Goal: Task Accomplishment & Management: Manage account settings

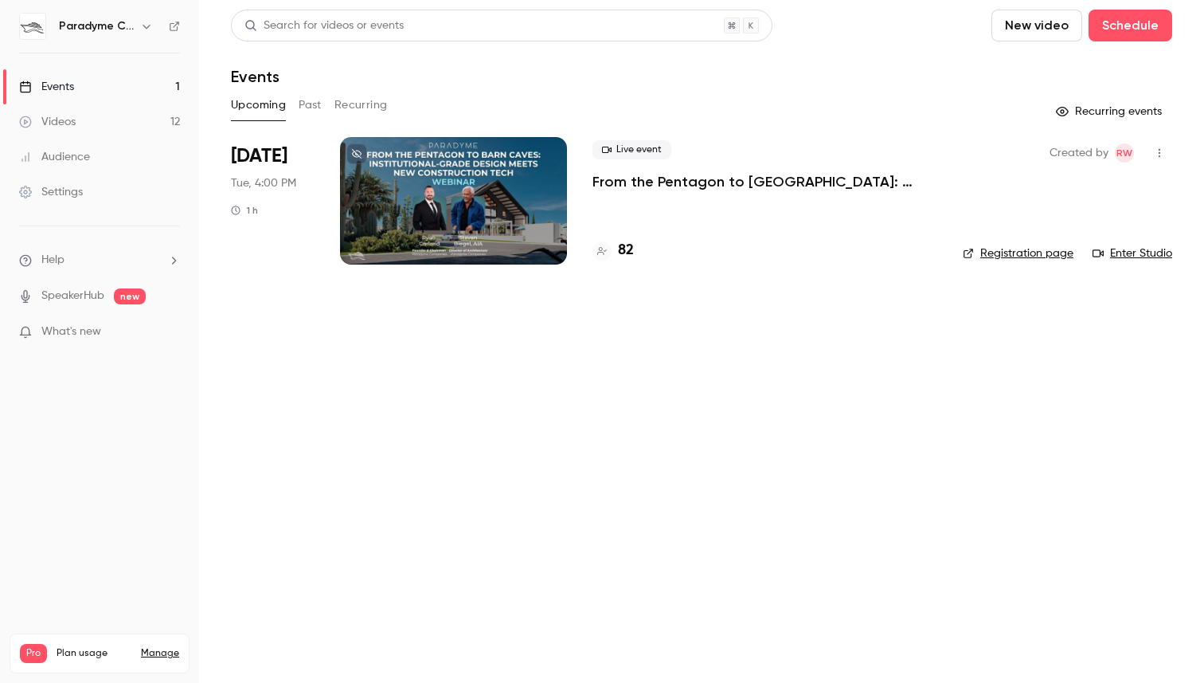
click at [527, 202] on div at bounding box center [453, 200] width 227 height 127
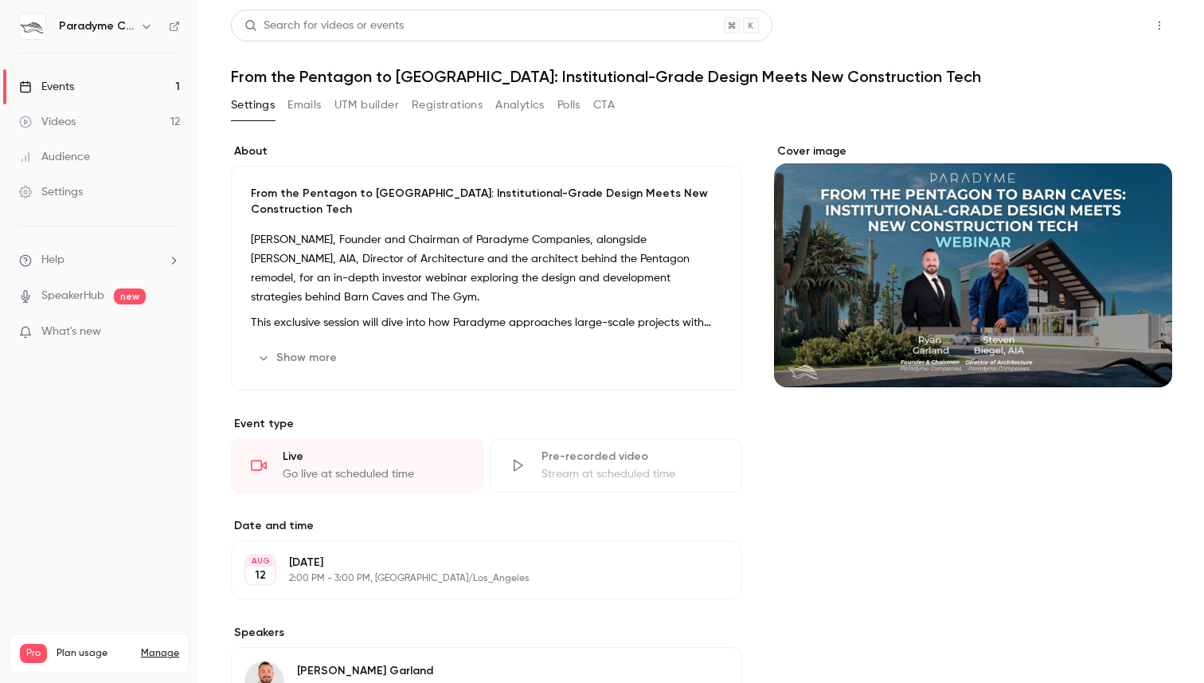
click at [1118, 26] on button "Share" at bounding box center [1102, 26] width 63 height 32
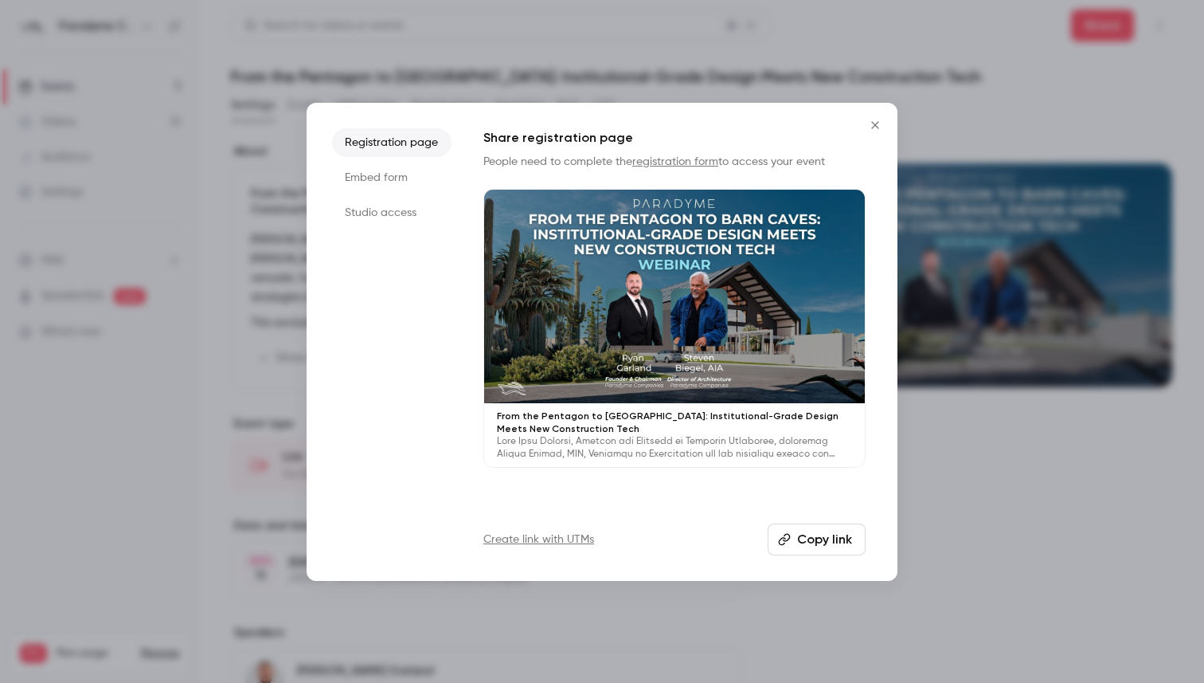
click at [383, 208] on li "Studio access" at bounding box center [391, 212] width 119 height 29
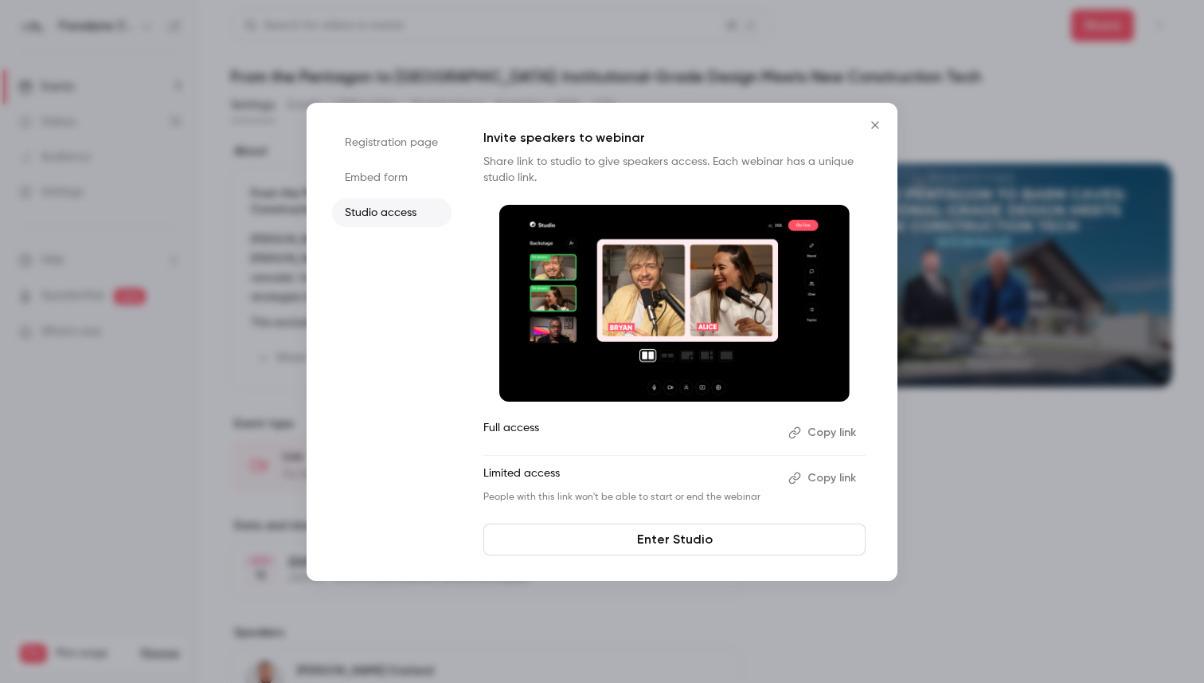
click at [700, 545] on link "Enter Studio" at bounding box center [675, 539] width 382 height 32
click at [873, 131] on button "Close" at bounding box center [876, 125] width 32 height 32
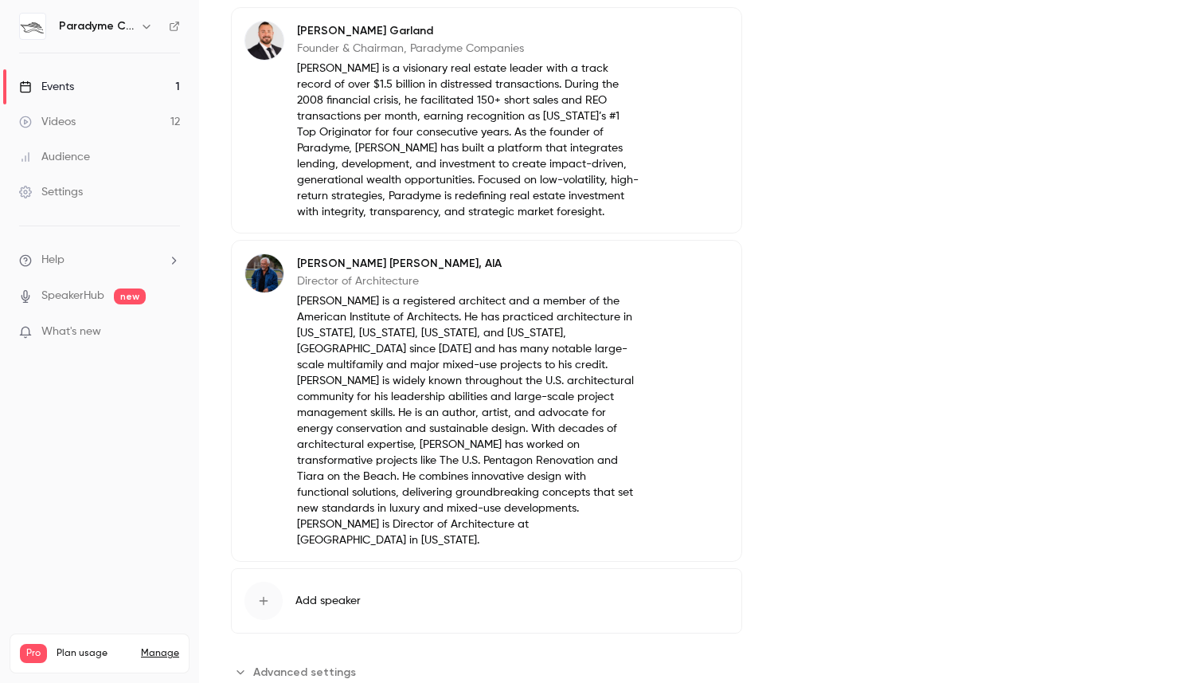
scroll to position [641, 0]
click at [319, 662] on span "Advanced settings" at bounding box center [304, 670] width 103 height 17
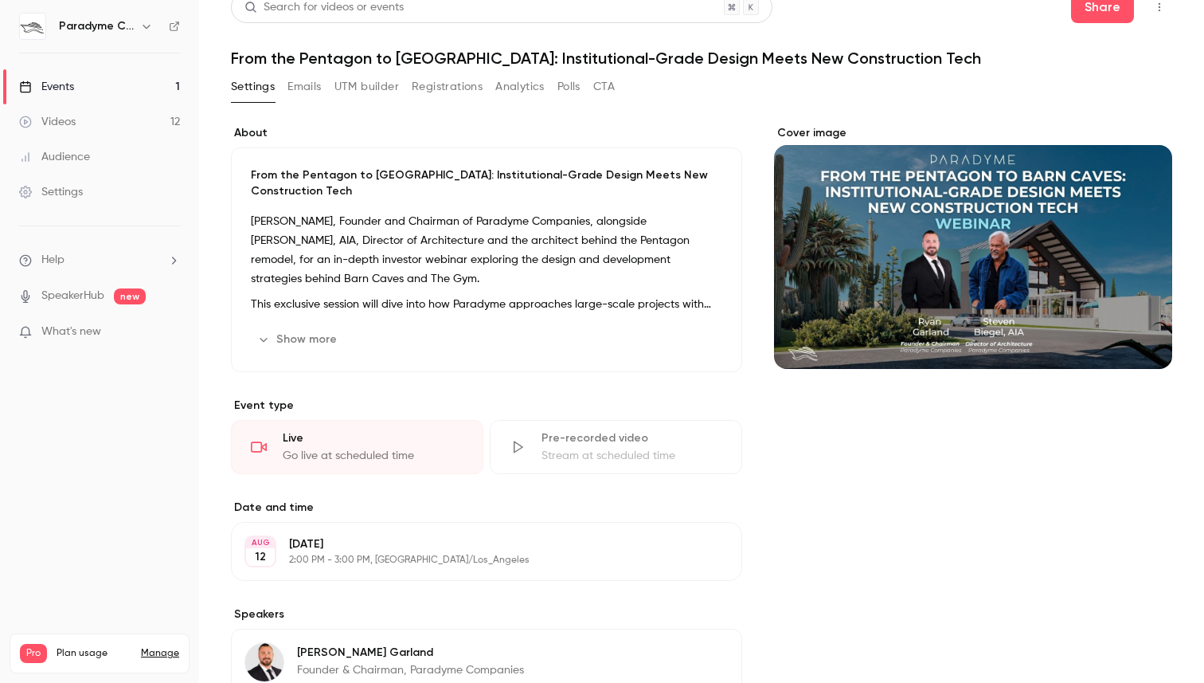
scroll to position [0, 0]
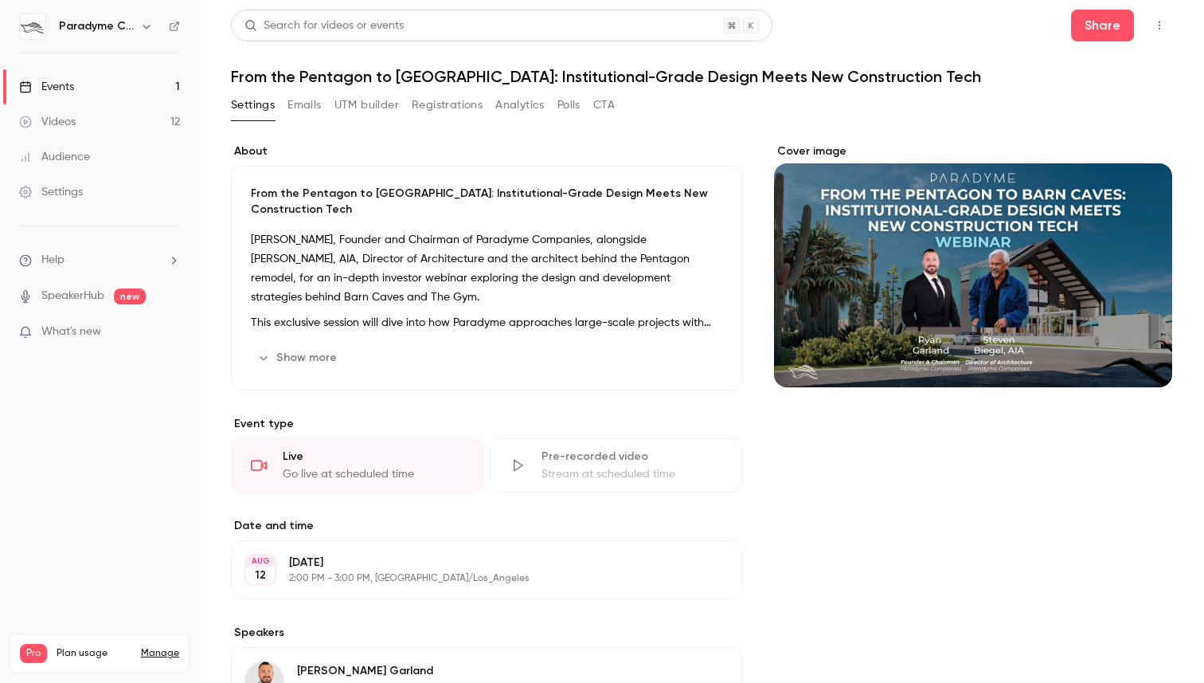
click at [55, 87] on div "Events" at bounding box center [46, 87] width 55 height 16
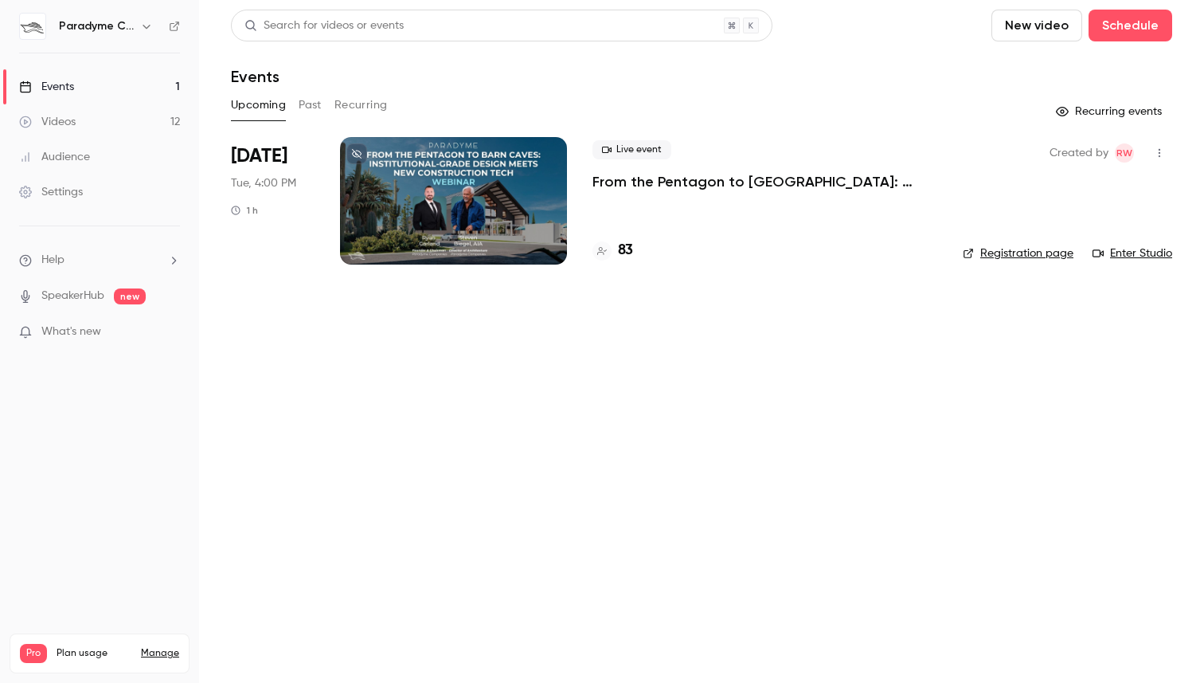
click at [1161, 147] on icon "button" at bounding box center [1160, 152] width 13 height 11
click at [294, 202] on div at bounding box center [602, 341] width 1204 height 683
click at [444, 188] on div at bounding box center [453, 200] width 227 height 127
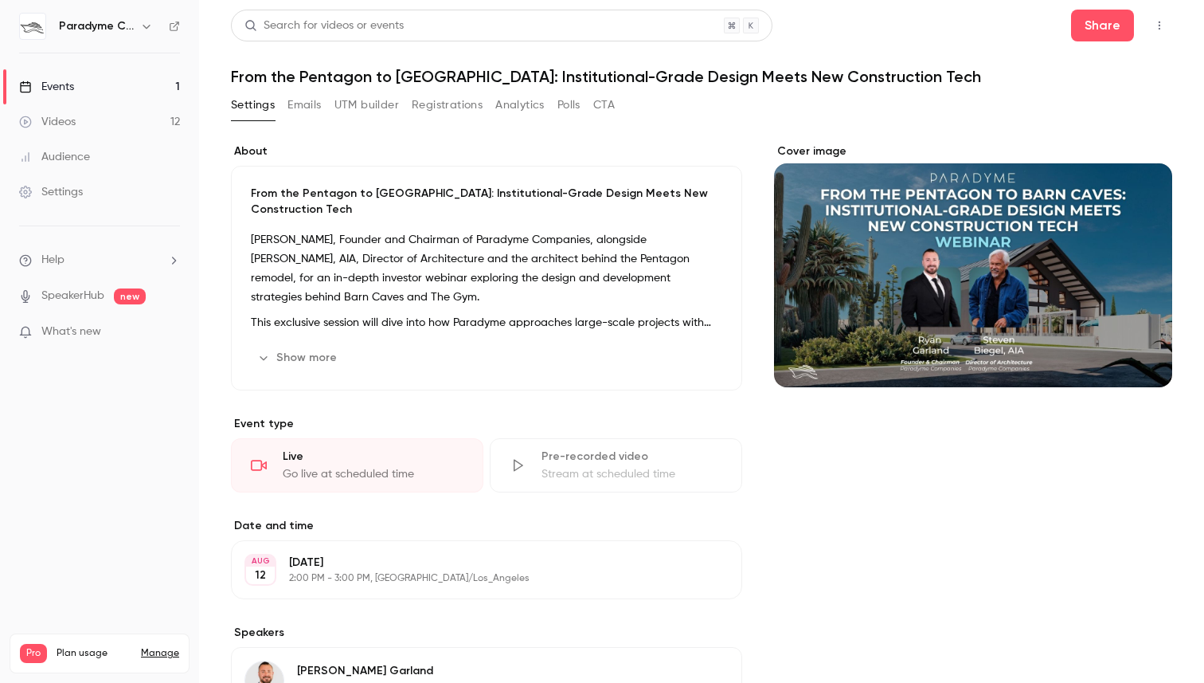
click at [91, 85] on link "Events 1" at bounding box center [99, 86] width 199 height 35
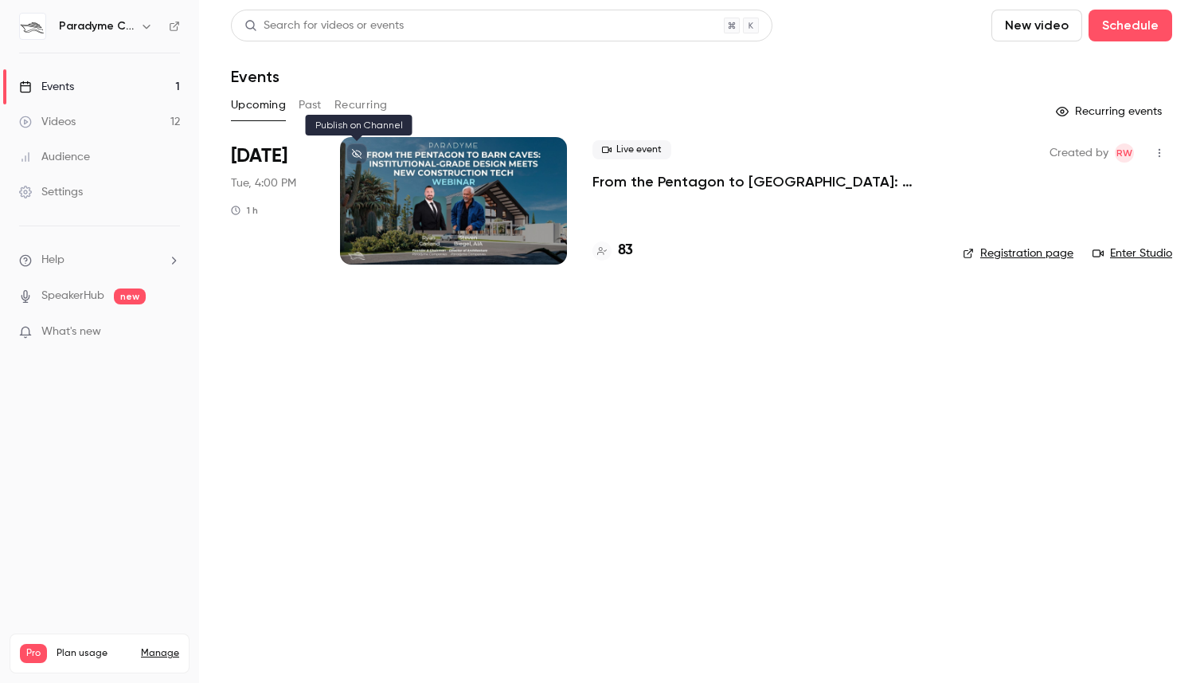
click at [360, 149] on icon at bounding box center [357, 154] width 10 height 10
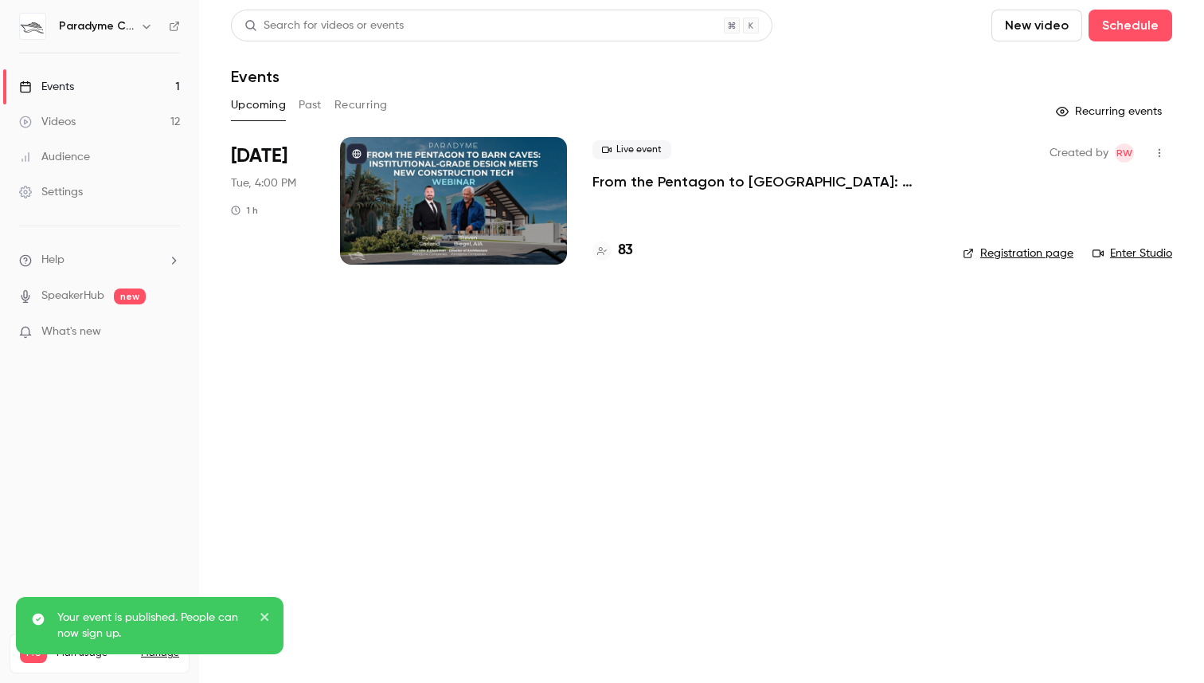
click at [652, 186] on p "From the Pentagon to [GEOGRAPHIC_DATA]: Institutional-Grade Design Meets New Co…" at bounding box center [765, 181] width 345 height 19
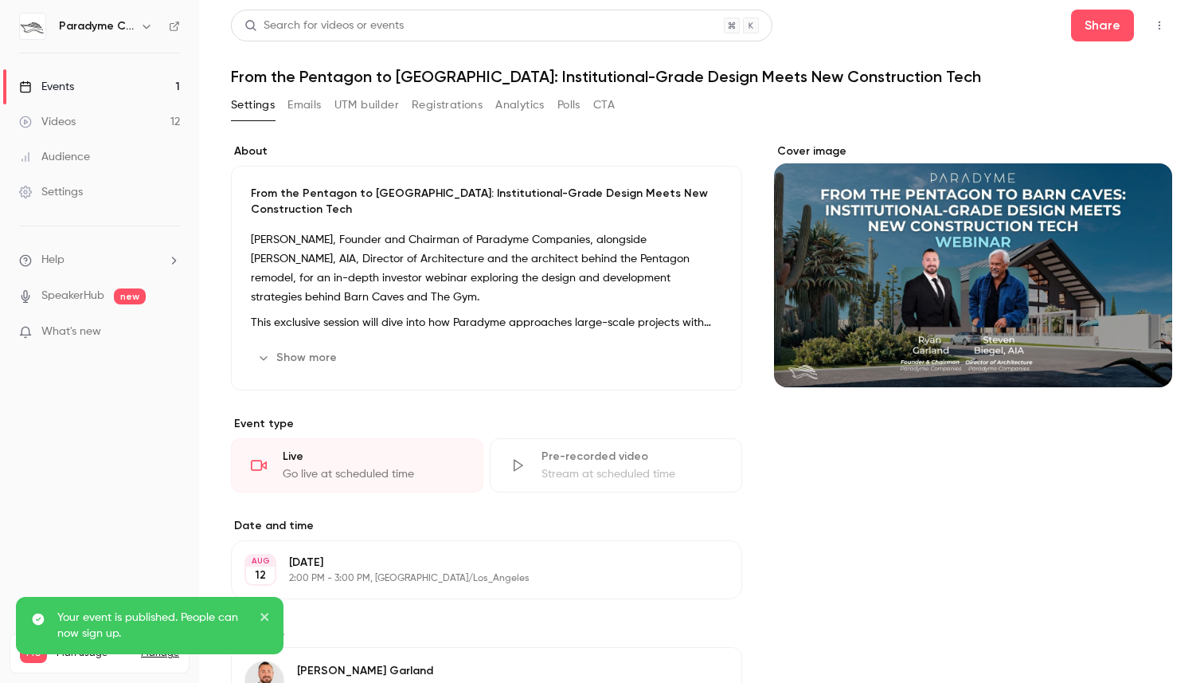
click at [315, 100] on button "Emails" at bounding box center [304, 104] width 33 height 25
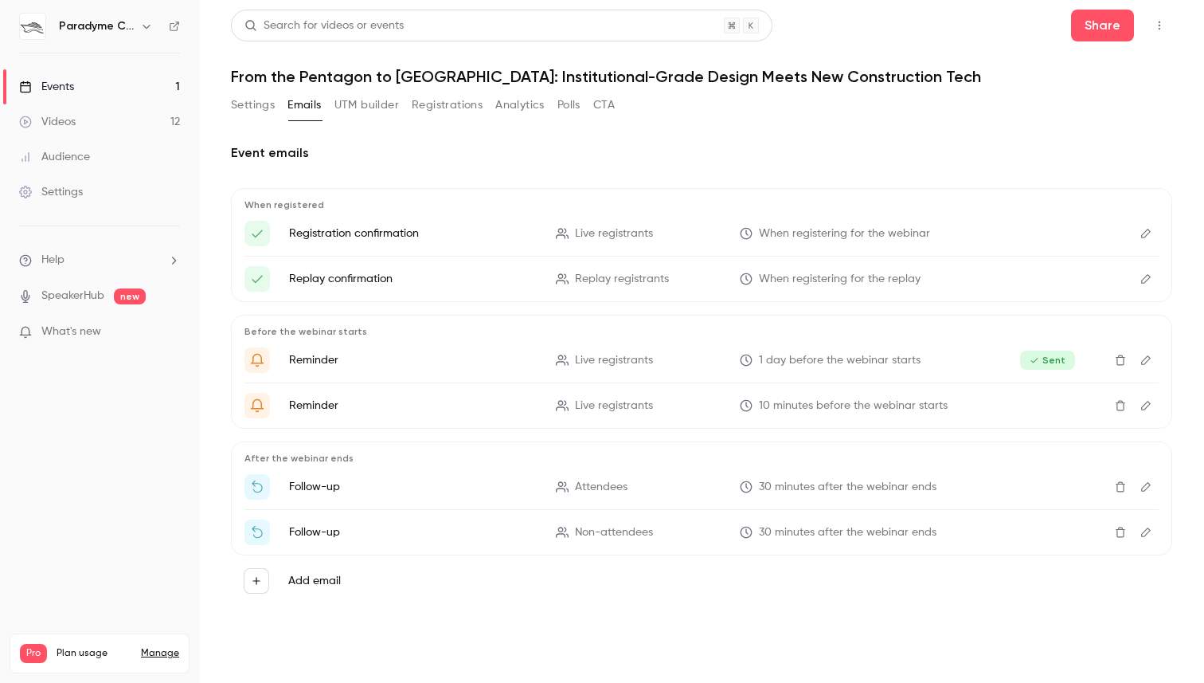
click at [372, 108] on button "UTM builder" at bounding box center [367, 104] width 65 height 25
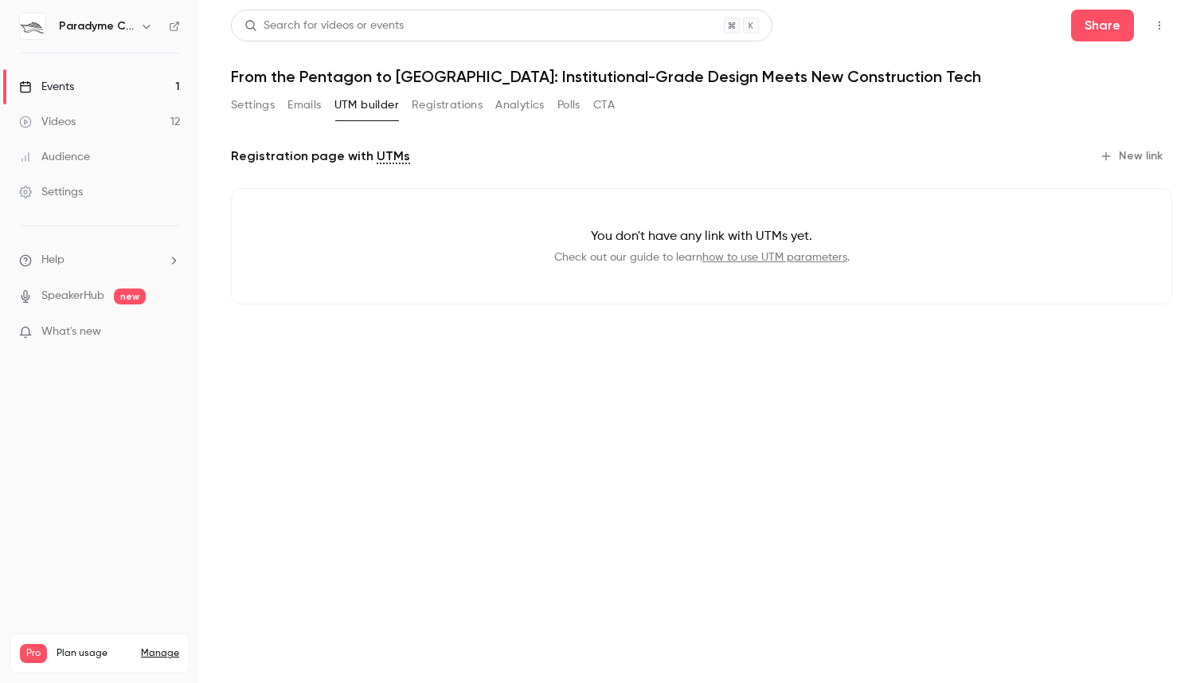
click at [443, 108] on button "Registrations" at bounding box center [447, 104] width 71 height 25
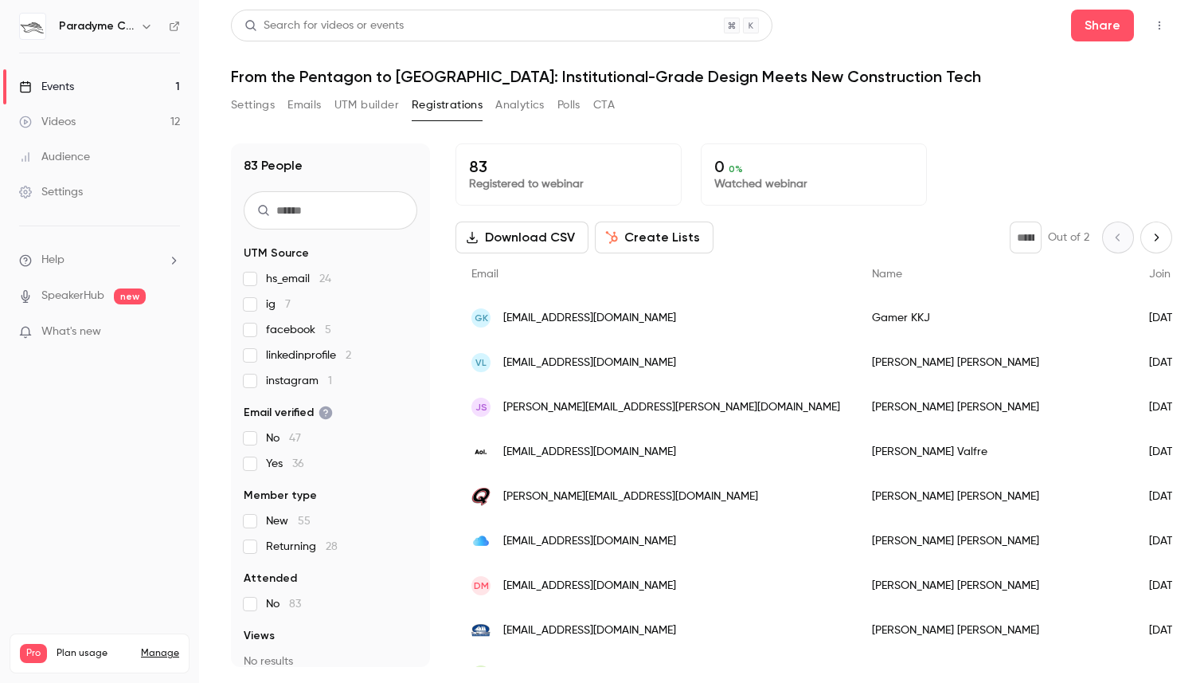
click at [516, 108] on button "Analytics" at bounding box center [519, 104] width 49 height 25
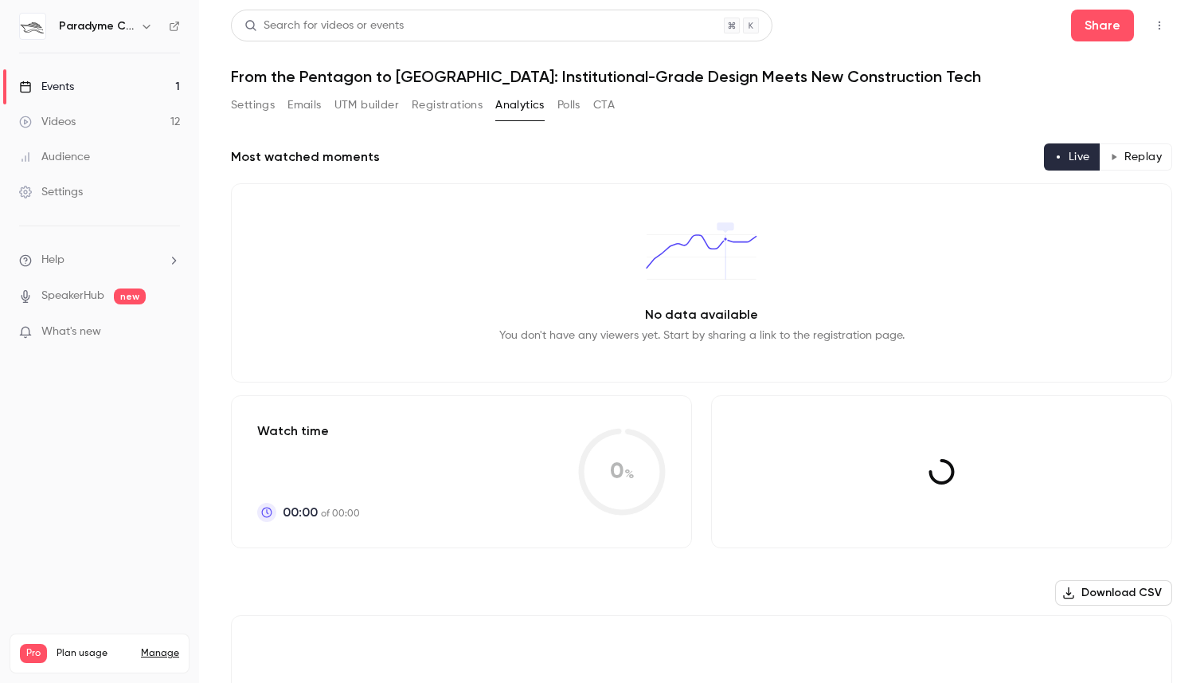
click at [577, 108] on button "Polls" at bounding box center [569, 104] width 23 height 25
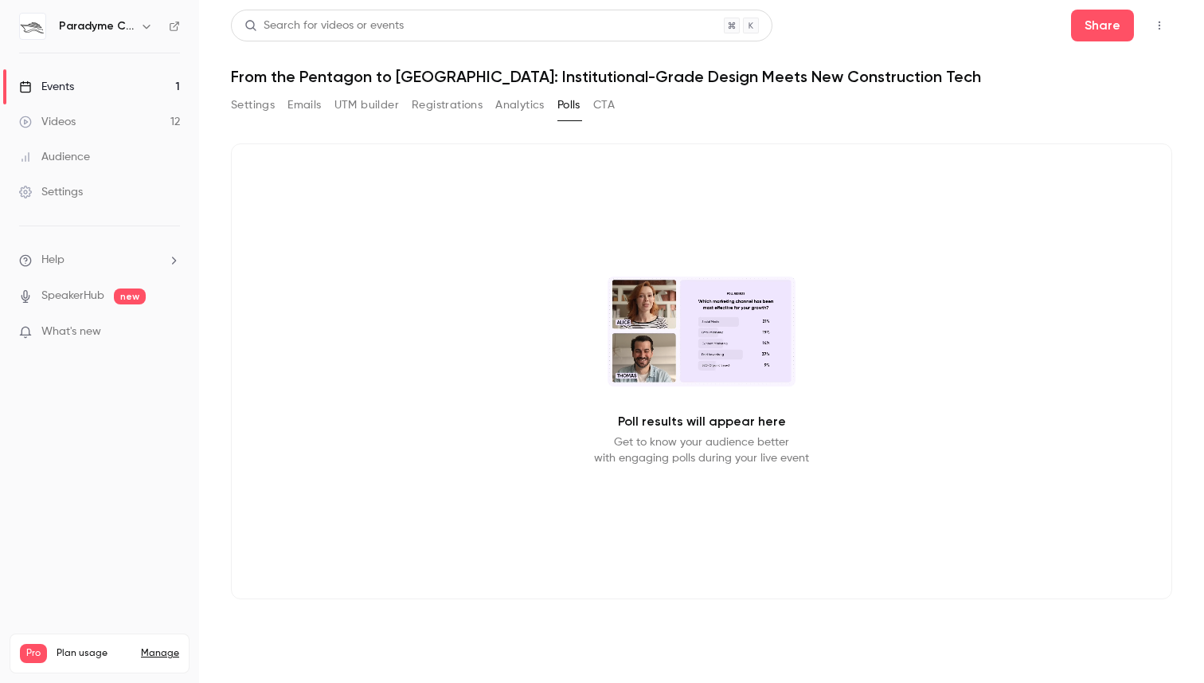
click at [613, 108] on button "CTA" at bounding box center [604, 104] width 22 height 25
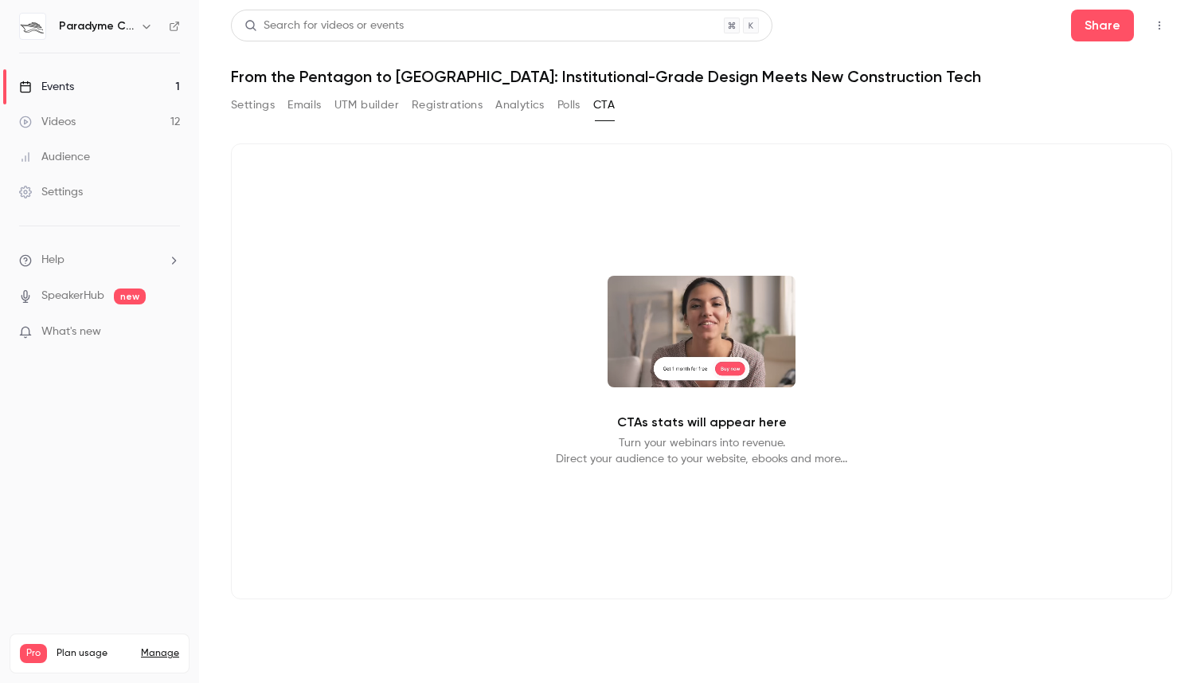
click at [527, 108] on button "Analytics" at bounding box center [519, 104] width 49 height 25
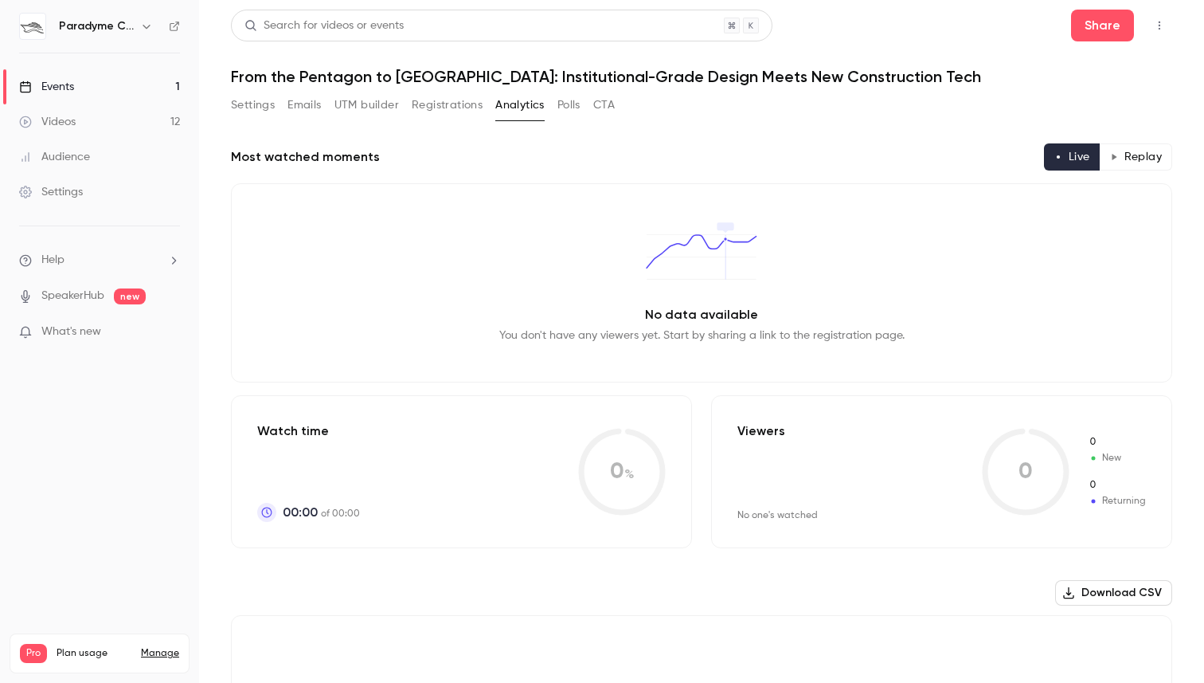
click at [259, 102] on button "Settings" at bounding box center [253, 104] width 44 height 25
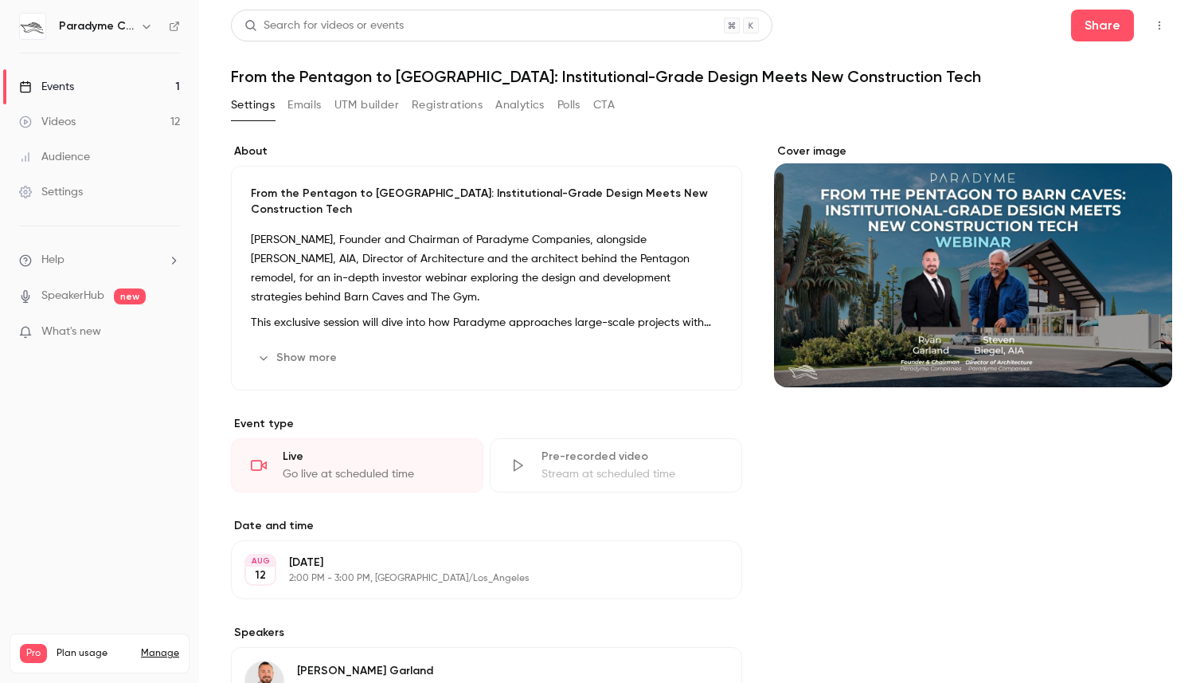
click at [1171, 32] on button "button" at bounding box center [1159, 25] width 25 height 25
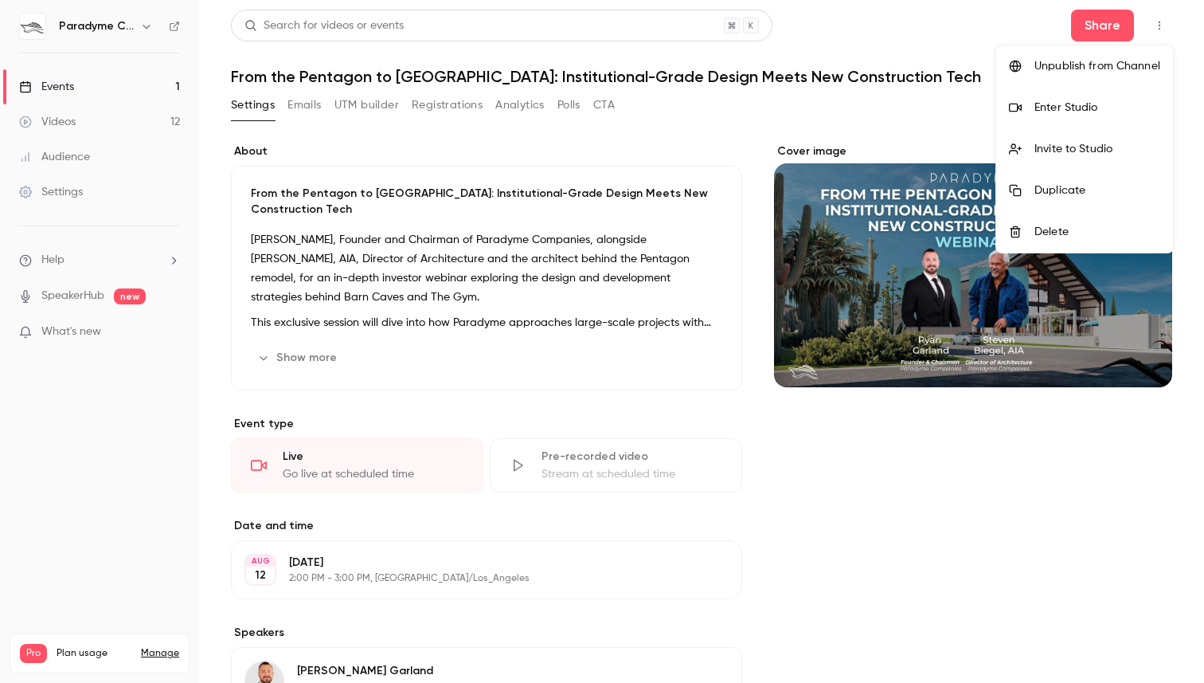
click at [844, 123] on div at bounding box center [602, 341] width 1204 height 683
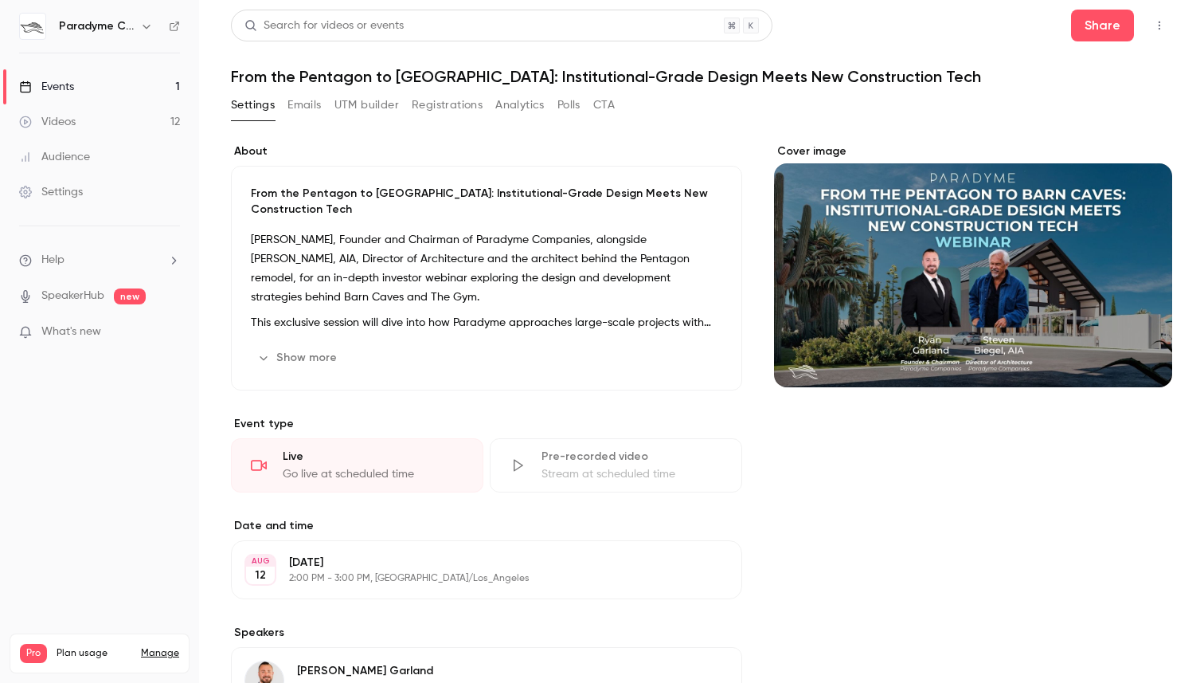
click at [152, 182] on link "Settings" at bounding box center [99, 191] width 199 height 35
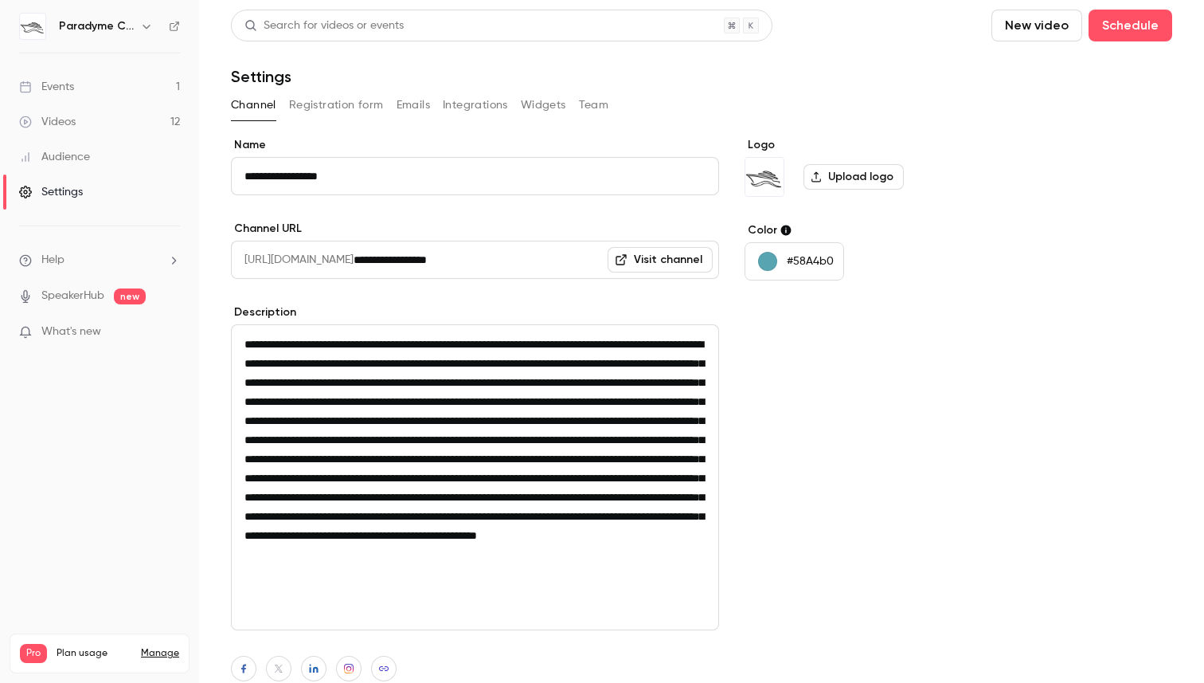
click at [345, 109] on button "Registration form" at bounding box center [336, 104] width 95 height 25
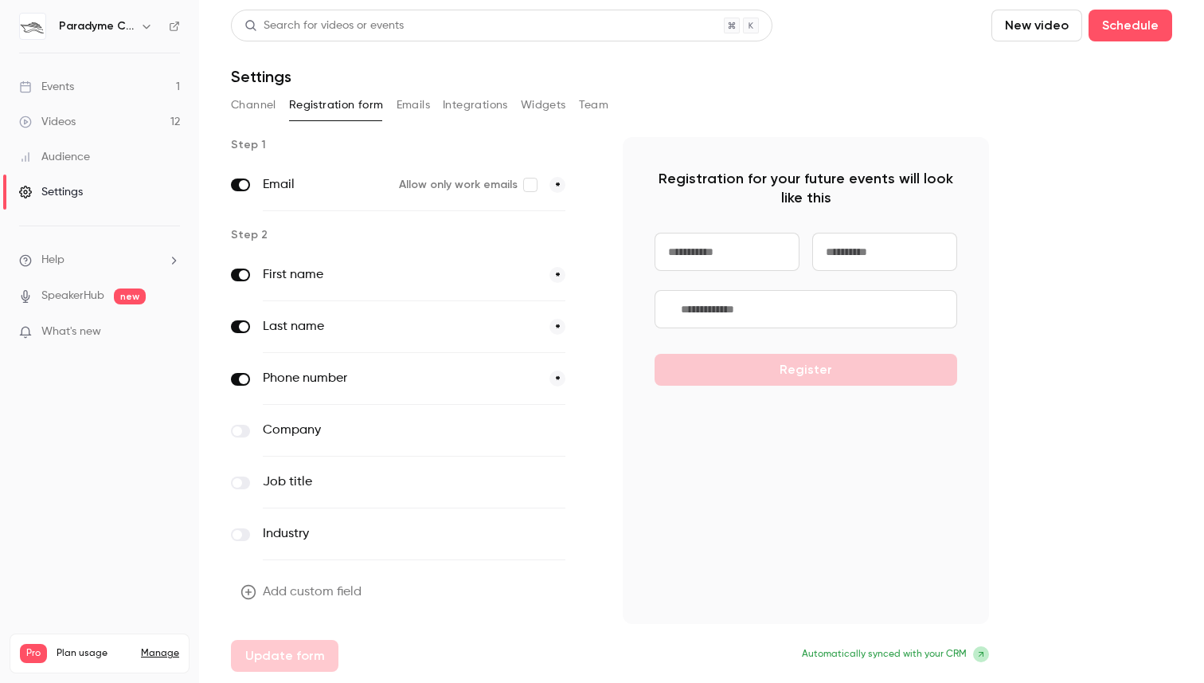
click at [409, 109] on button "Emails" at bounding box center [413, 104] width 33 height 25
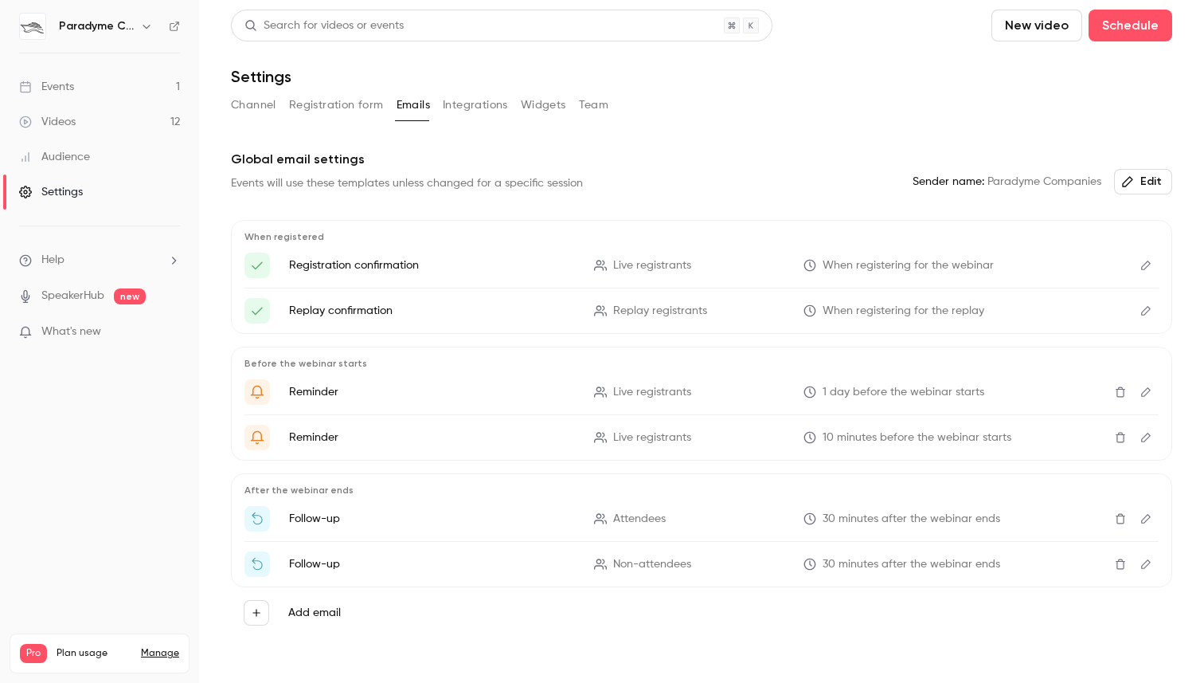
click at [468, 108] on button "Integrations" at bounding box center [475, 104] width 65 height 25
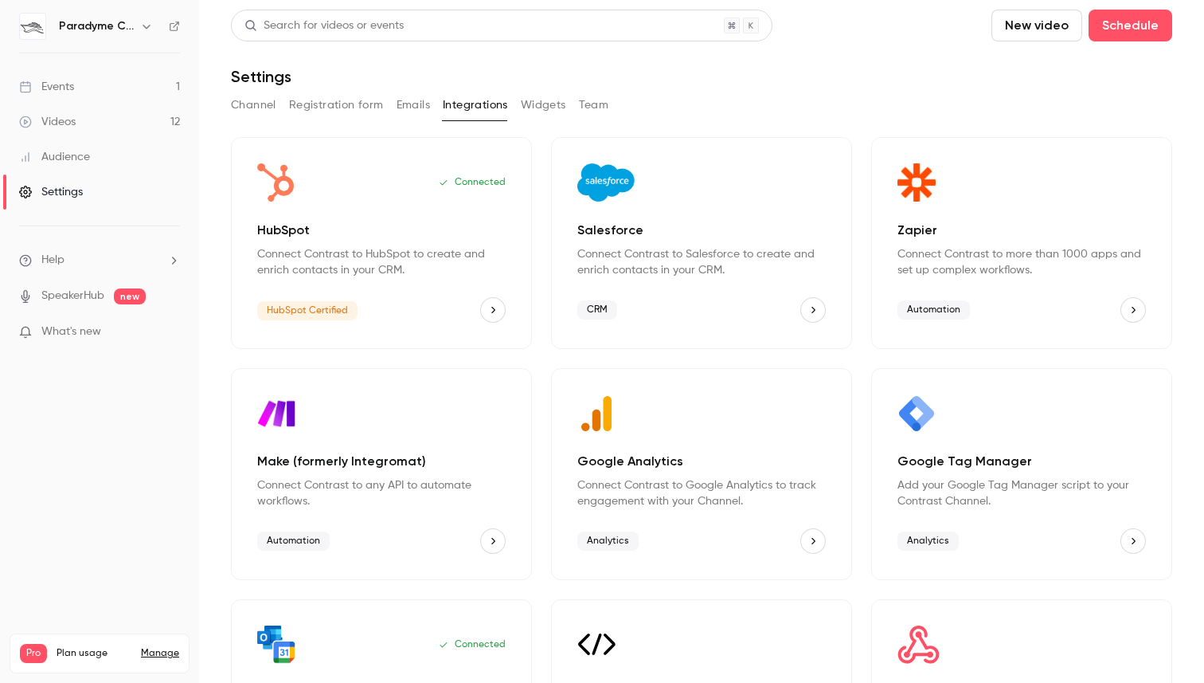
click at [530, 110] on button "Widgets" at bounding box center [543, 104] width 45 height 25
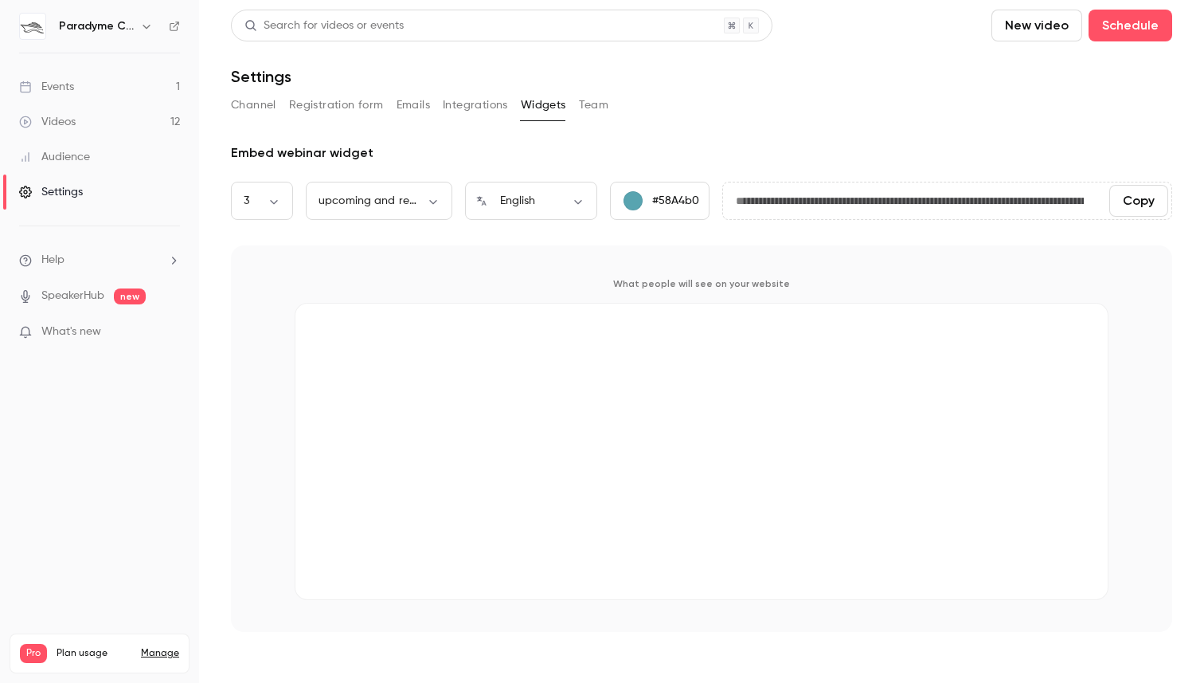
click at [593, 110] on button "Team" at bounding box center [594, 104] width 30 height 25
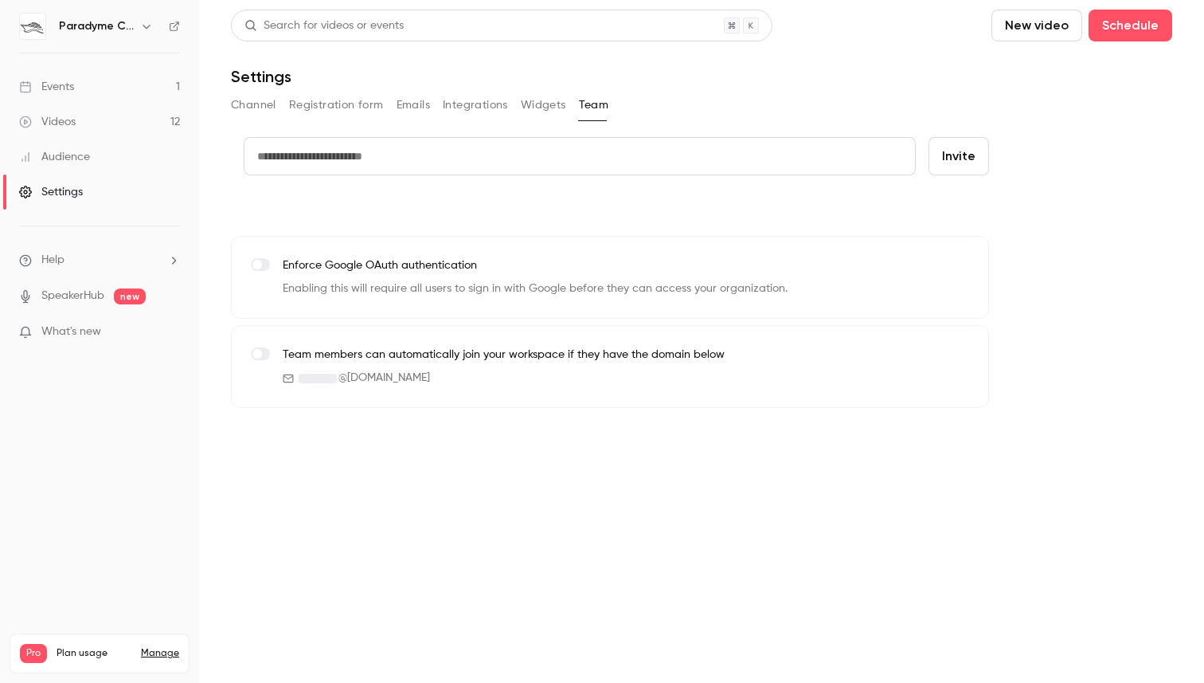
click at [265, 106] on button "Channel" at bounding box center [253, 104] width 45 height 25
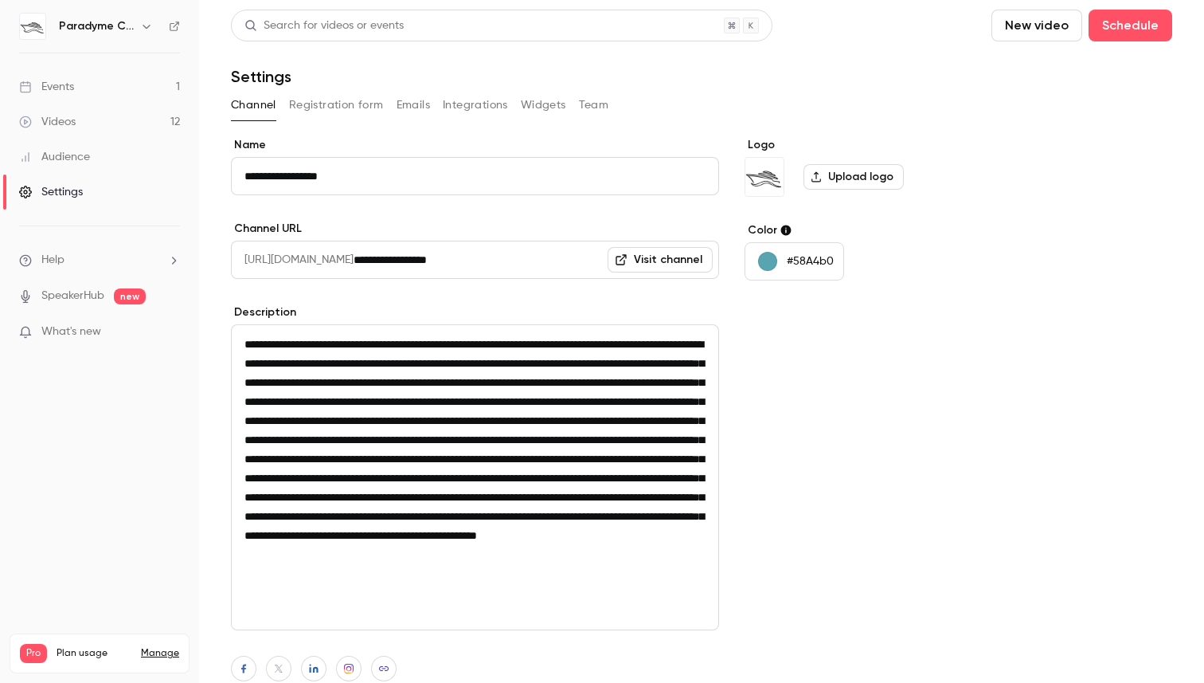
click at [88, 159] on div "Audience" at bounding box center [54, 157] width 71 height 16
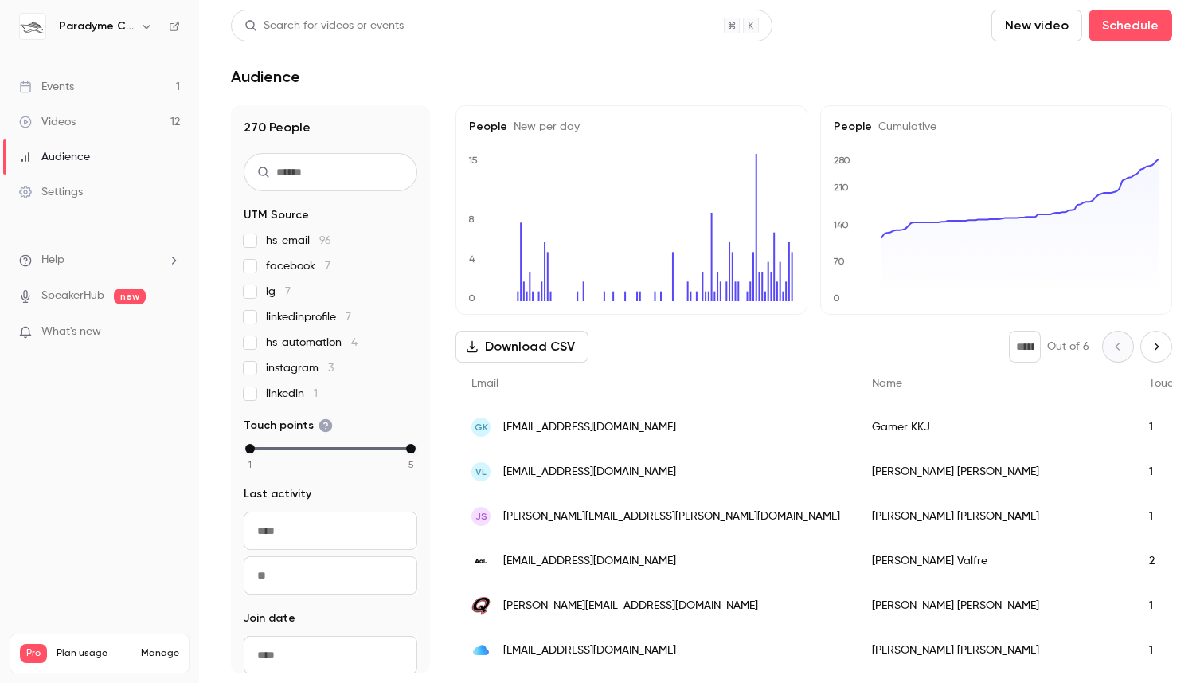
click at [63, 92] on div "Events" at bounding box center [46, 87] width 55 height 16
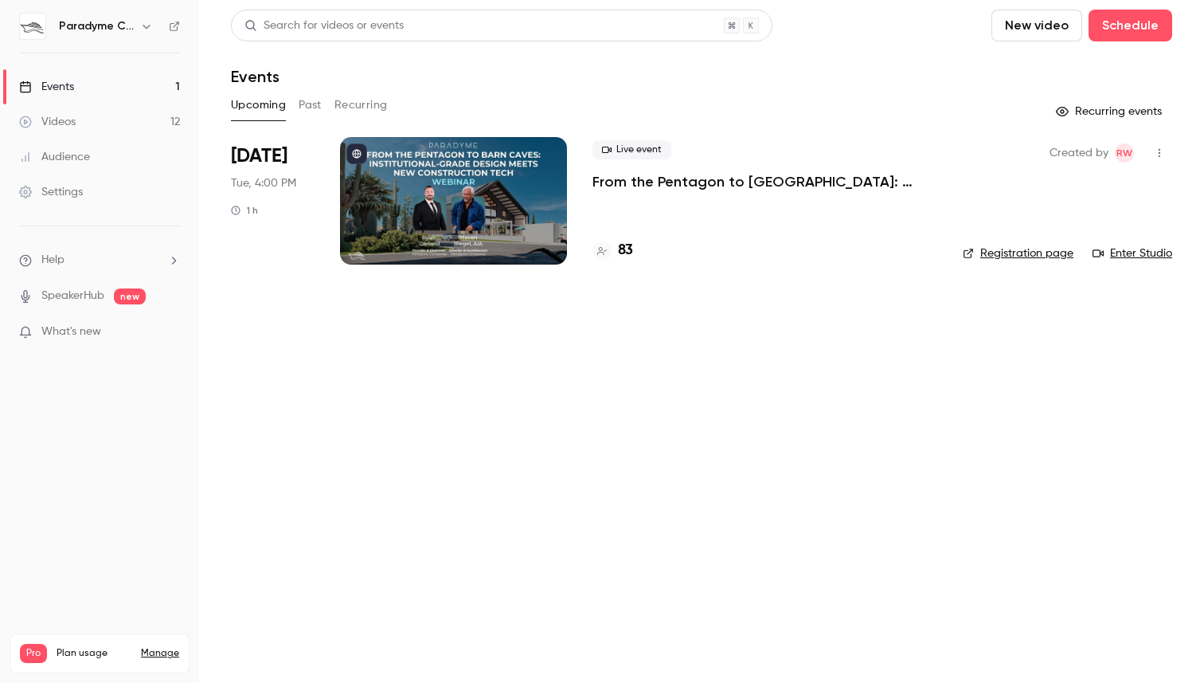
click at [84, 147] on link "Audience" at bounding box center [99, 156] width 199 height 35
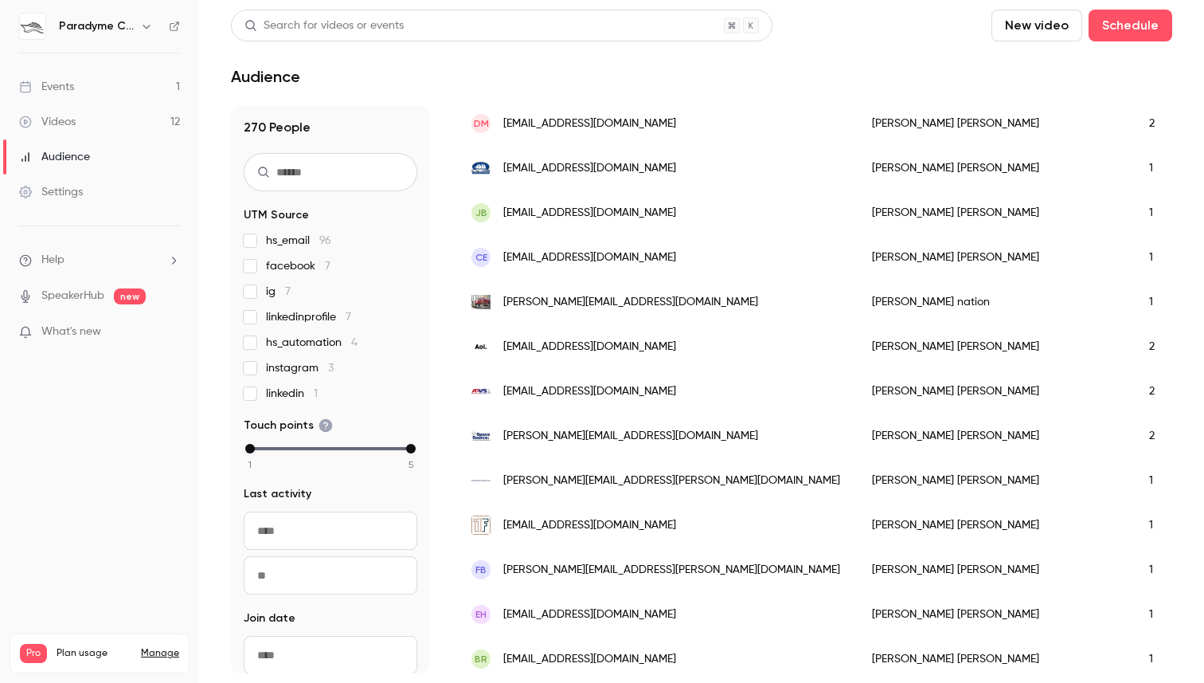
click at [94, 258] on li "Help" at bounding box center [99, 260] width 161 height 17
click at [86, 286] on div at bounding box center [602, 341] width 1204 height 683
click at [86, 293] on link "SpeakerHub" at bounding box center [72, 296] width 63 height 17
click at [74, 90] on link "Events 1" at bounding box center [99, 86] width 199 height 35
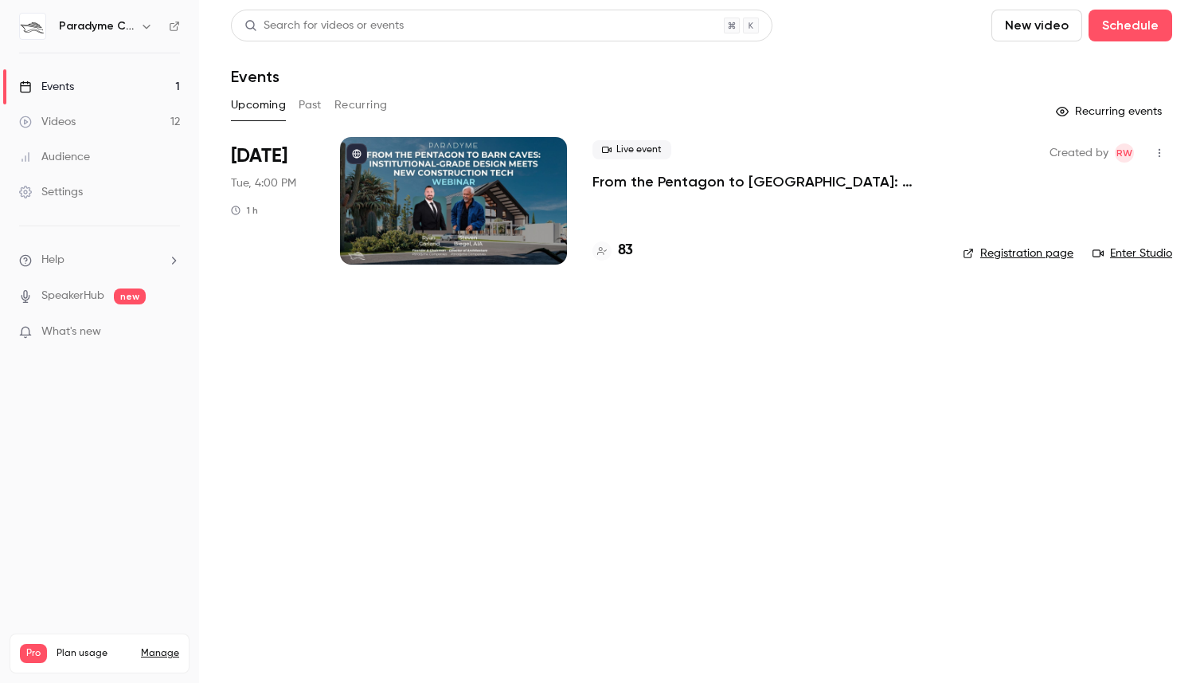
click at [358, 203] on div at bounding box center [453, 200] width 227 height 127
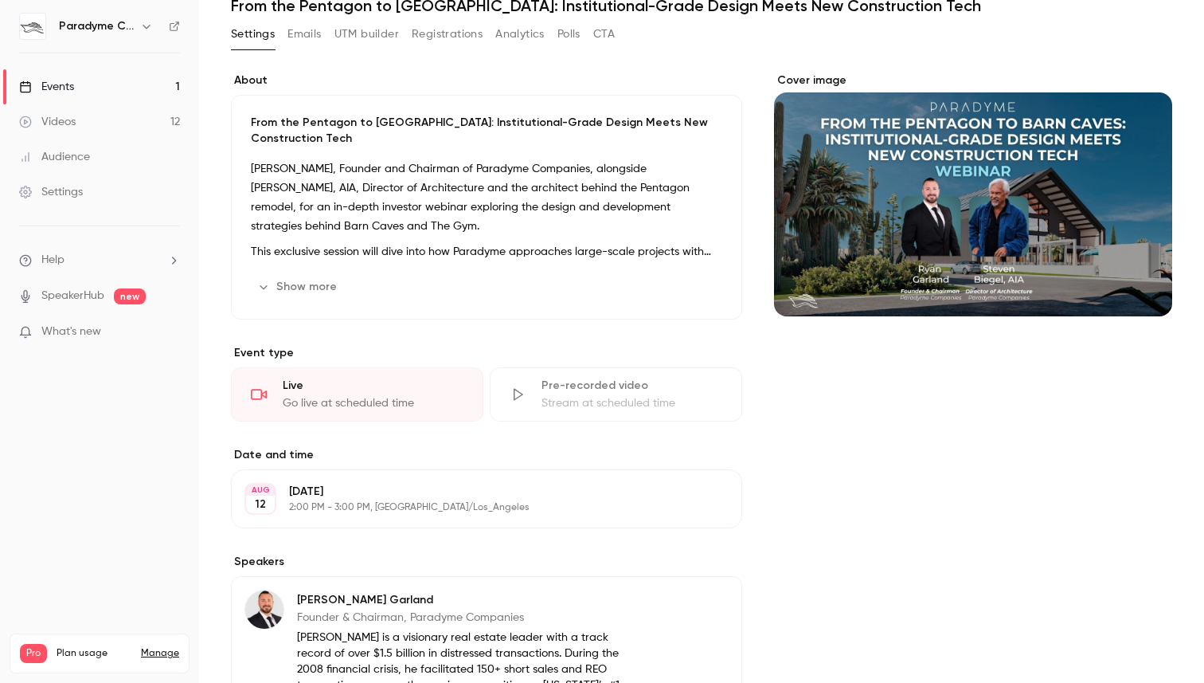
scroll to position [74, 0]
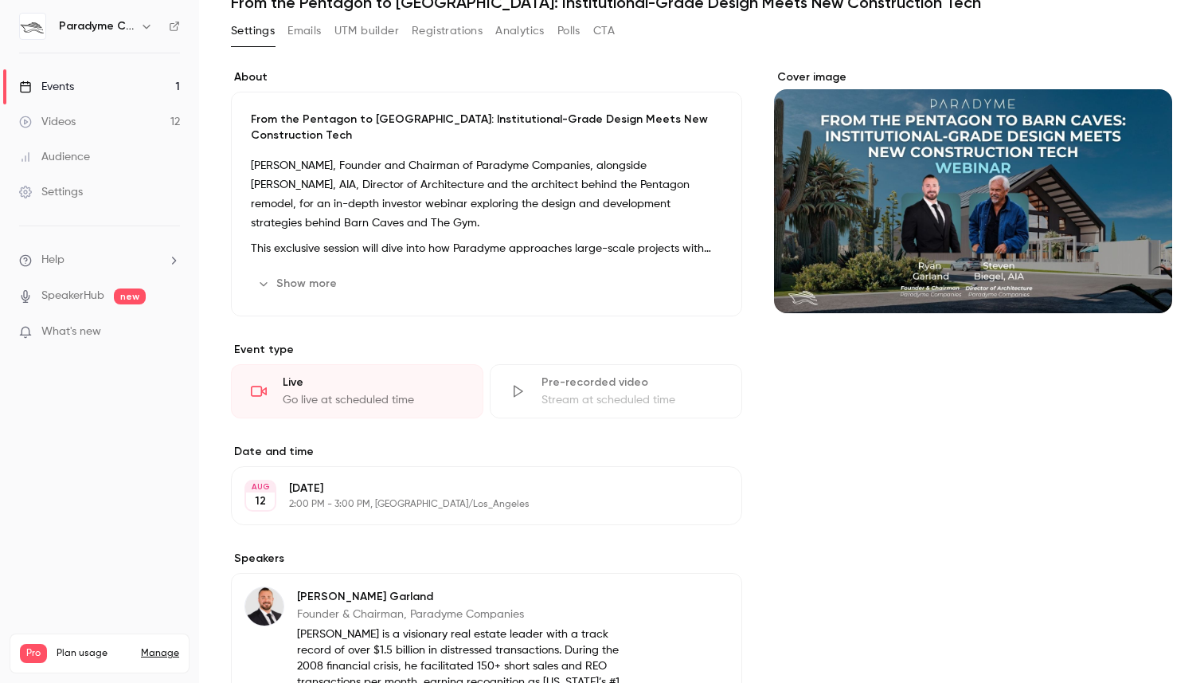
click at [288, 374] on div "Live" at bounding box center [373, 382] width 181 height 16
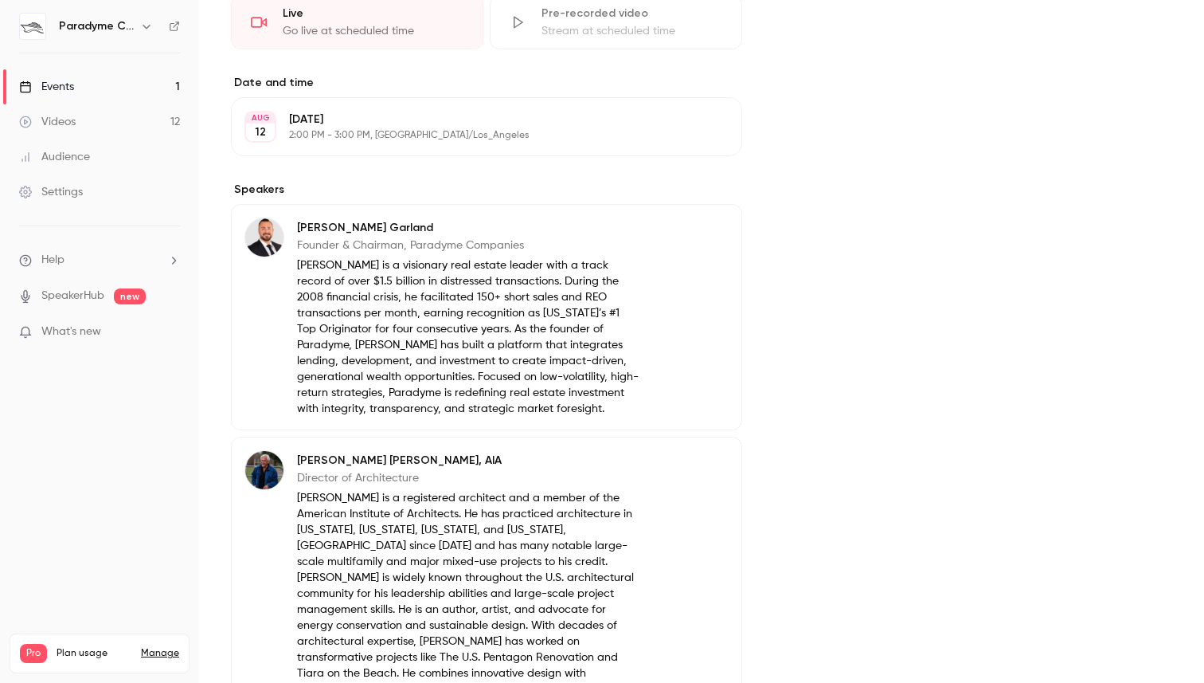
scroll to position [451, 0]
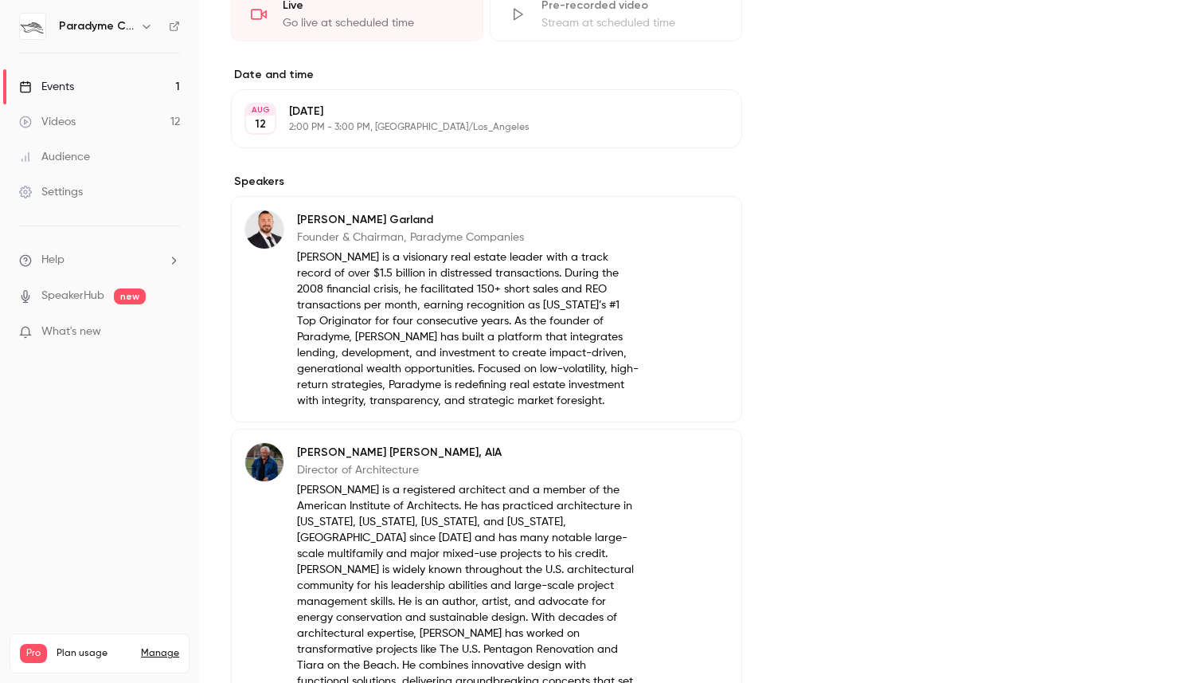
click at [149, 22] on icon "button" at bounding box center [146, 26] width 13 height 13
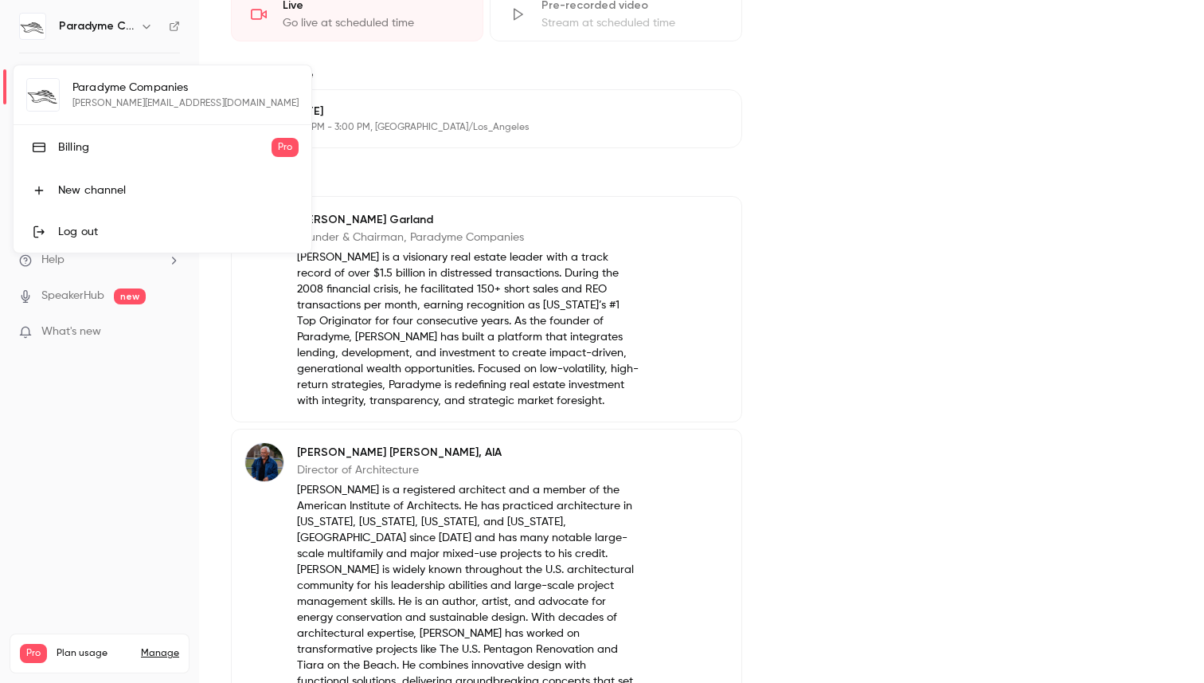
click at [141, 29] on div at bounding box center [602, 341] width 1204 height 683
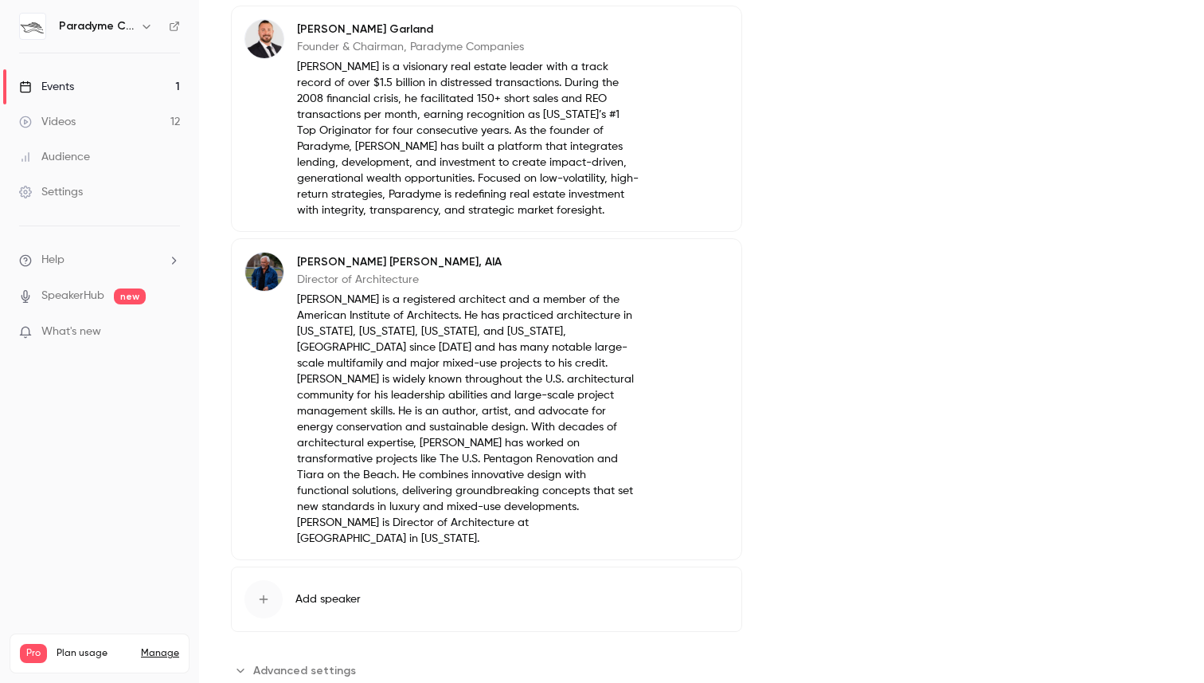
scroll to position [0, 0]
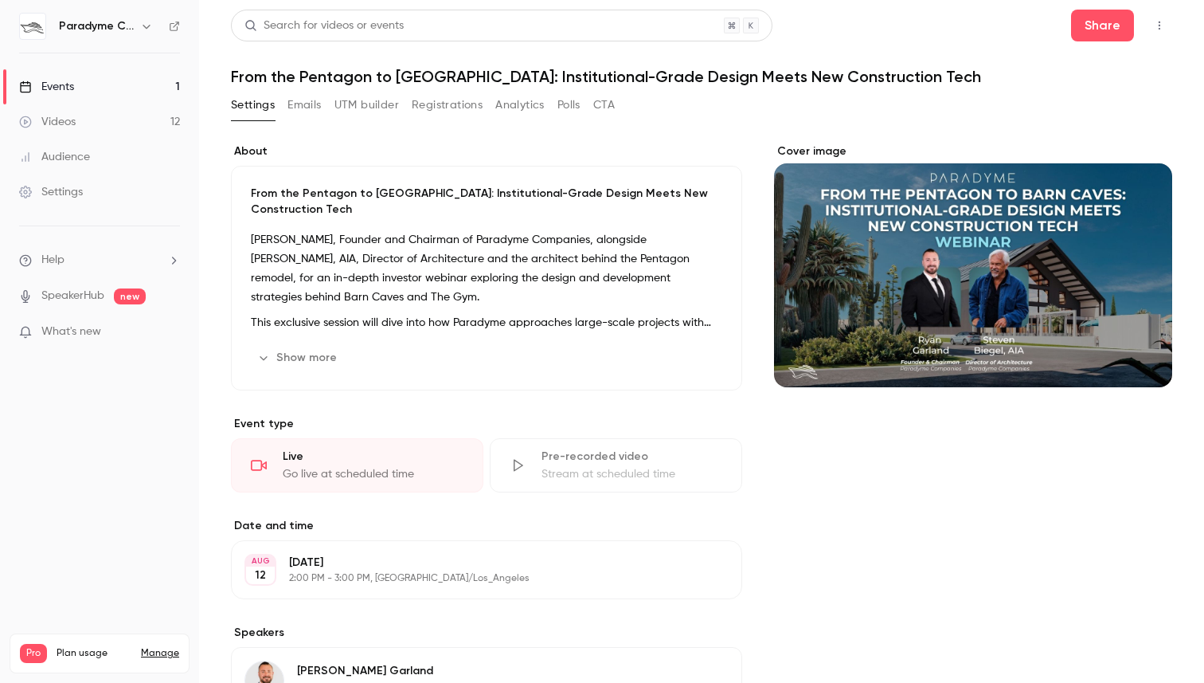
click at [571, 110] on button "Polls" at bounding box center [569, 104] width 23 height 25
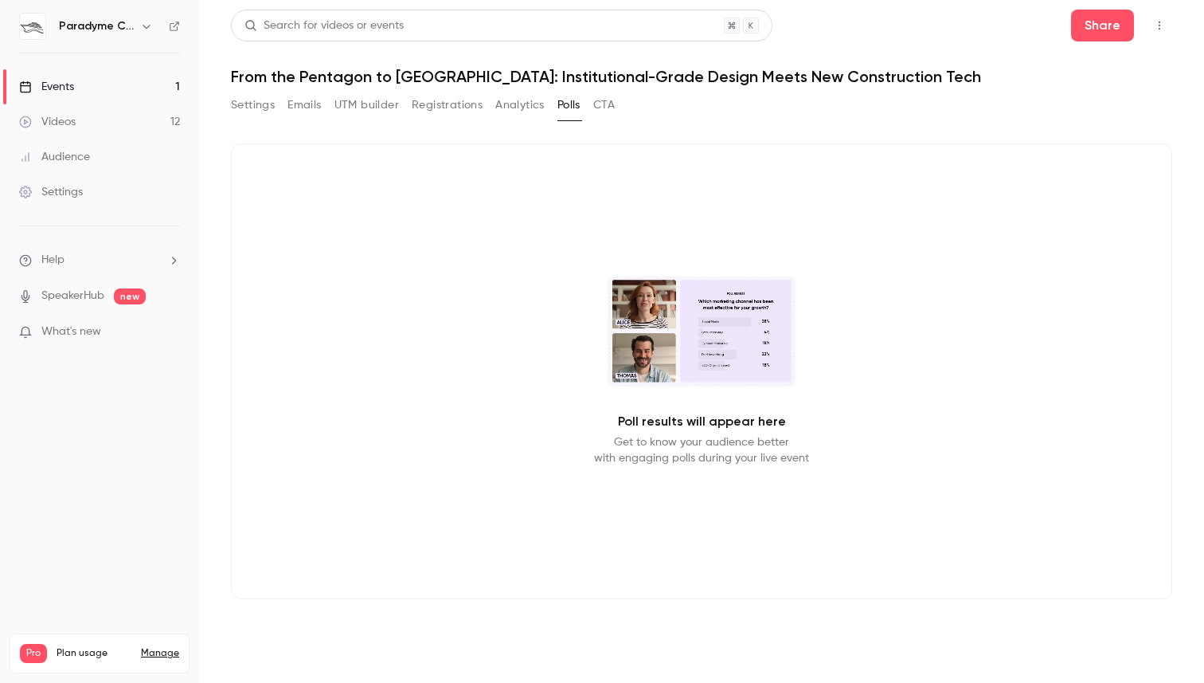
click at [590, 108] on div "Settings Emails UTM builder Registrations Analytics Polls CTA" at bounding box center [423, 104] width 384 height 25
click at [599, 108] on button "CTA" at bounding box center [604, 104] width 22 height 25
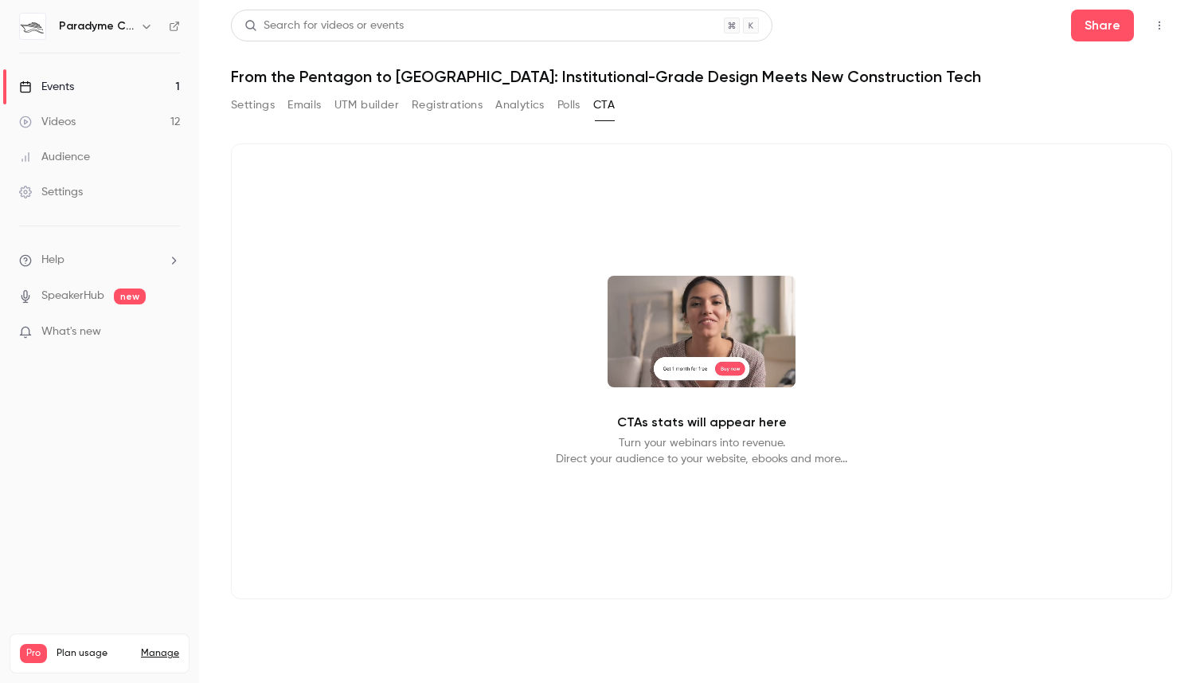
click at [96, 88] on link "Events 1" at bounding box center [99, 86] width 199 height 35
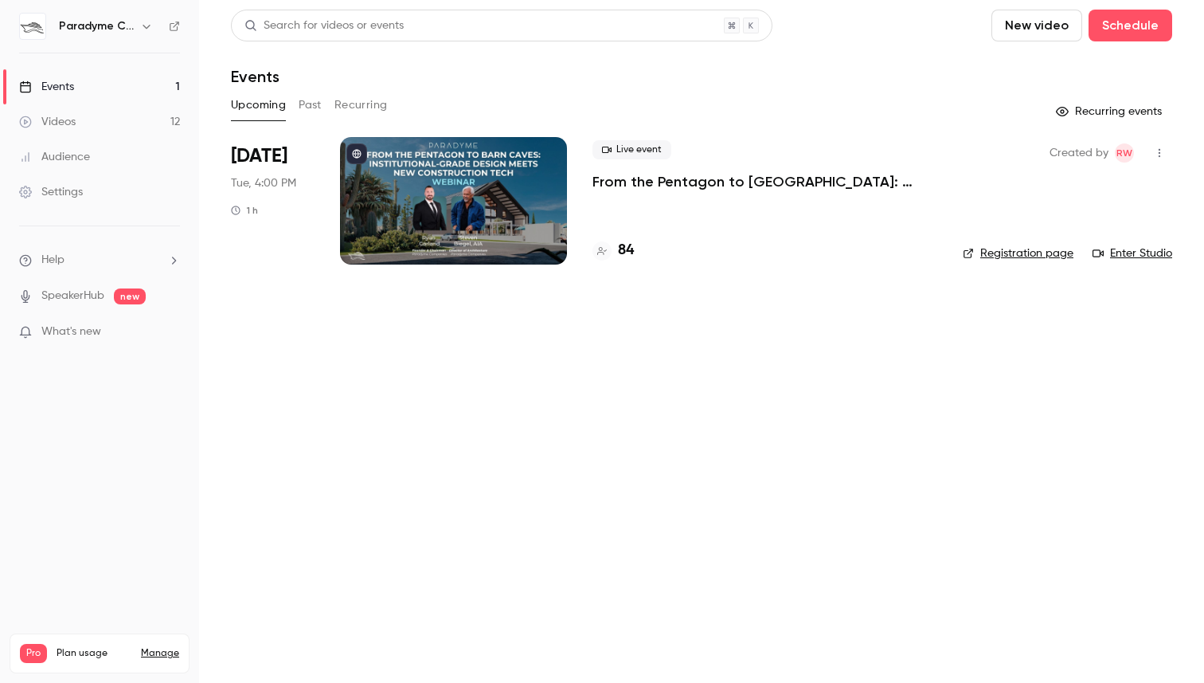
click at [1163, 151] on icon "button" at bounding box center [1160, 152] width 13 height 11
click at [63, 190] on div at bounding box center [602, 341] width 1204 height 683
click at [63, 190] on div "Settings" at bounding box center [51, 192] width 64 height 16
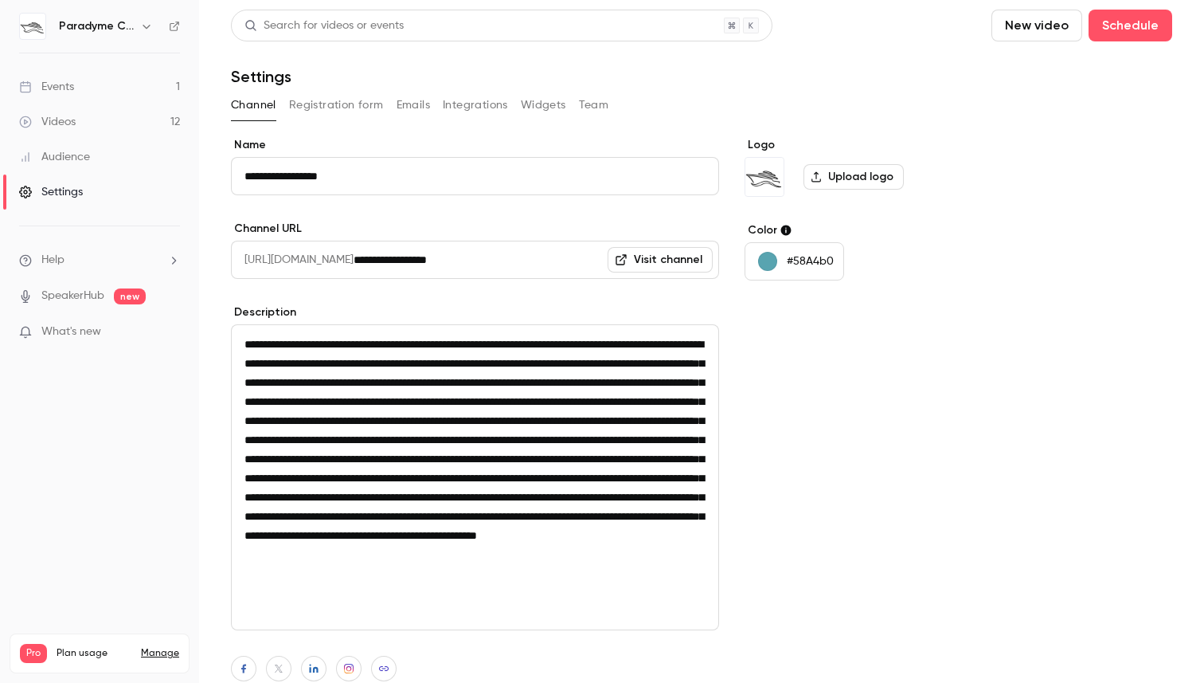
click at [86, 87] on link "Events 1" at bounding box center [99, 86] width 199 height 35
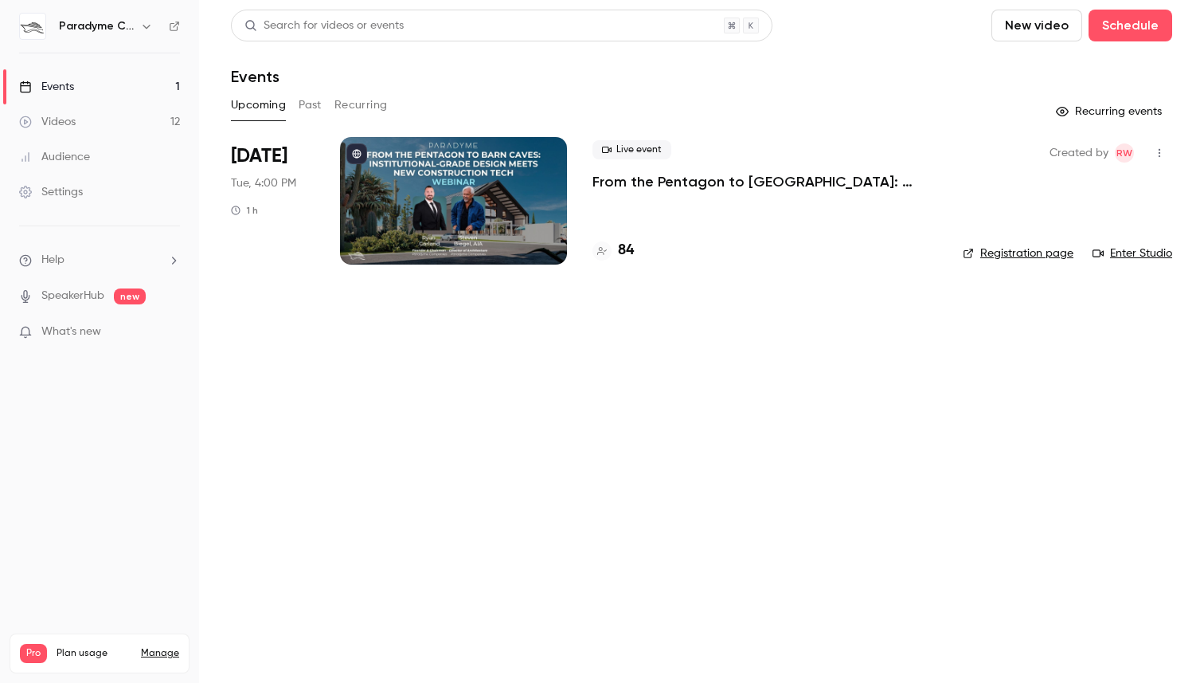
click at [445, 220] on div at bounding box center [453, 200] width 227 height 127
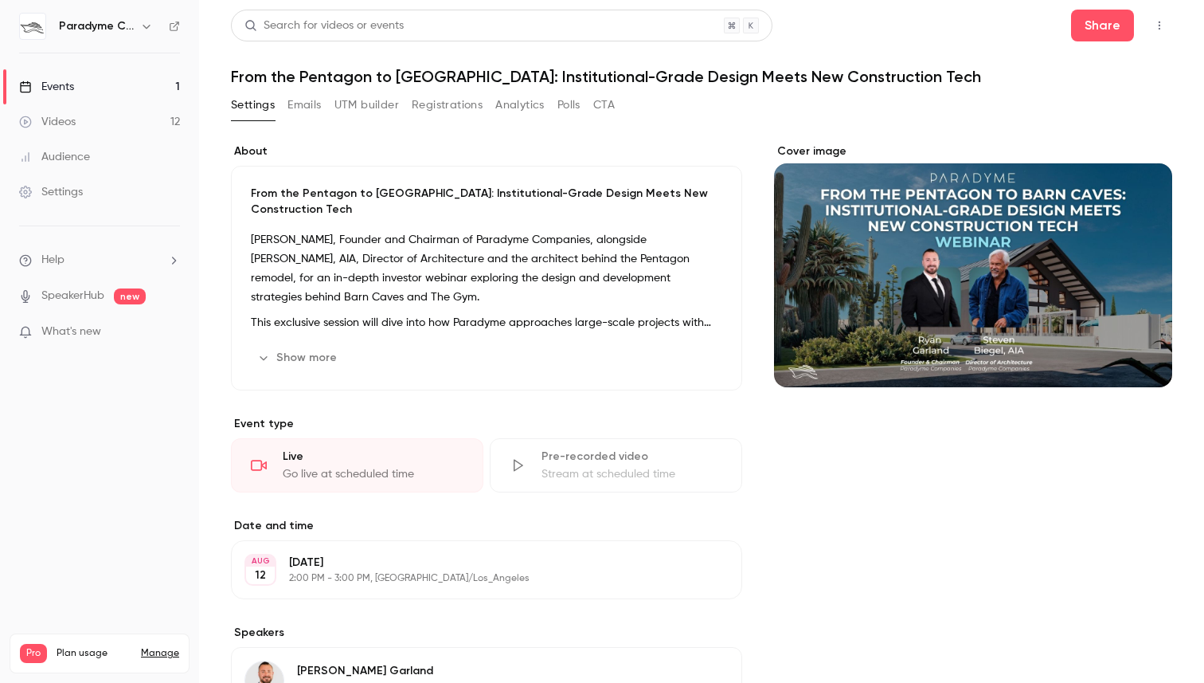
click at [327, 112] on div "Settings Emails UTM builder Registrations Analytics Polls CTA" at bounding box center [423, 104] width 384 height 25
click at [294, 104] on button "Emails" at bounding box center [304, 104] width 33 height 25
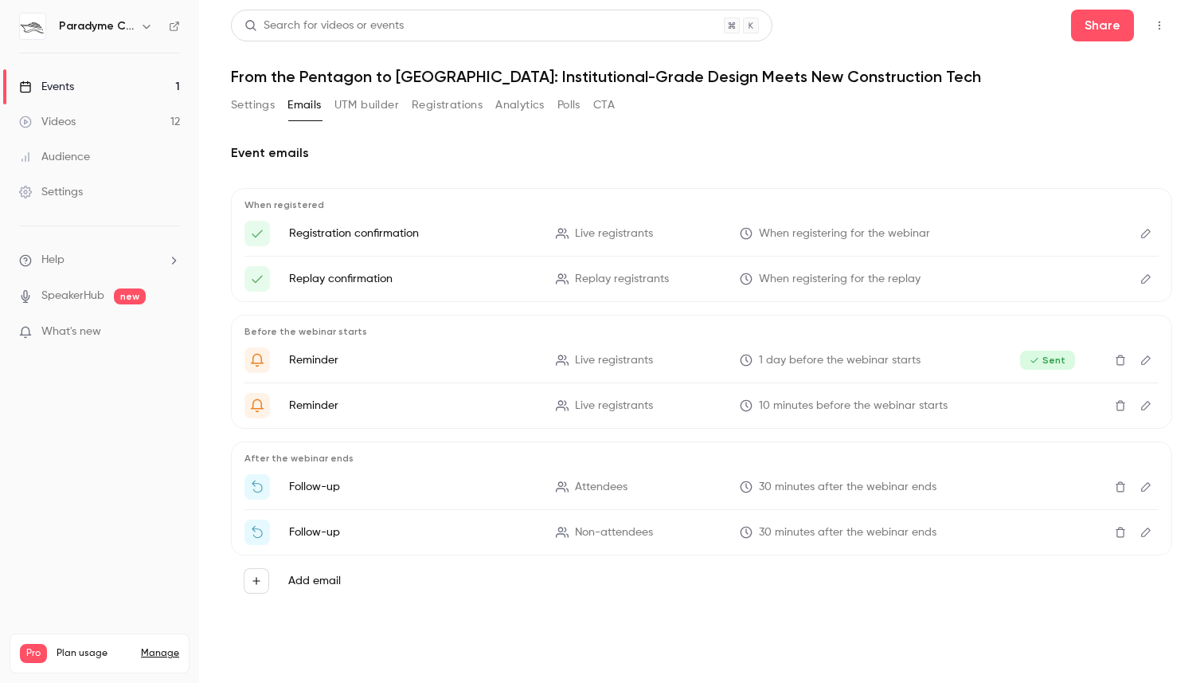
click at [348, 108] on button "UTM builder" at bounding box center [367, 104] width 65 height 25
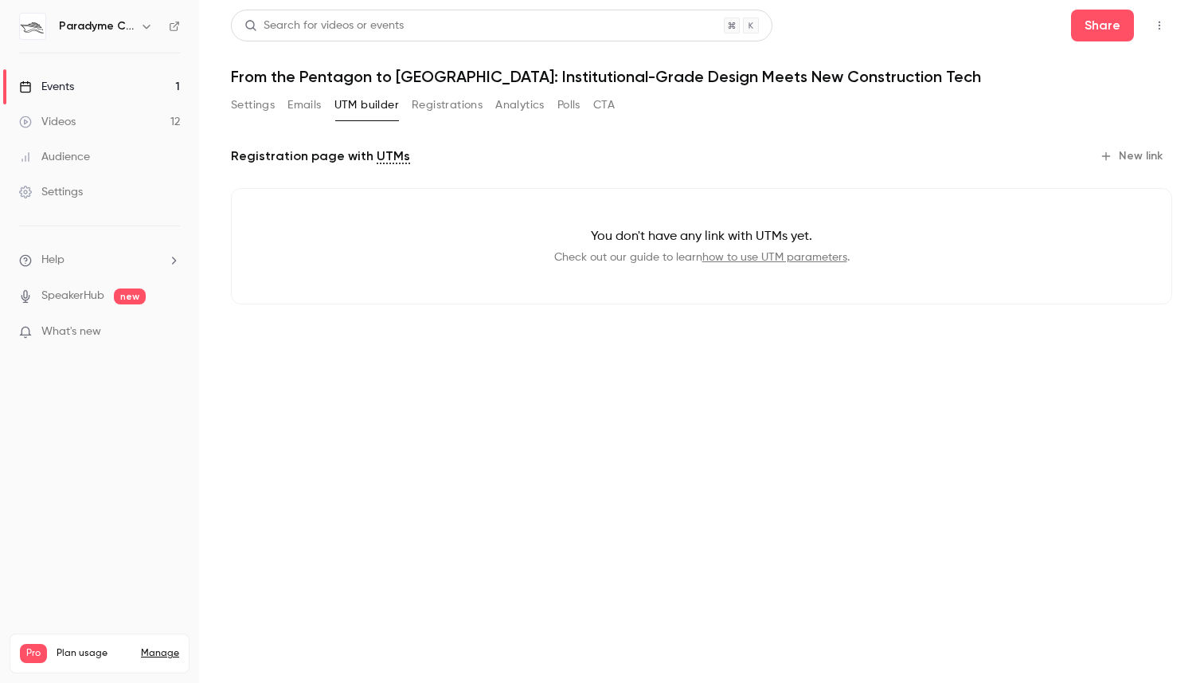
click at [456, 107] on button "Registrations" at bounding box center [447, 104] width 71 height 25
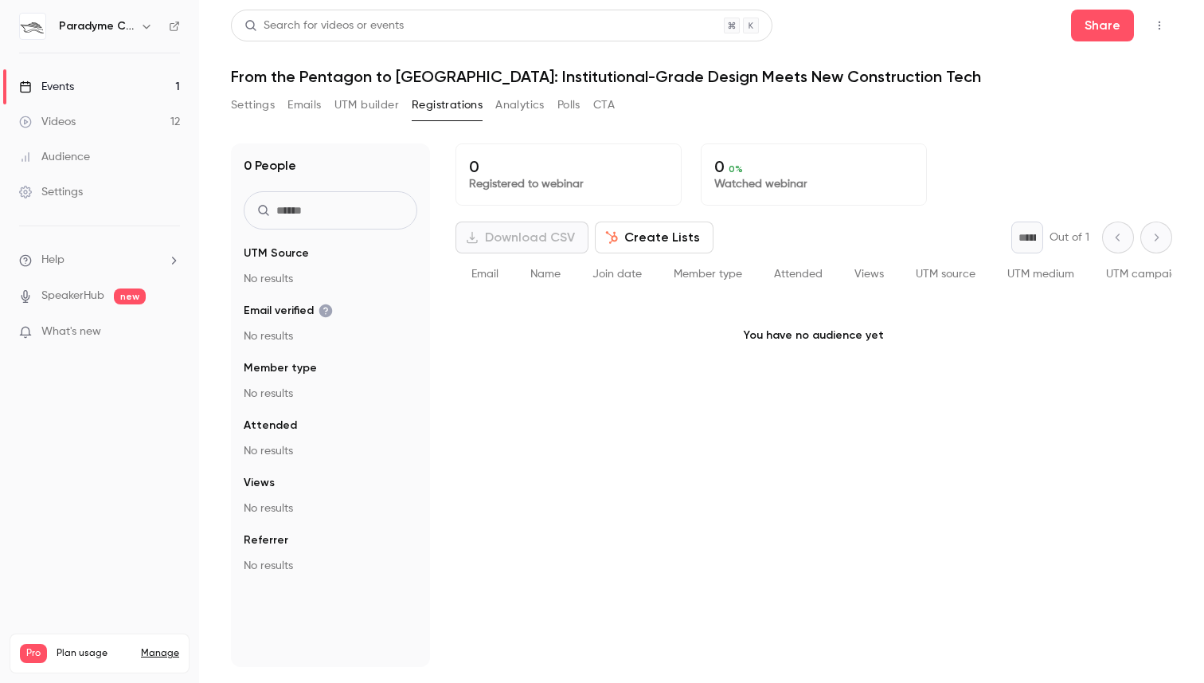
click at [527, 111] on button "Analytics" at bounding box center [519, 104] width 49 height 25
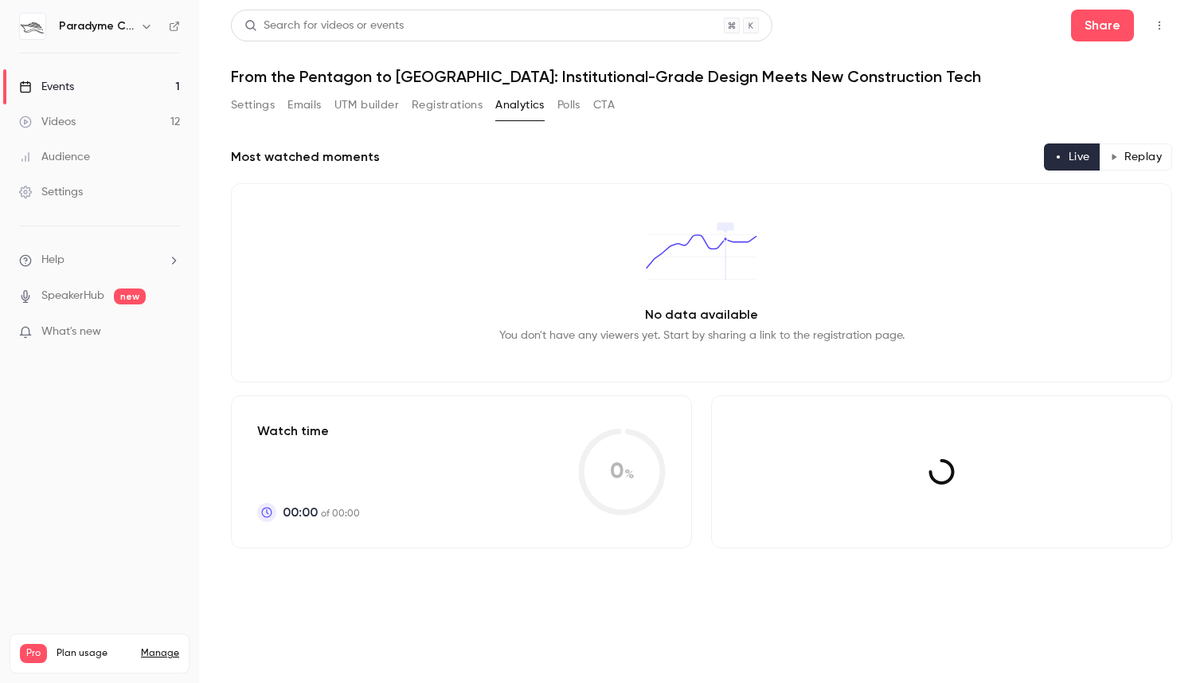
click at [577, 106] on button "Polls" at bounding box center [569, 104] width 23 height 25
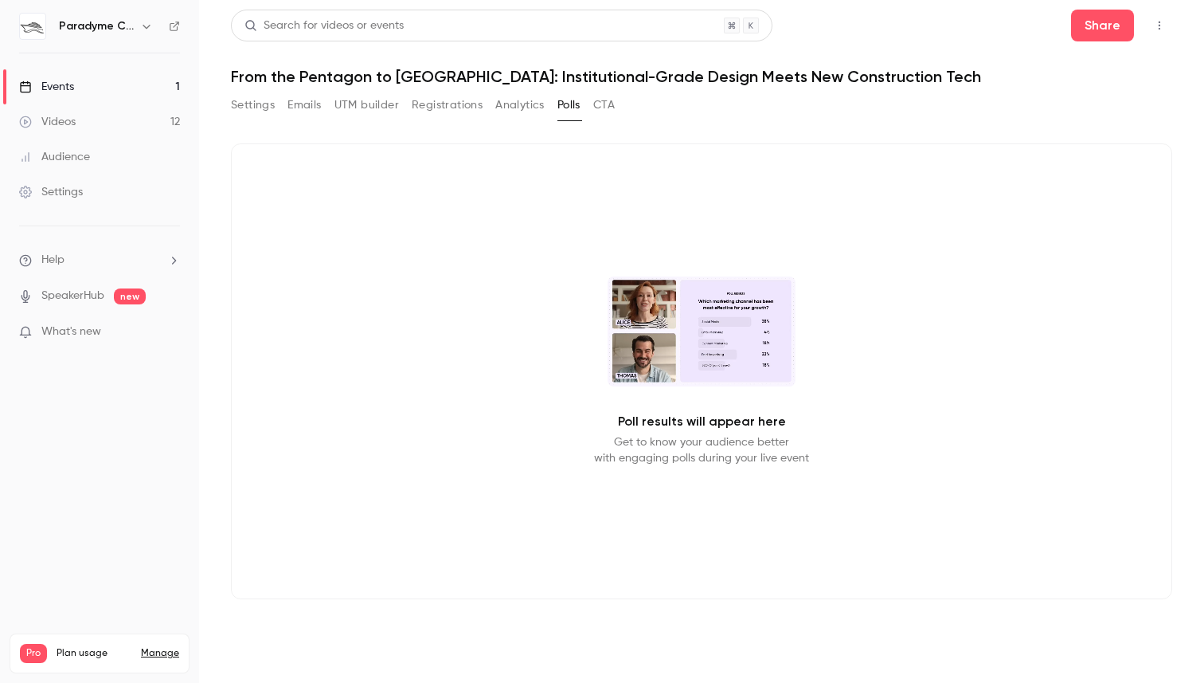
click at [604, 112] on button "CTA" at bounding box center [604, 104] width 22 height 25
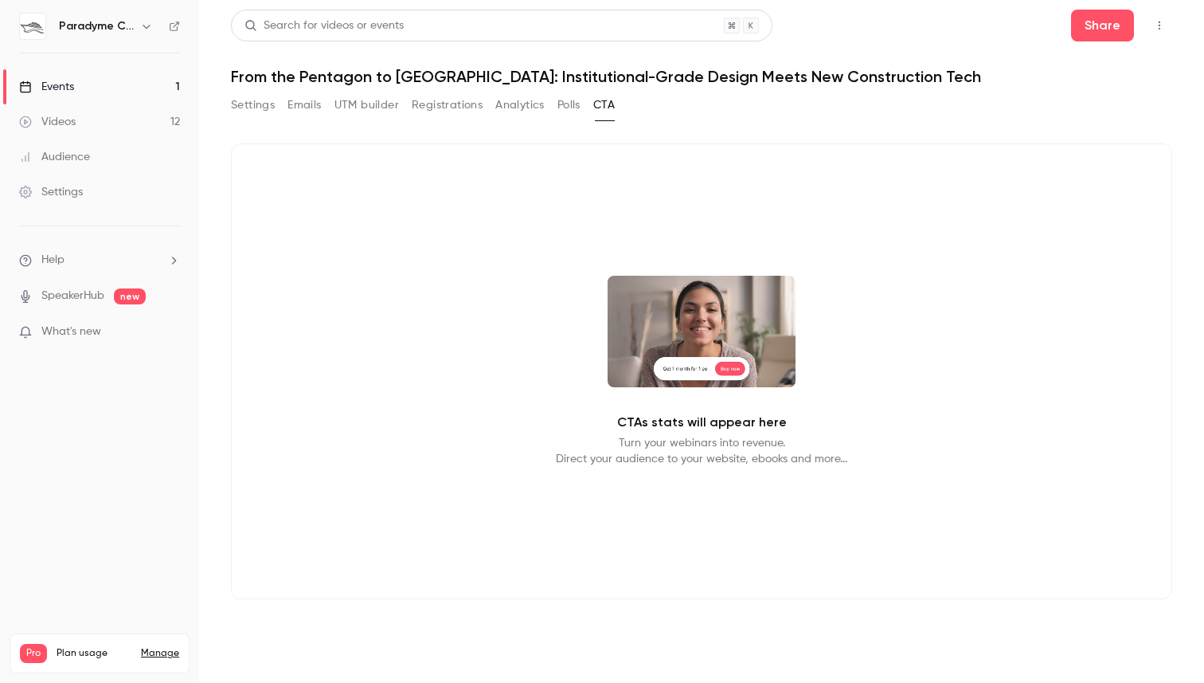
click at [139, 118] on link "Videos 12" at bounding box center [99, 121] width 199 height 35
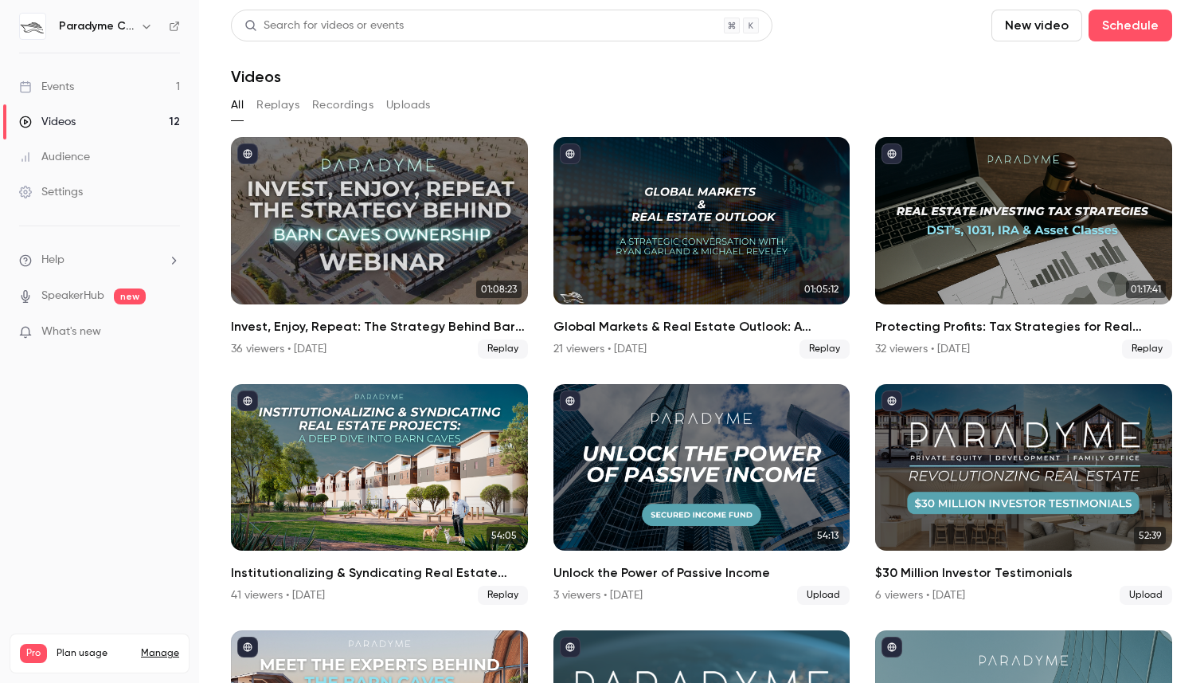
click at [91, 189] on link "Settings" at bounding box center [99, 191] width 199 height 35
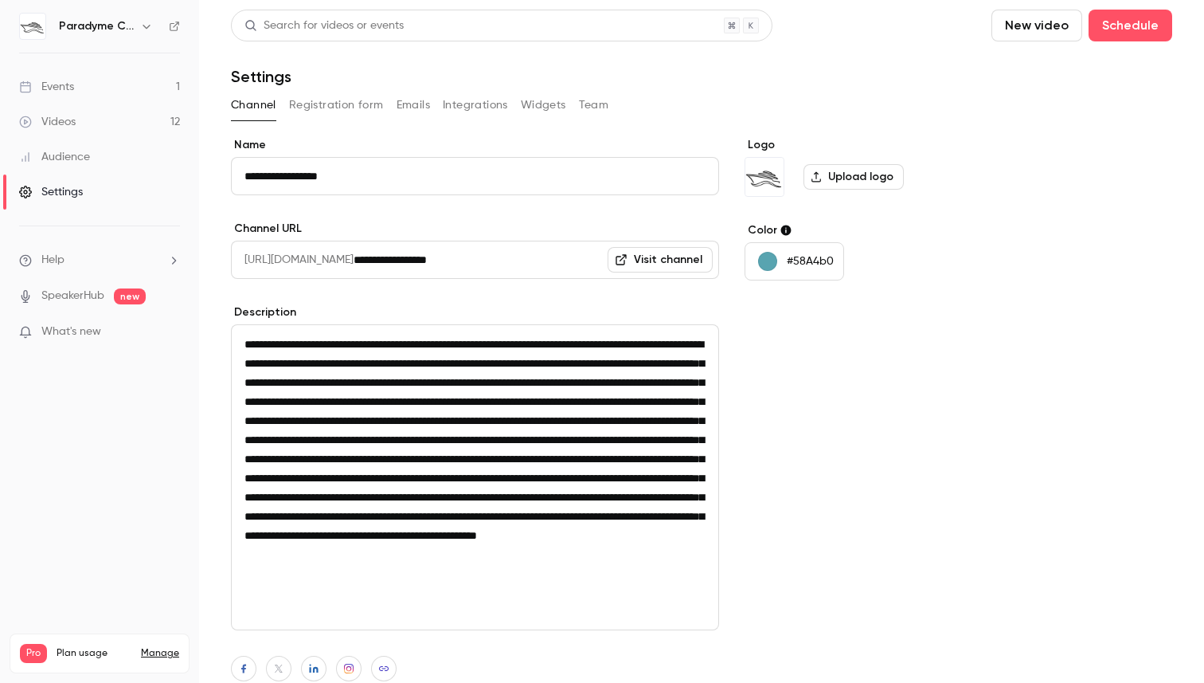
click at [333, 100] on button "Registration form" at bounding box center [336, 104] width 95 height 25
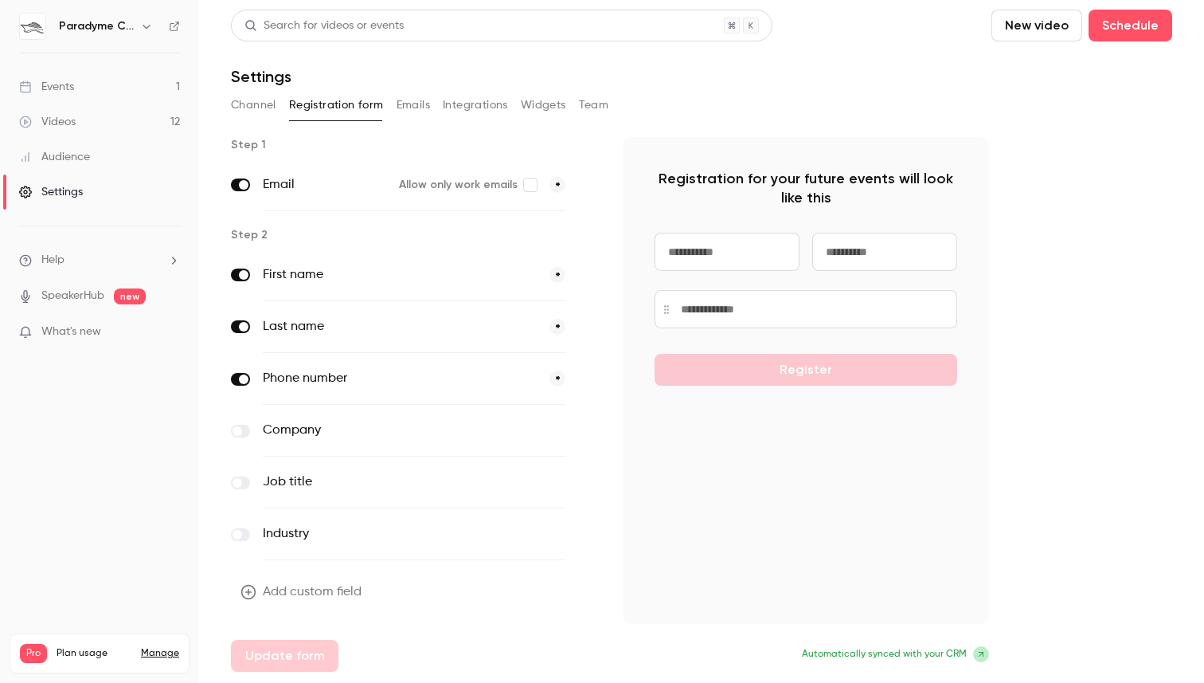
click at [422, 89] on div "Search for videos or events New video Schedule Settings Channel Registration fo…" at bounding box center [702, 341] width 942 height 662
click at [422, 96] on button "Emails" at bounding box center [413, 104] width 33 height 25
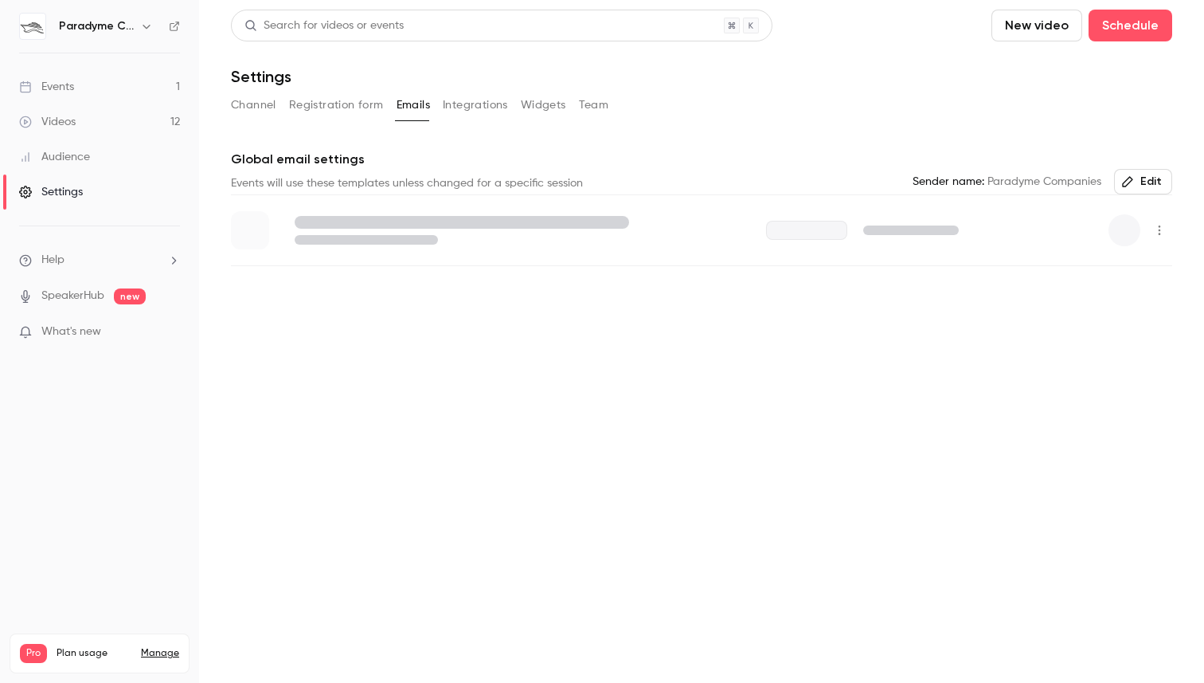
click at [473, 96] on button "Integrations" at bounding box center [475, 104] width 65 height 25
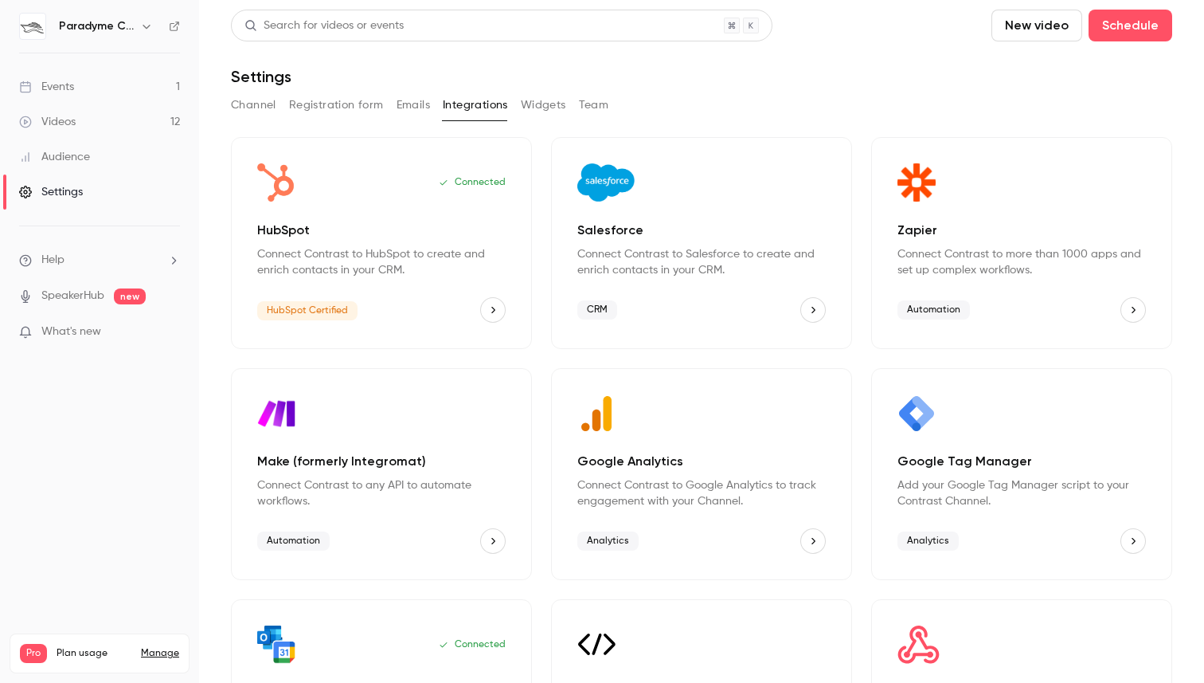
click at [534, 104] on button "Widgets" at bounding box center [543, 104] width 45 height 25
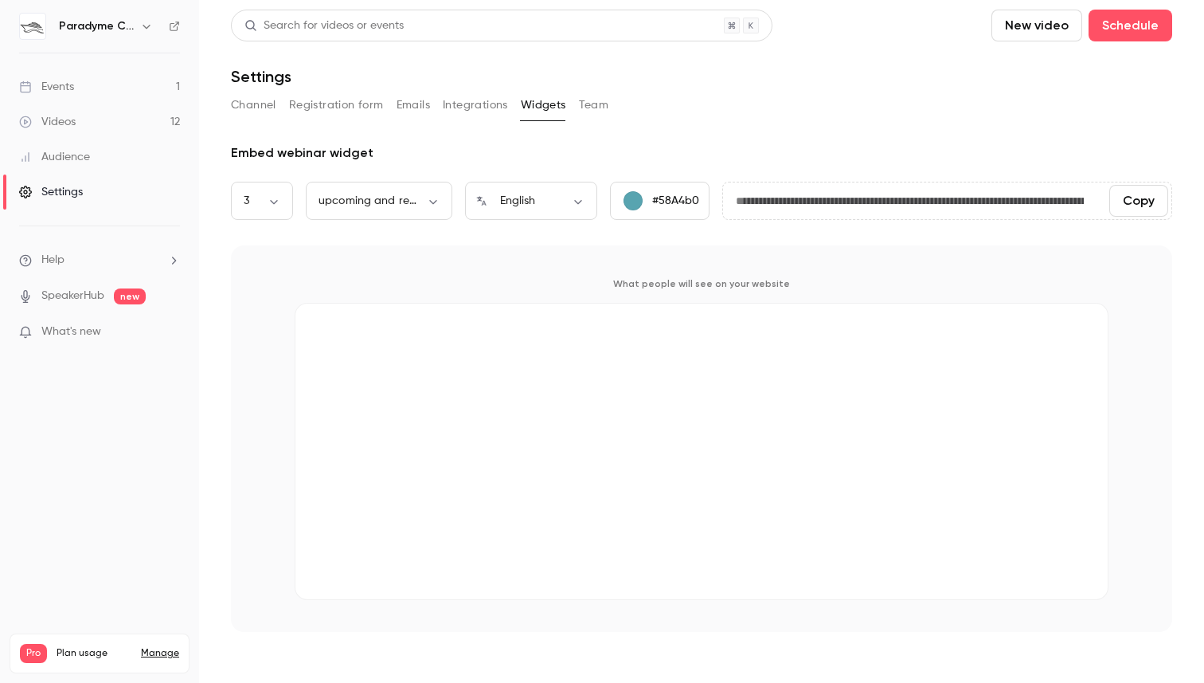
click at [588, 104] on button "Team" at bounding box center [594, 104] width 30 height 25
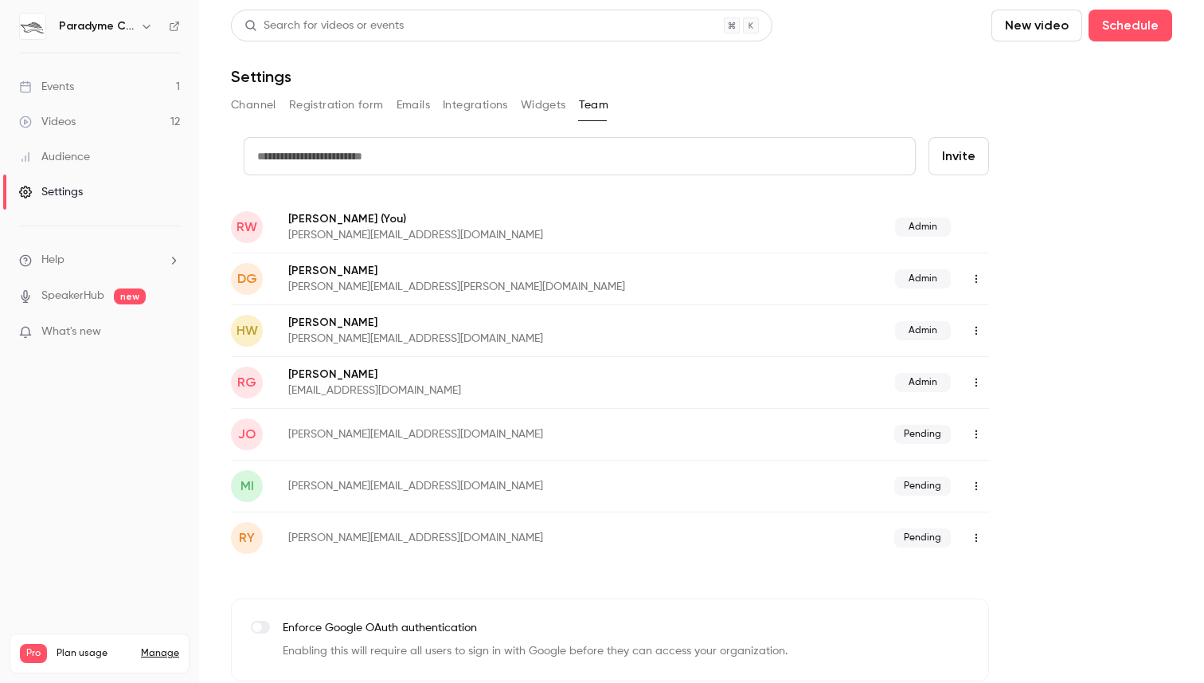
click at [453, 105] on button "Integrations" at bounding box center [475, 104] width 65 height 25
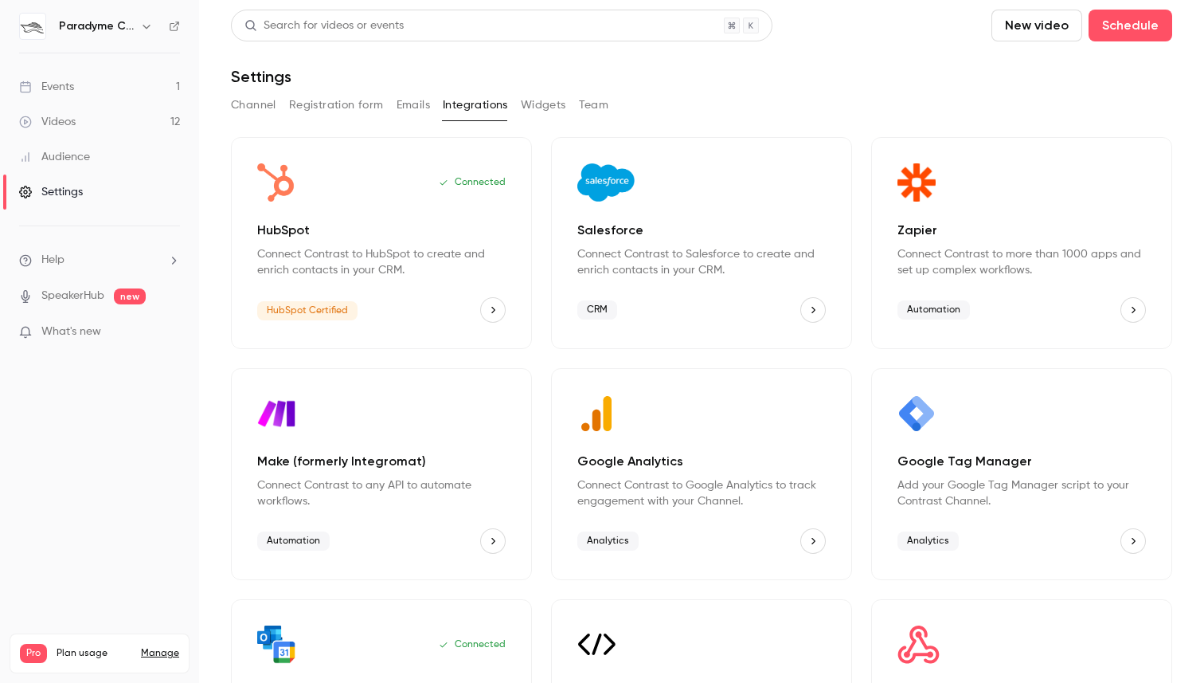
click at [268, 100] on button "Channel" at bounding box center [253, 104] width 45 height 25
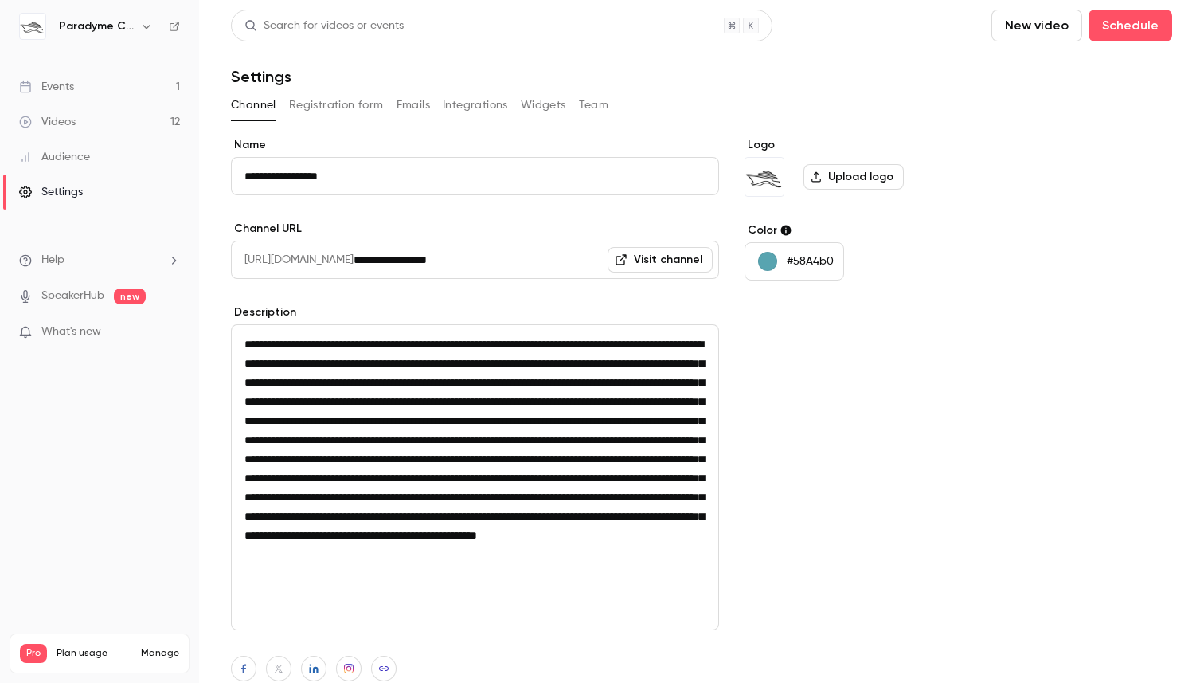
click at [96, 86] on link "Events 1" at bounding box center [99, 86] width 199 height 35
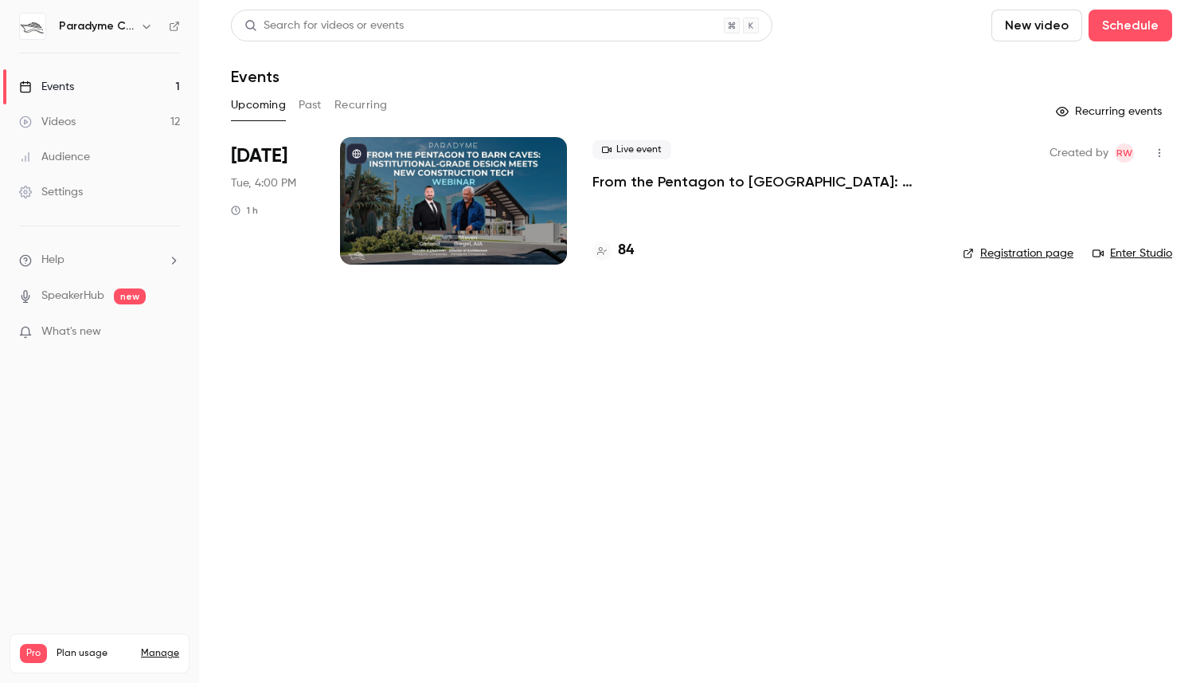
click at [155, 647] on link "Manage" at bounding box center [160, 653] width 38 height 13
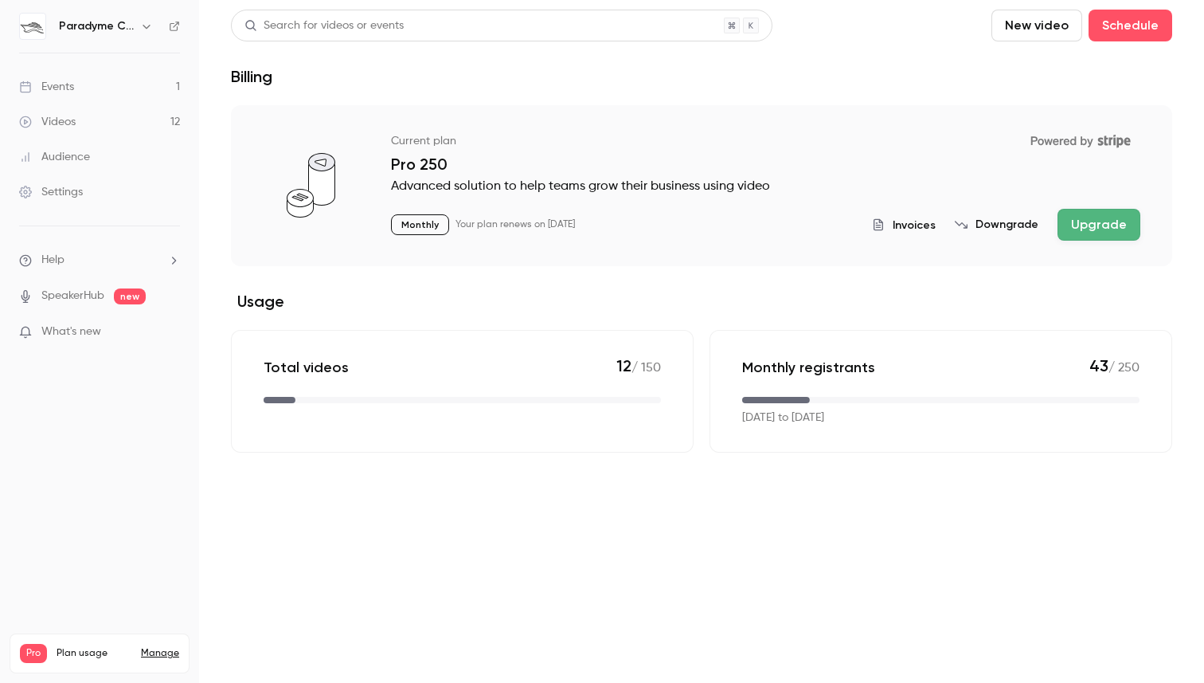
click at [71, 194] on div "Settings" at bounding box center [51, 192] width 64 height 16
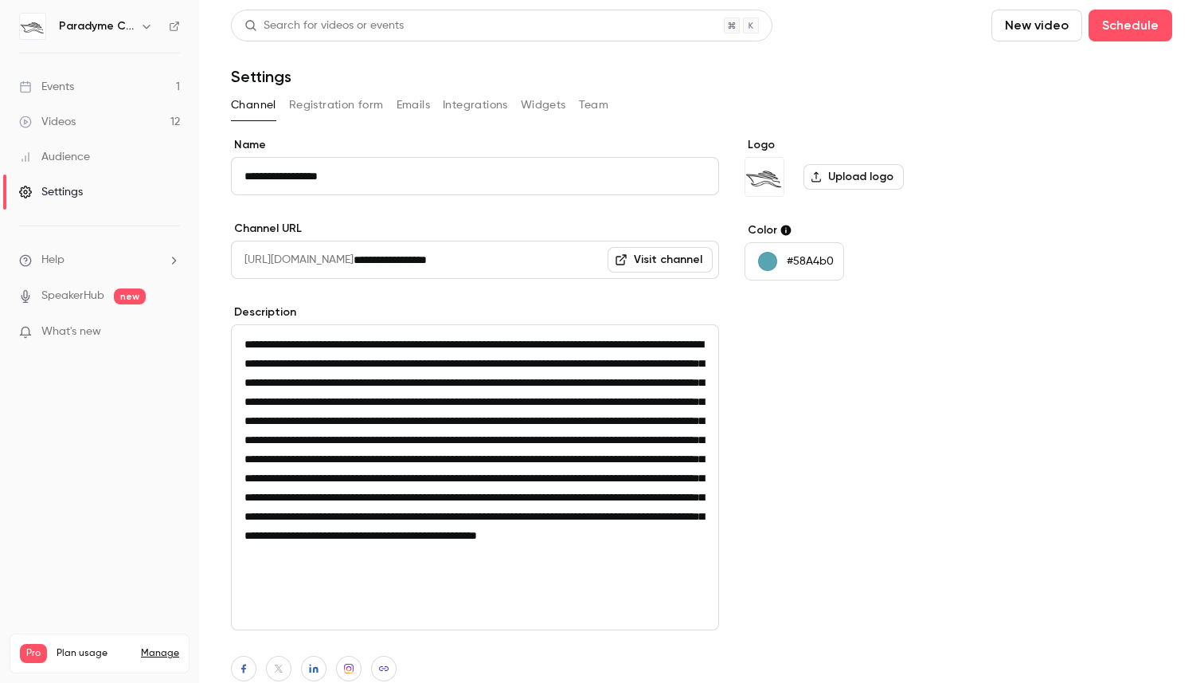
click at [67, 161] on div "Audience" at bounding box center [54, 157] width 71 height 16
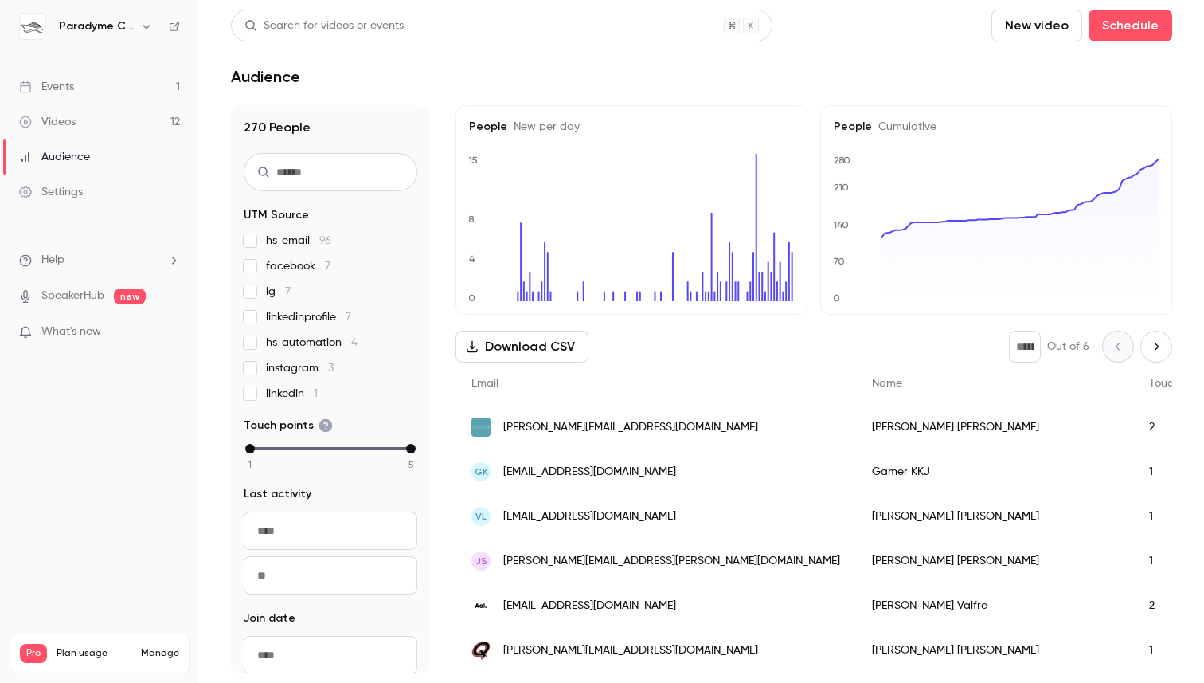
click at [98, 135] on link "Videos 12" at bounding box center [99, 121] width 199 height 35
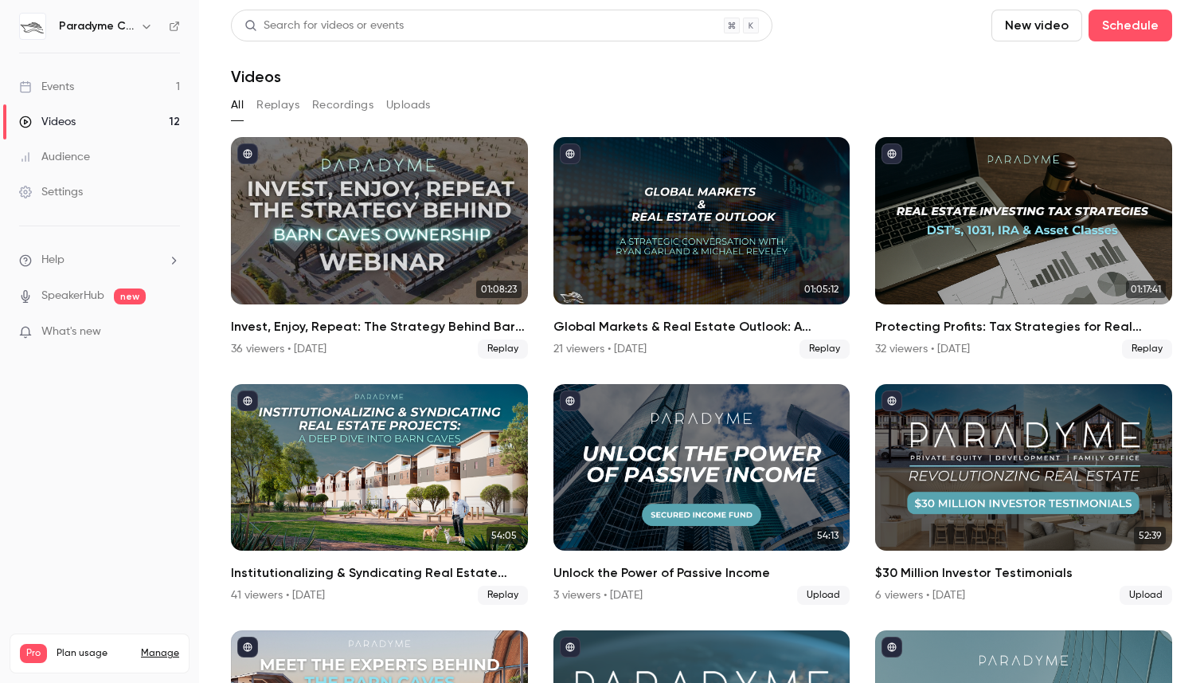
click at [88, 94] on link "Events 1" at bounding box center [99, 86] width 199 height 35
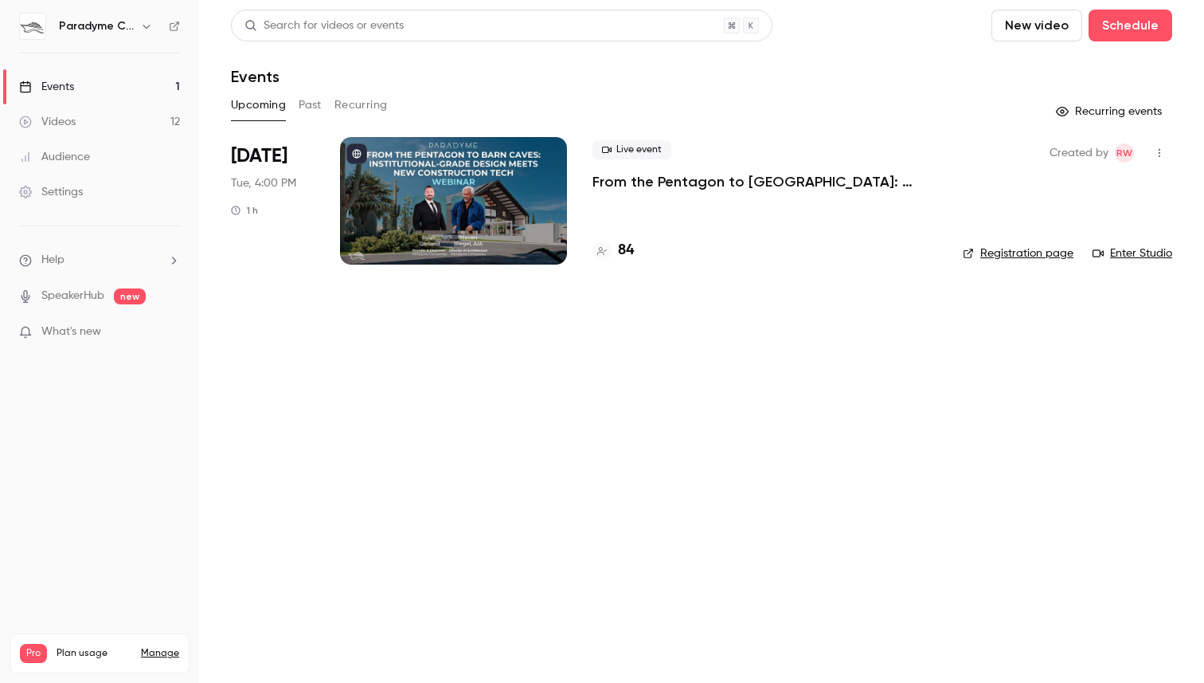
click at [742, 219] on div "Live event From the [GEOGRAPHIC_DATA] to [GEOGRAPHIC_DATA]: Institutional-Grade…" at bounding box center [765, 200] width 345 height 127
click at [1157, 151] on icon "button" at bounding box center [1160, 152] width 13 height 11
click at [487, 191] on div at bounding box center [602, 341] width 1204 height 683
click at [643, 180] on p "From the Pentagon to [GEOGRAPHIC_DATA]: Institutional-Grade Design Meets New Co…" at bounding box center [765, 181] width 345 height 19
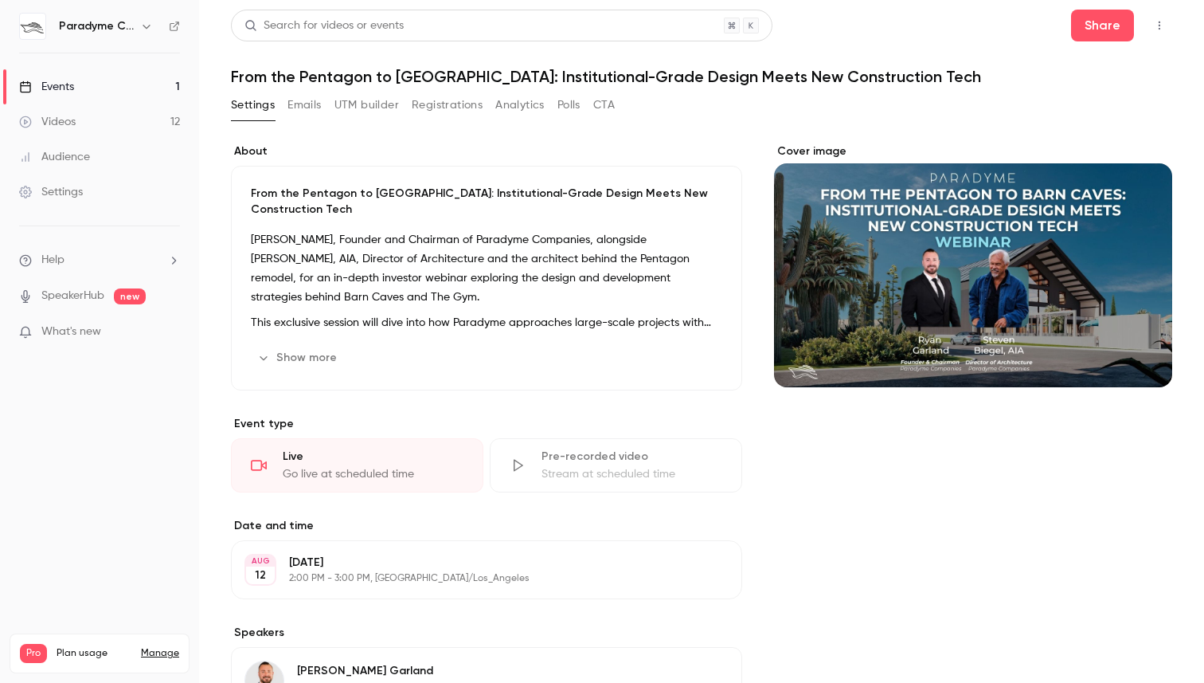
click at [292, 109] on button "Emails" at bounding box center [304, 104] width 33 height 25
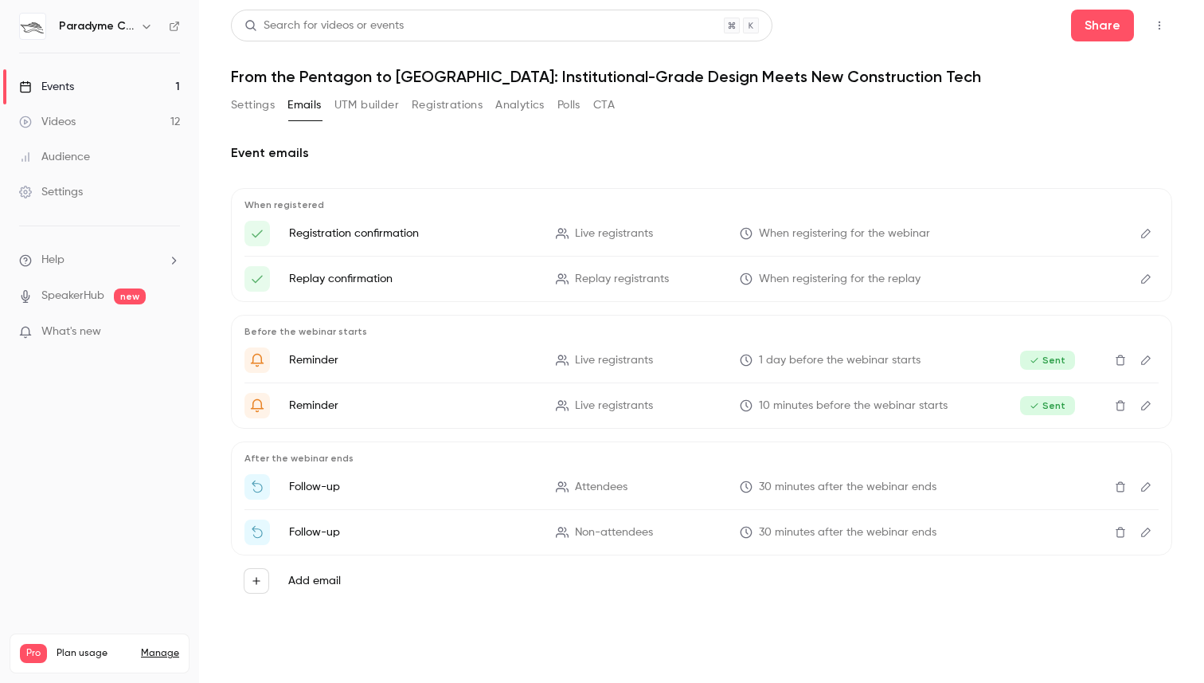
click at [343, 112] on button "UTM builder" at bounding box center [367, 104] width 65 height 25
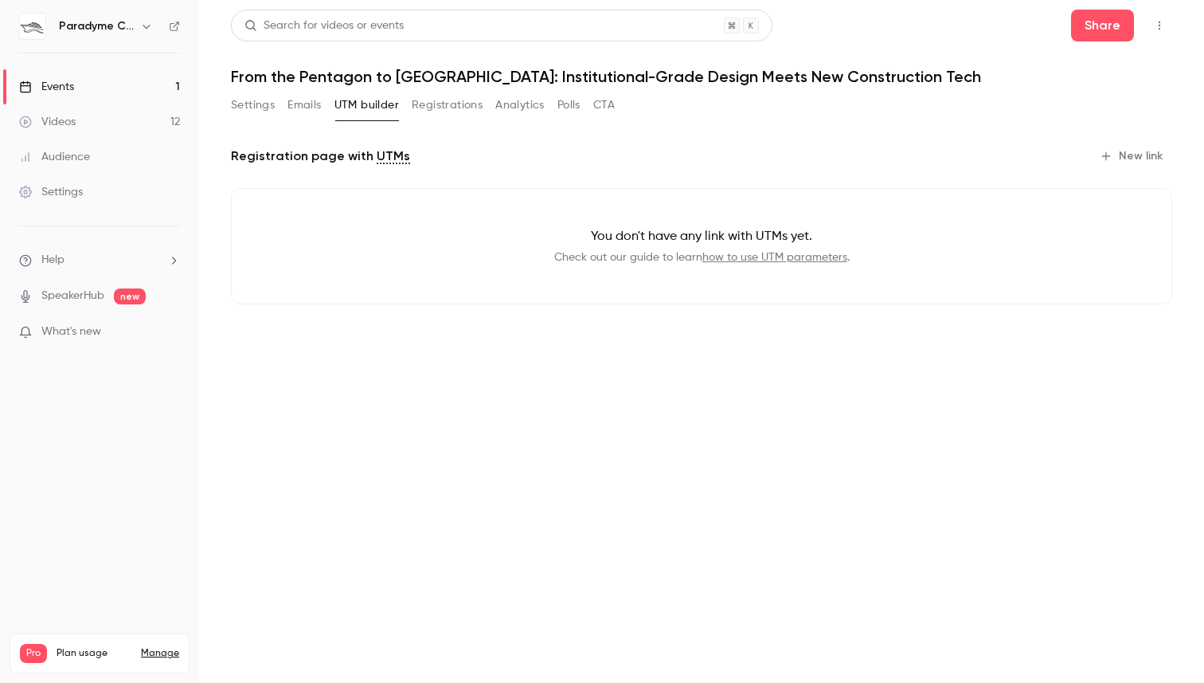
click at [436, 106] on button "Registrations" at bounding box center [447, 104] width 71 height 25
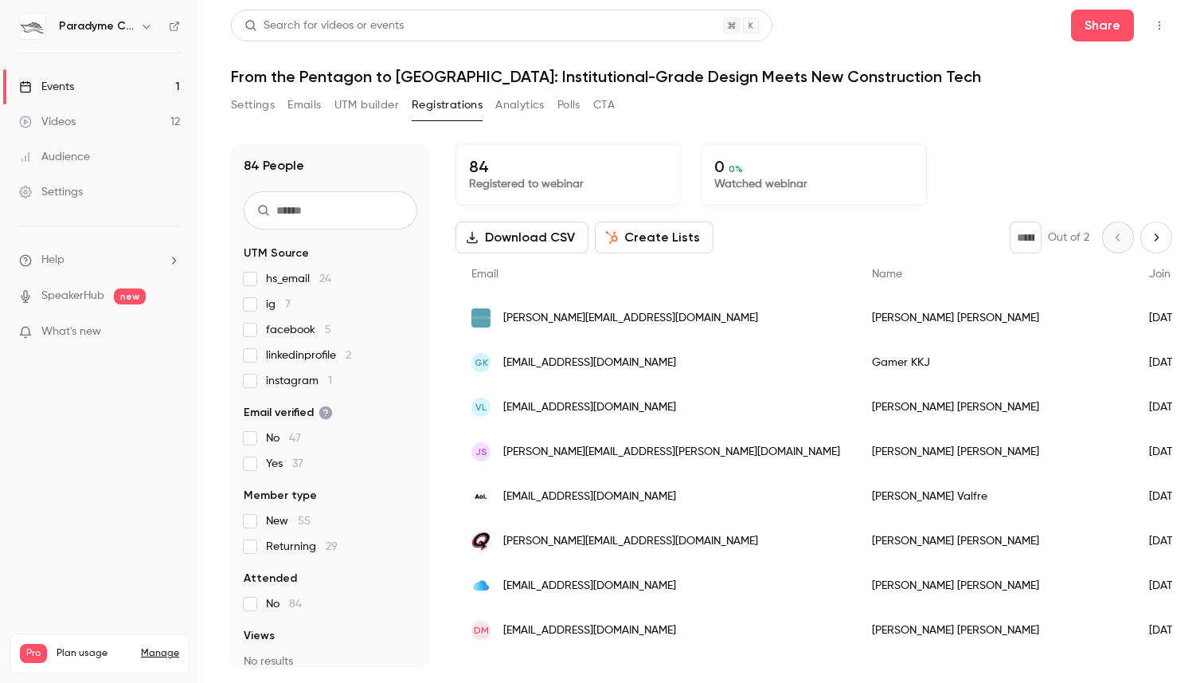
click at [525, 106] on button "Analytics" at bounding box center [519, 104] width 49 height 25
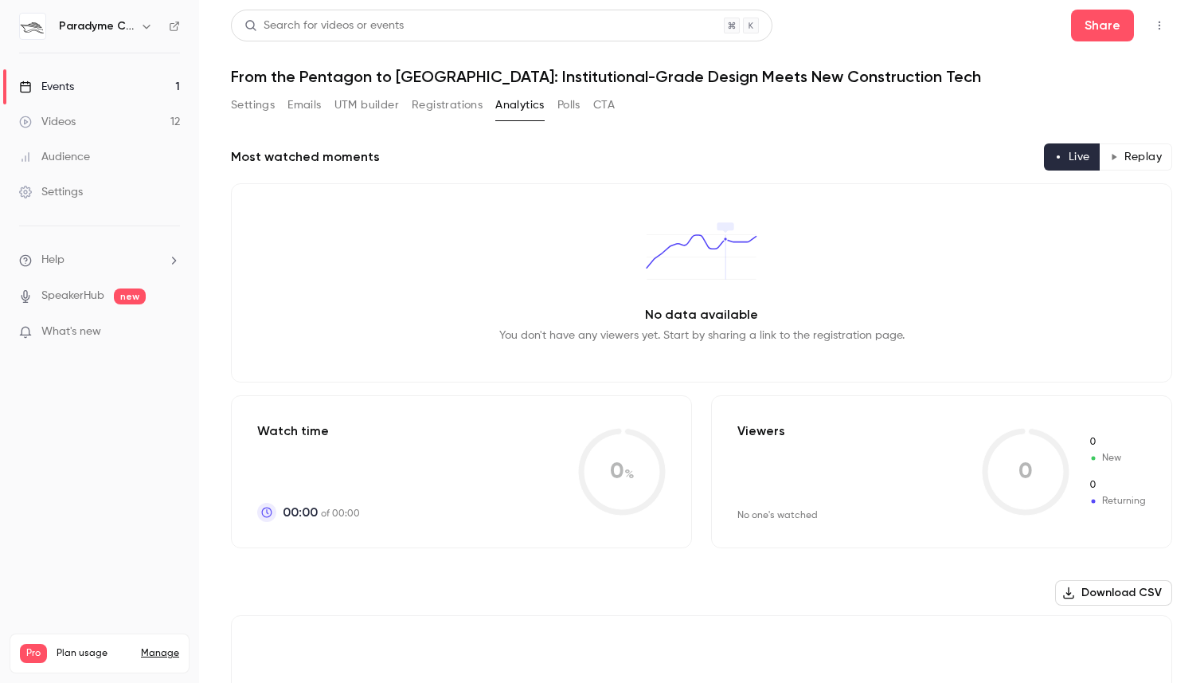
click at [565, 107] on button "Polls" at bounding box center [569, 104] width 23 height 25
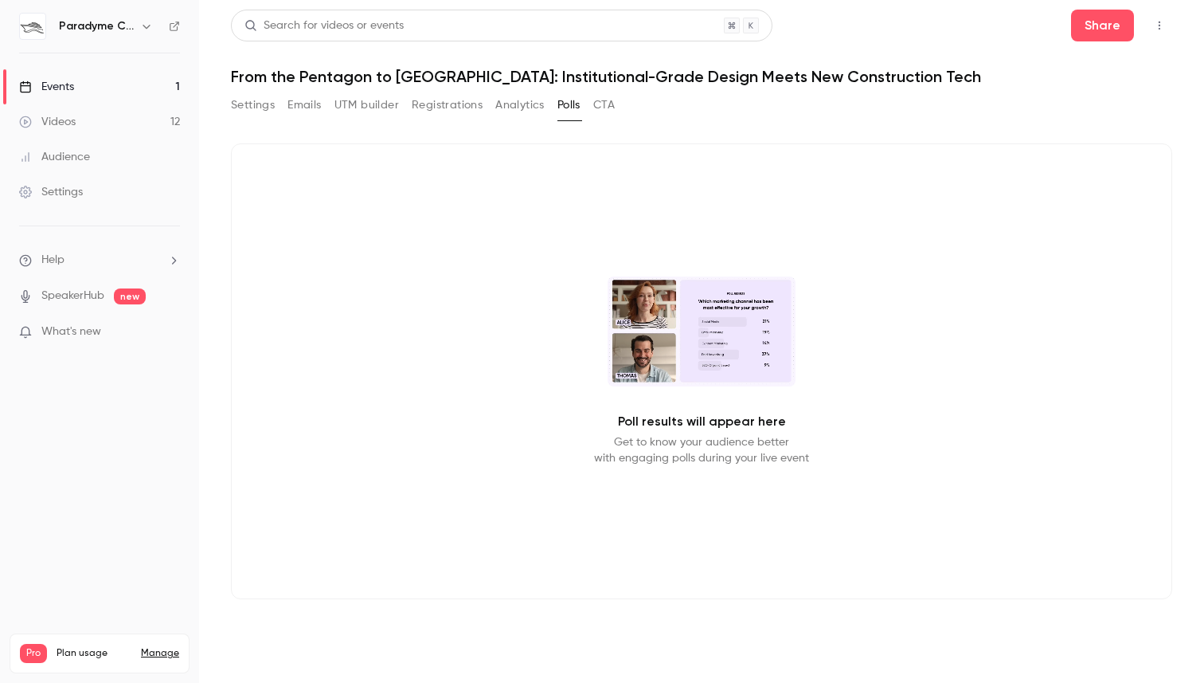
click at [598, 107] on button "CTA" at bounding box center [604, 104] width 22 height 25
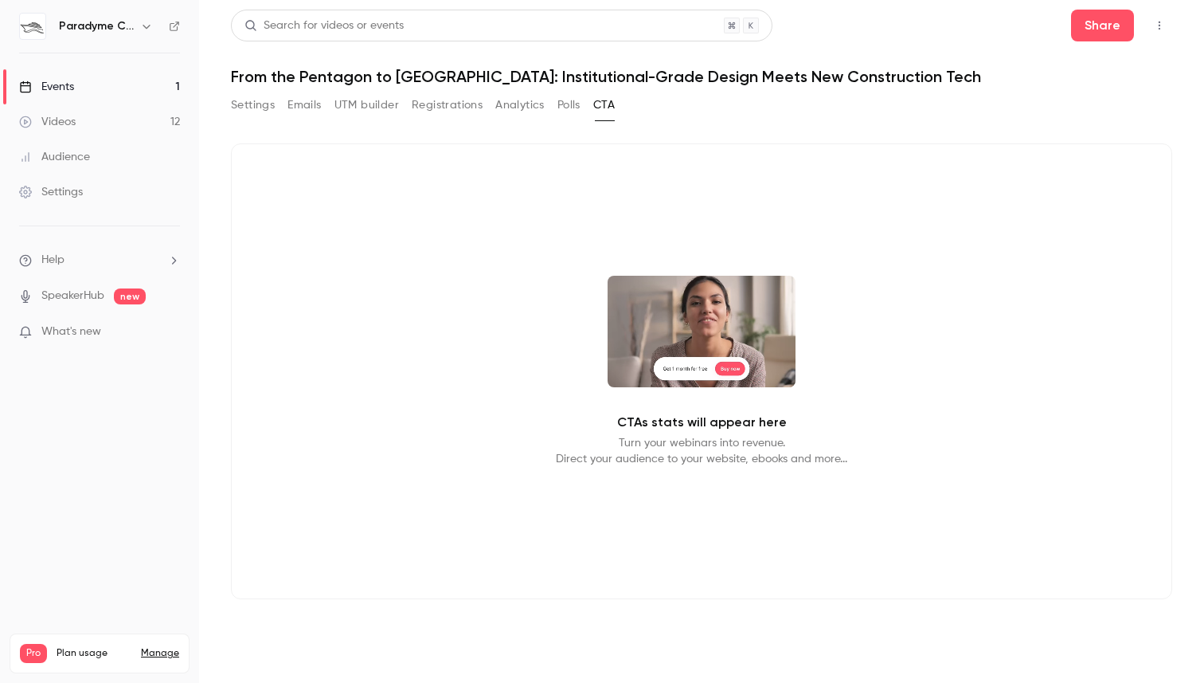
click at [241, 113] on button "Settings" at bounding box center [253, 104] width 44 height 25
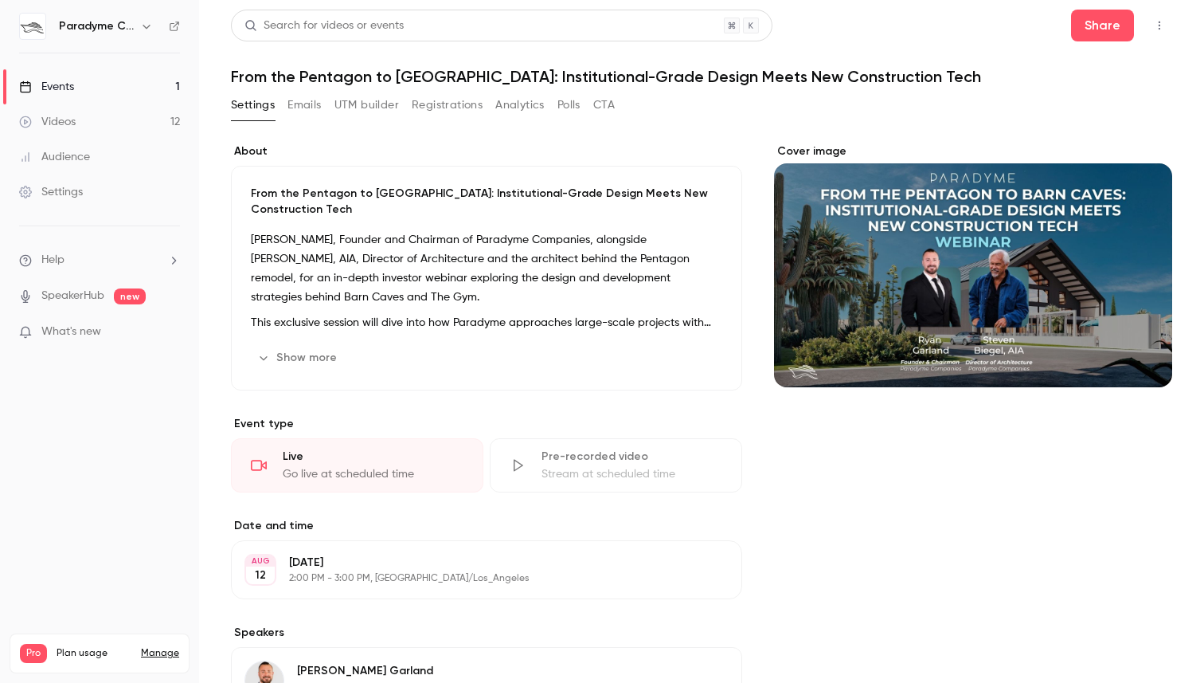
click at [1165, 18] on button "button" at bounding box center [1159, 25] width 25 height 25
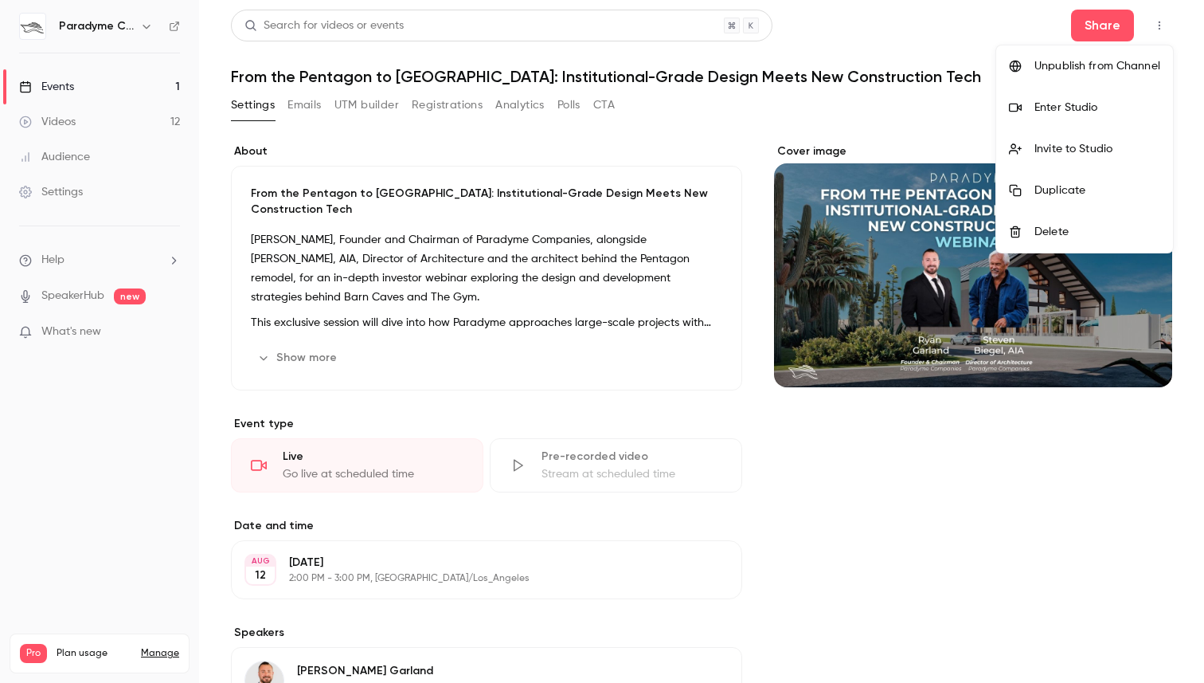
click at [121, 112] on div at bounding box center [602, 341] width 1204 height 683
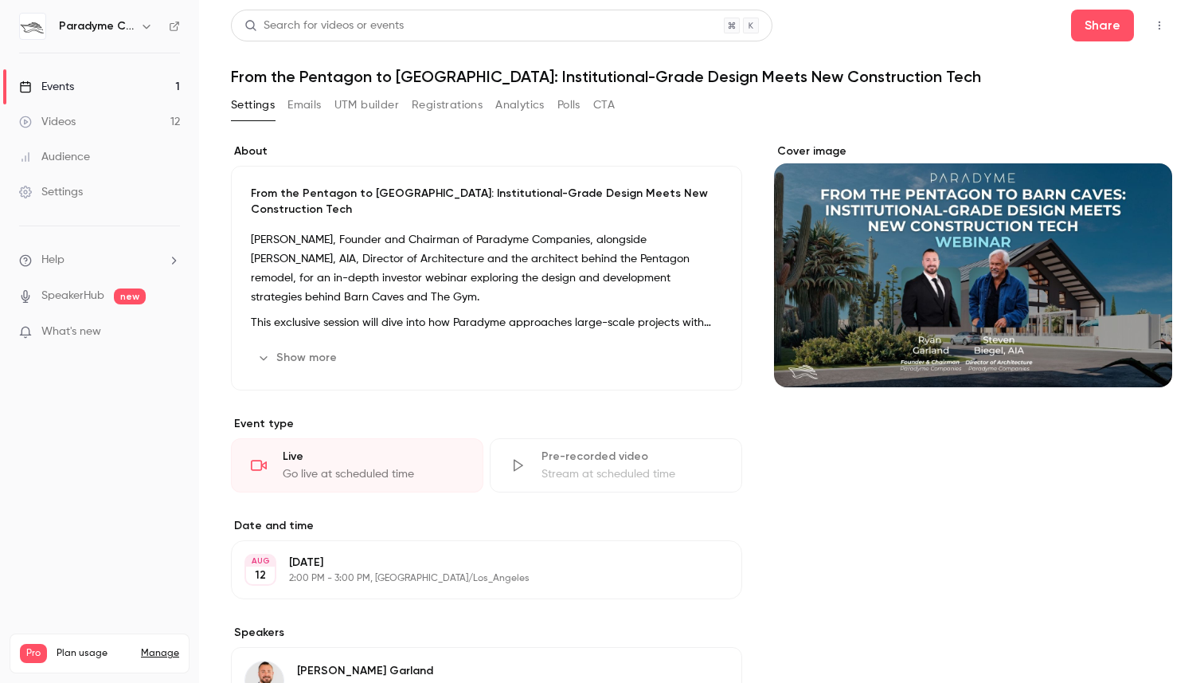
click at [121, 114] on link "Videos 12" at bounding box center [99, 121] width 199 height 35
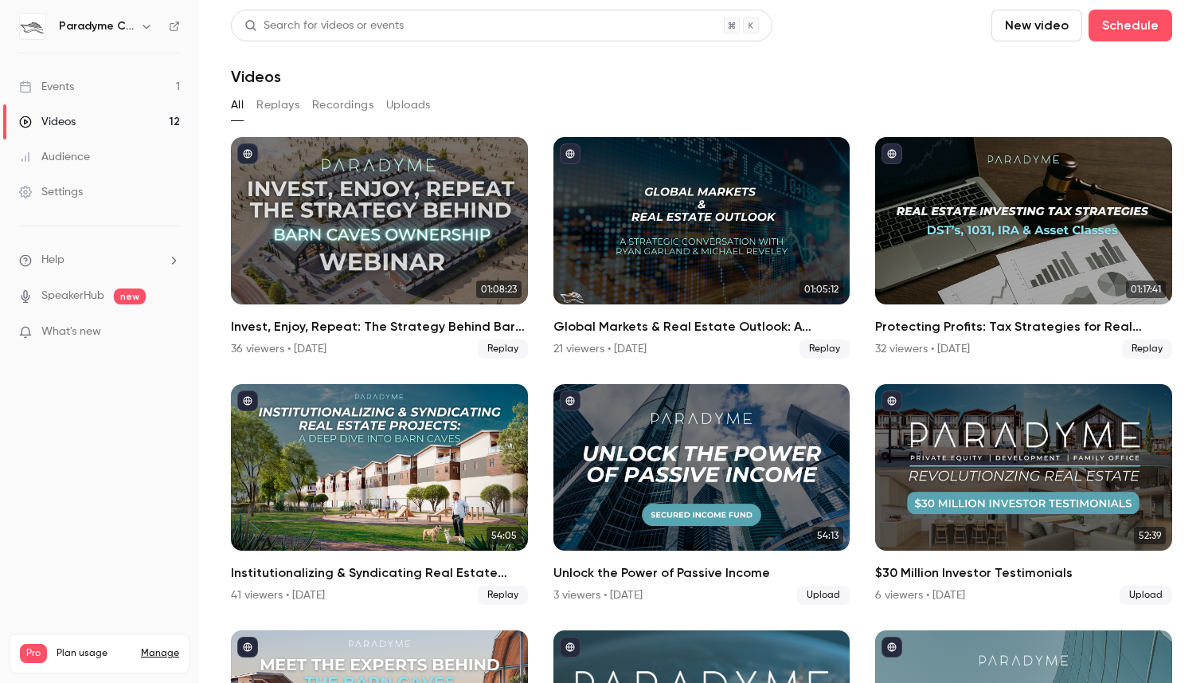
click at [370, 103] on button "Recordings" at bounding box center [342, 104] width 61 height 25
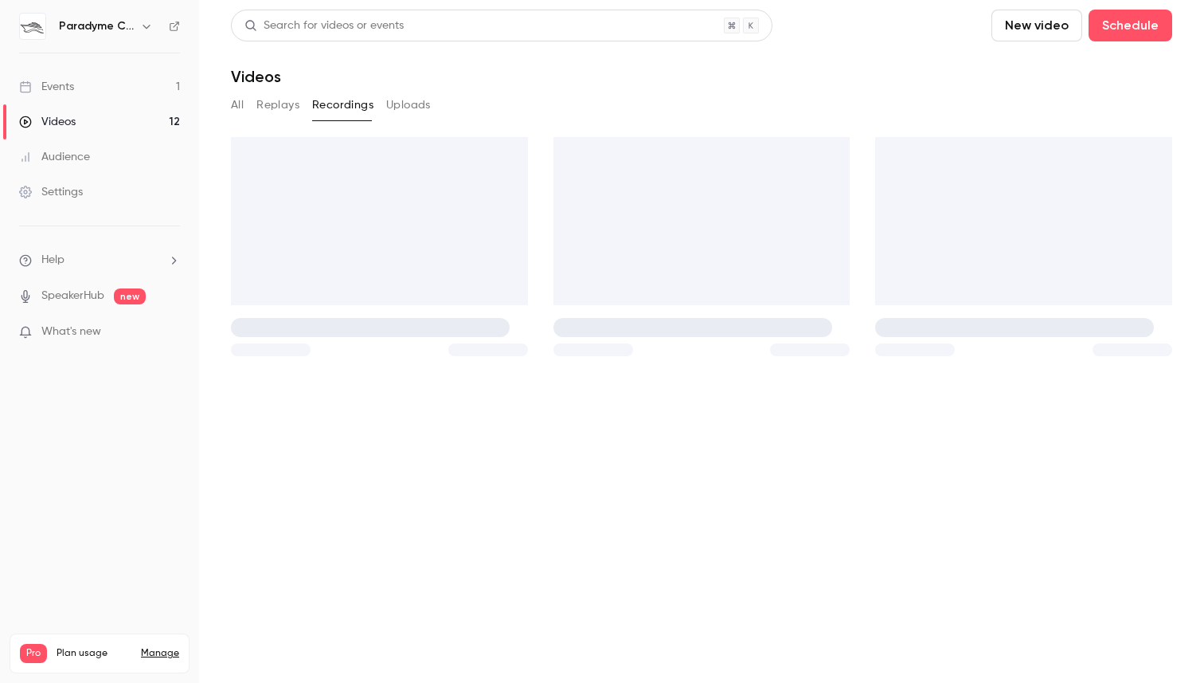
click at [235, 105] on button "All" at bounding box center [237, 104] width 13 height 25
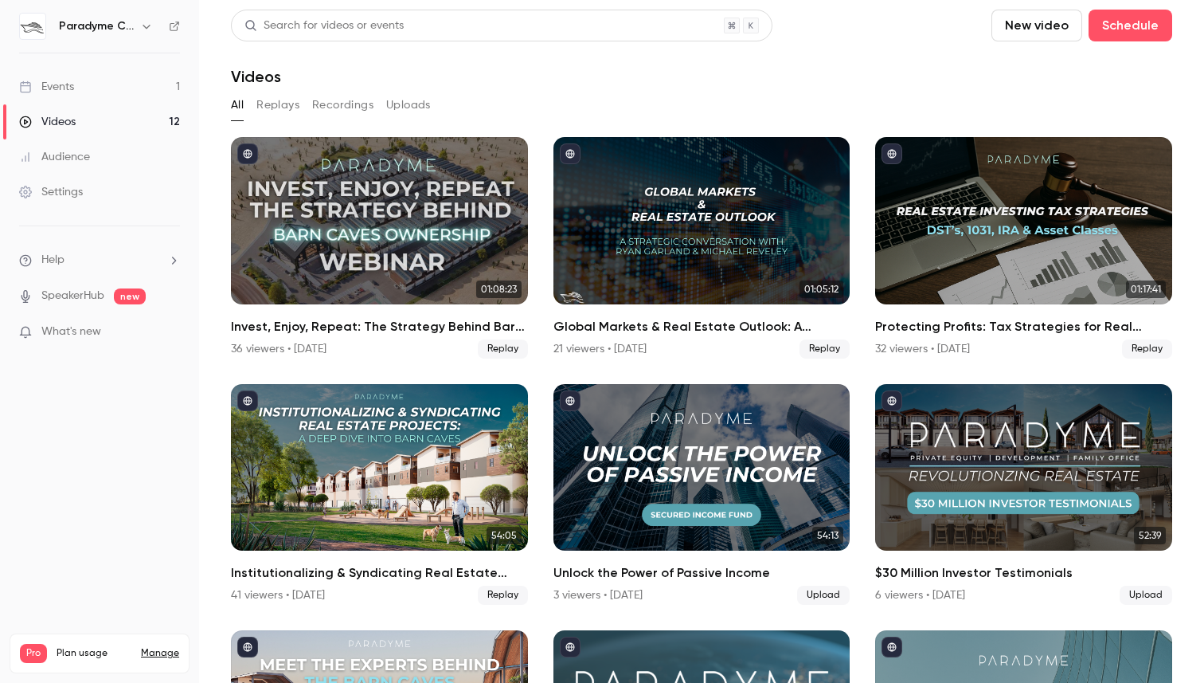
click at [45, 254] on span "Help" at bounding box center [52, 260] width 23 height 17
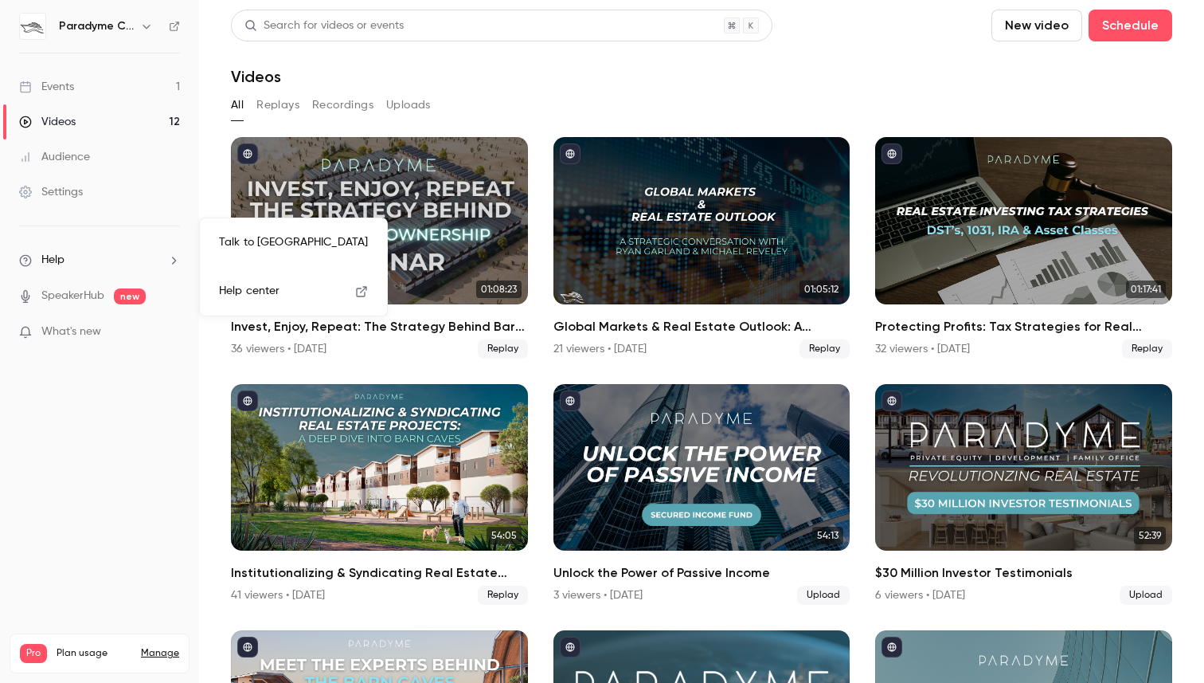
click at [88, 29] on div at bounding box center [602, 341] width 1204 height 683
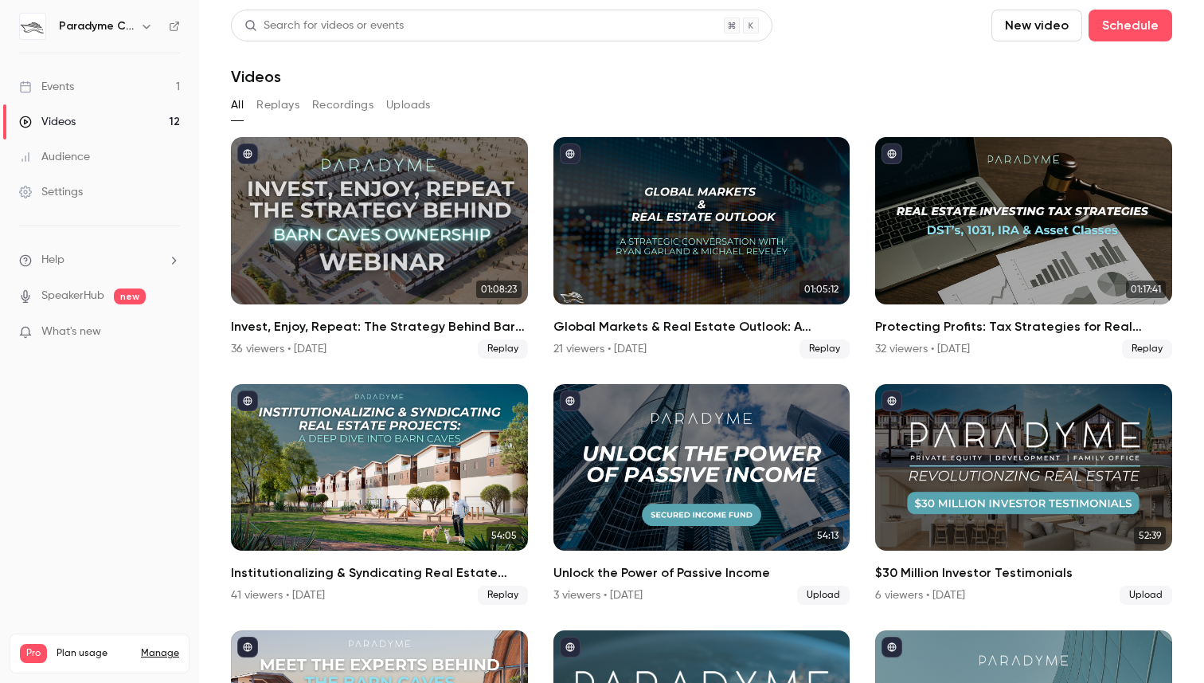
click at [129, 29] on h6 "Paradyme Companies" at bounding box center [96, 26] width 75 height 16
click at [152, 26] on icon "button" at bounding box center [146, 26] width 13 height 13
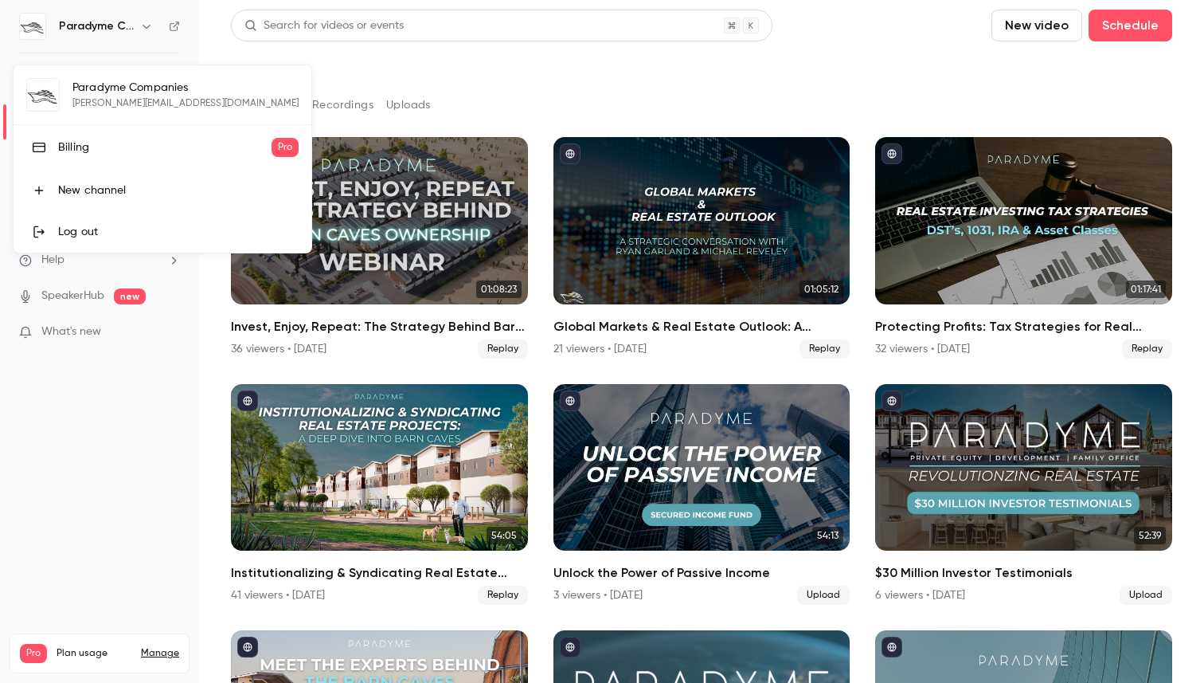
click at [103, 111] on div "Paradyme Companies [PERSON_NAME][EMAIL_ADDRESS][DOMAIN_NAME] Billing Pro New ch…" at bounding box center [163, 158] width 298 height 187
click at [45, 104] on div "Paradyme Companies [PERSON_NAME][EMAIL_ADDRESS][DOMAIN_NAME] Billing Pro New ch…" at bounding box center [163, 158] width 298 height 187
click at [112, 104] on div "Paradyme Companies [PERSON_NAME][EMAIL_ADDRESS][DOMAIN_NAME] Billing Pro New ch…" at bounding box center [163, 158] width 298 height 187
click at [126, 34] on div at bounding box center [602, 341] width 1204 height 683
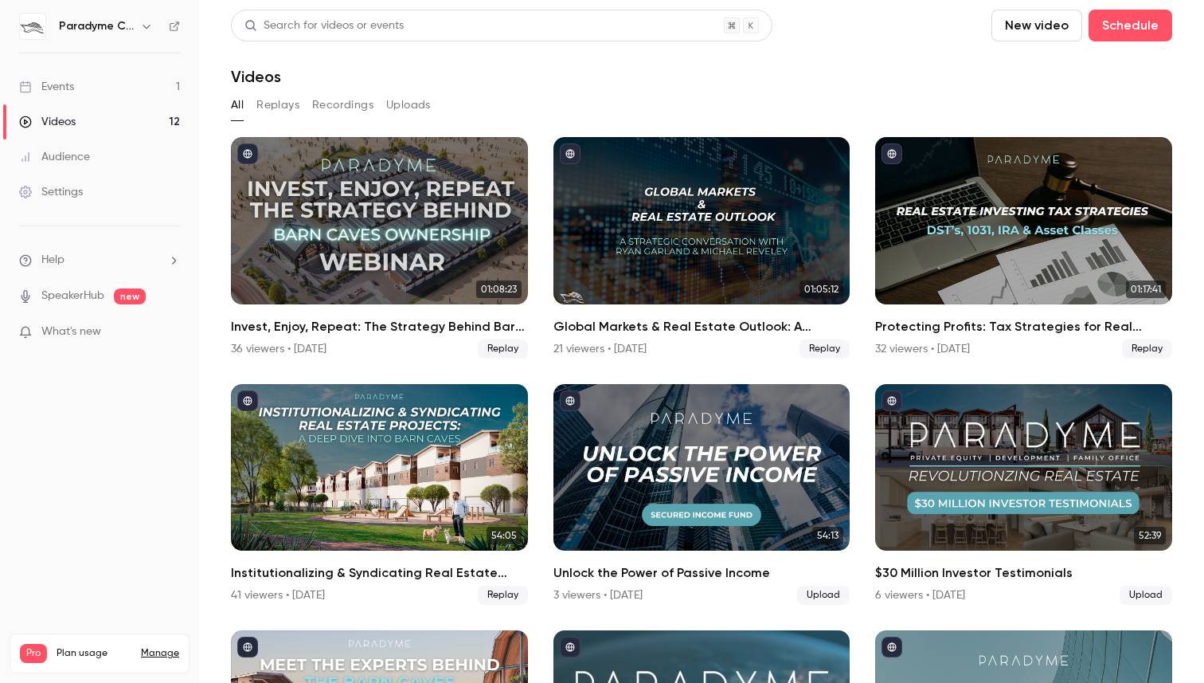
click at [65, 263] on li "Help" at bounding box center [99, 260] width 161 height 17
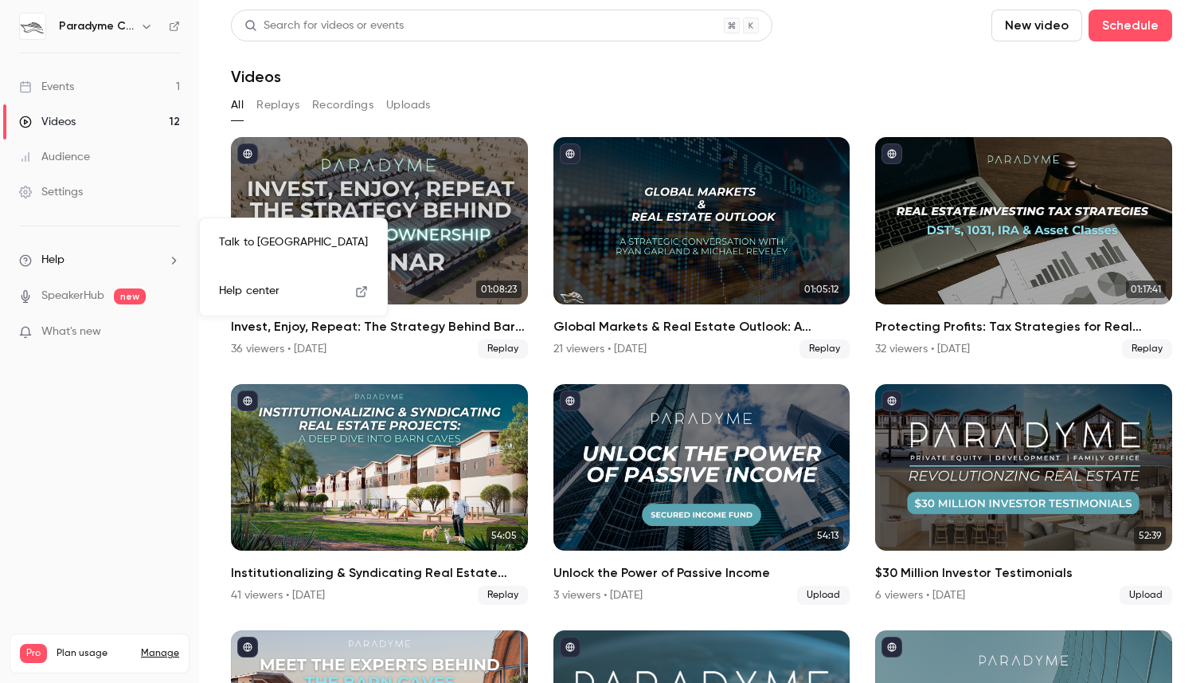
click at [65, 263] on div at bounding box center [602, 341] width 1204 height 683
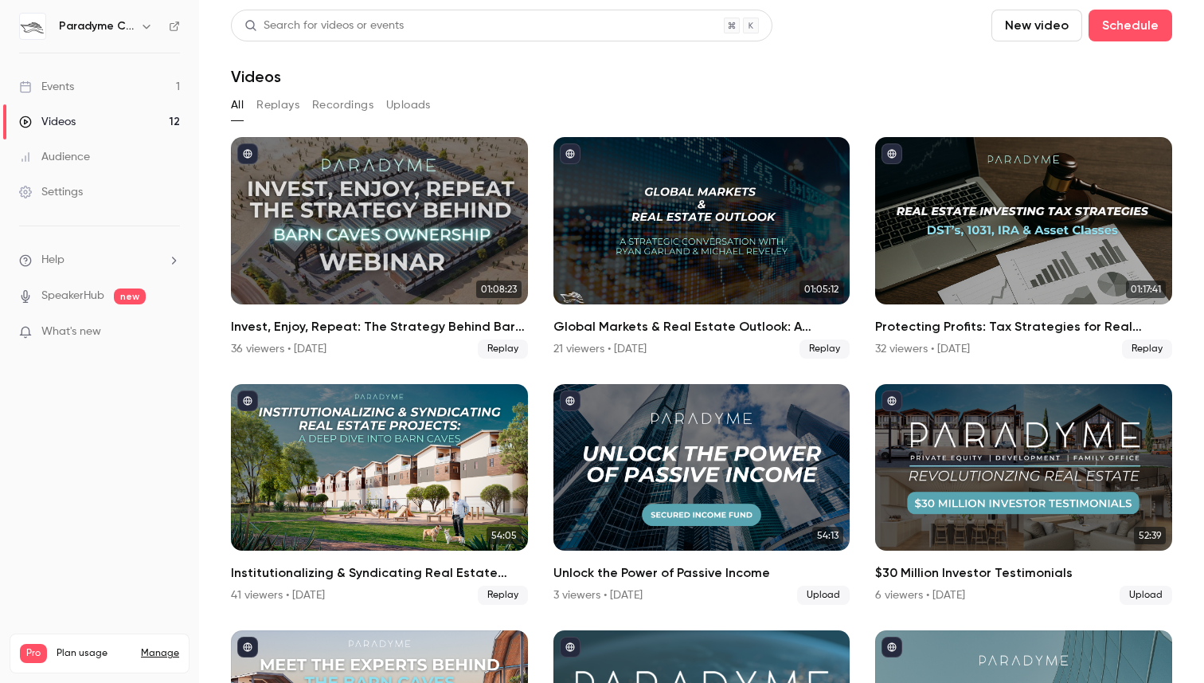
click at [109, 92] on link "Events 1" at bounding box center [99, 86] width 199 height 35
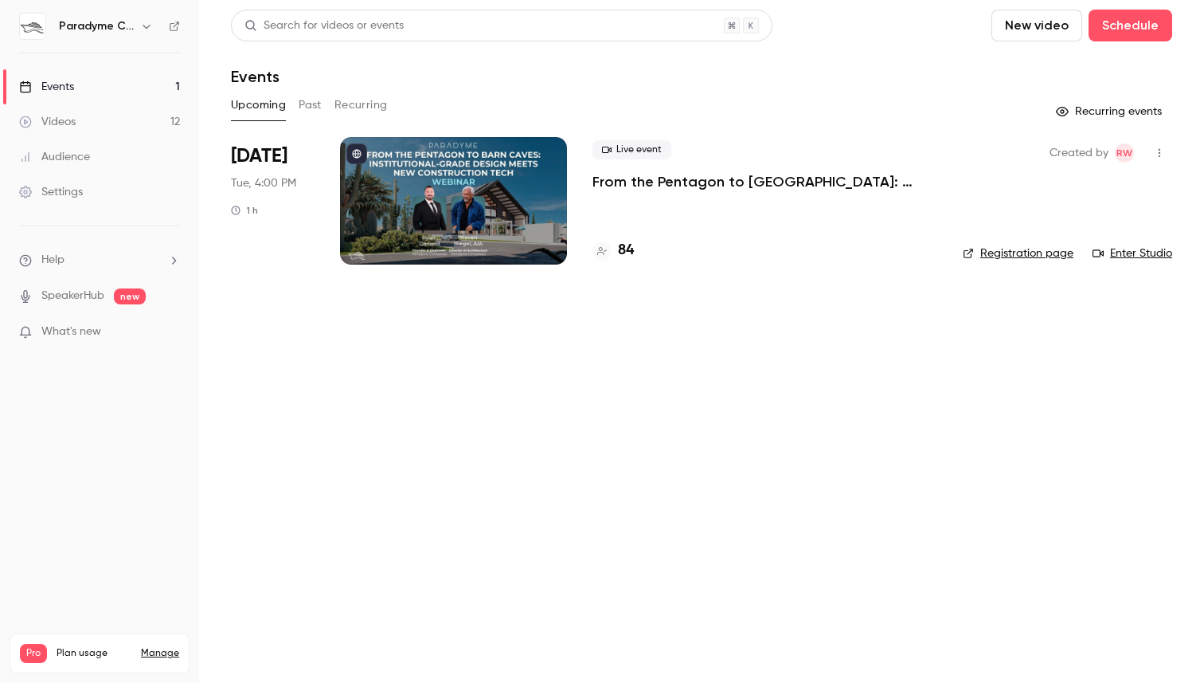
click at [495, 219] on div at bounding box center [453, 200] width 227 height 127
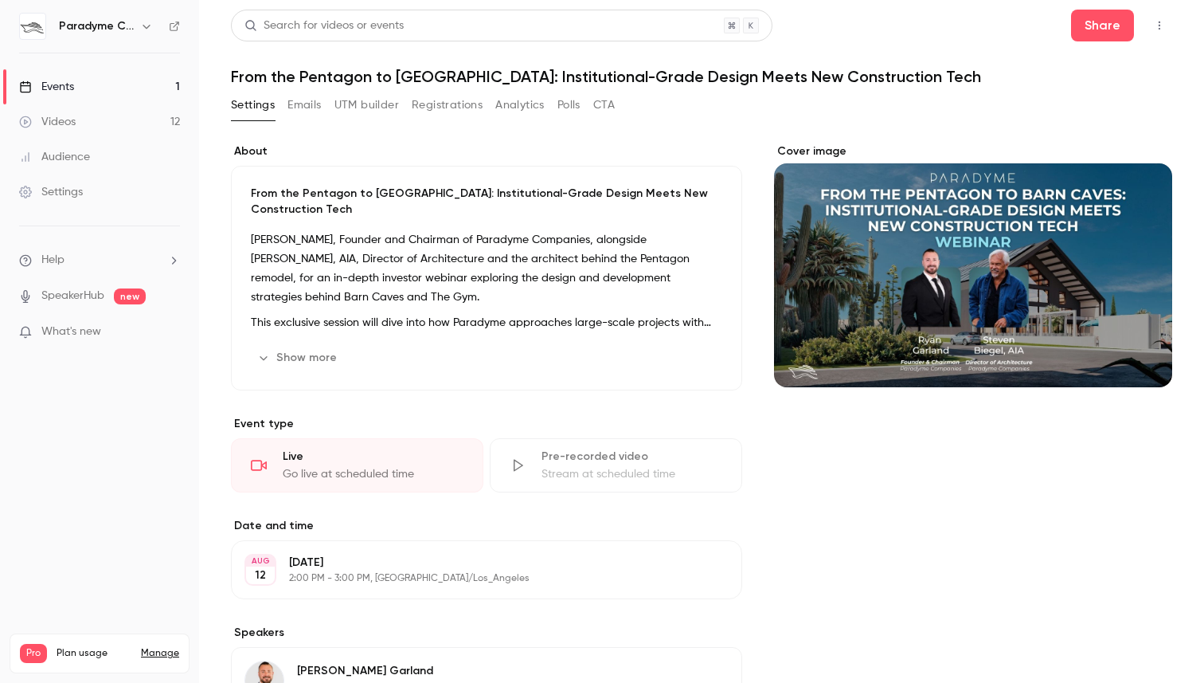
scroll to position [641, 0]
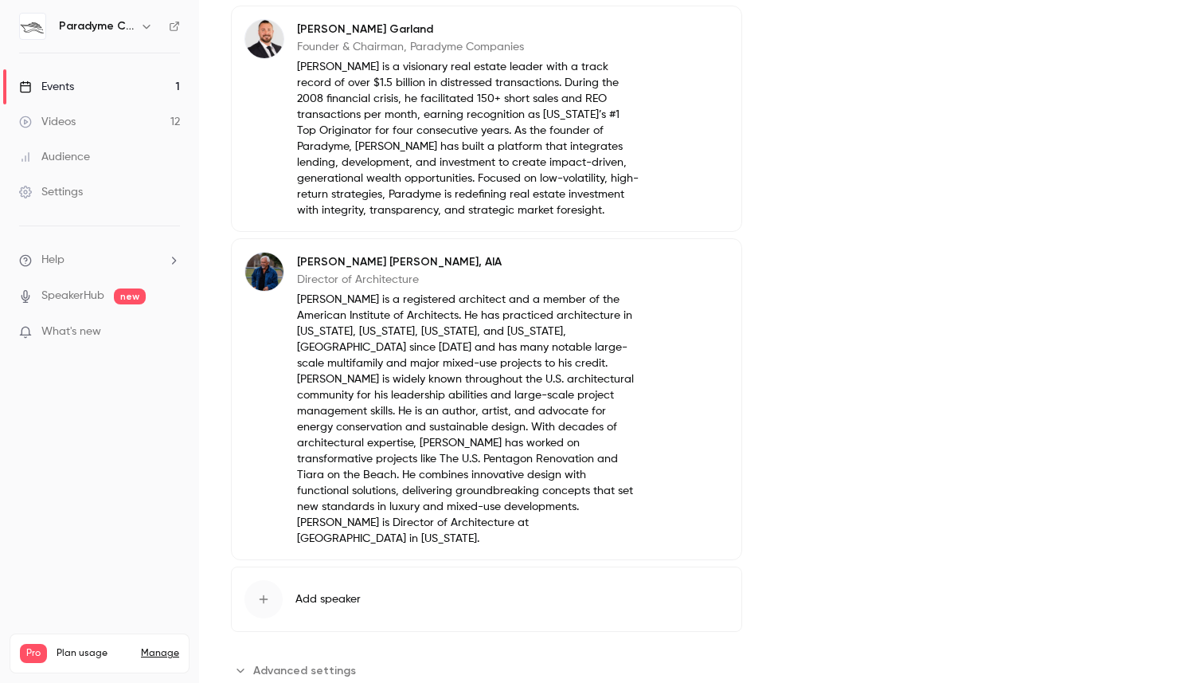
click at [327, 662] on span "Advanced settings" at bounding box center [304, 670] width 103 height 17
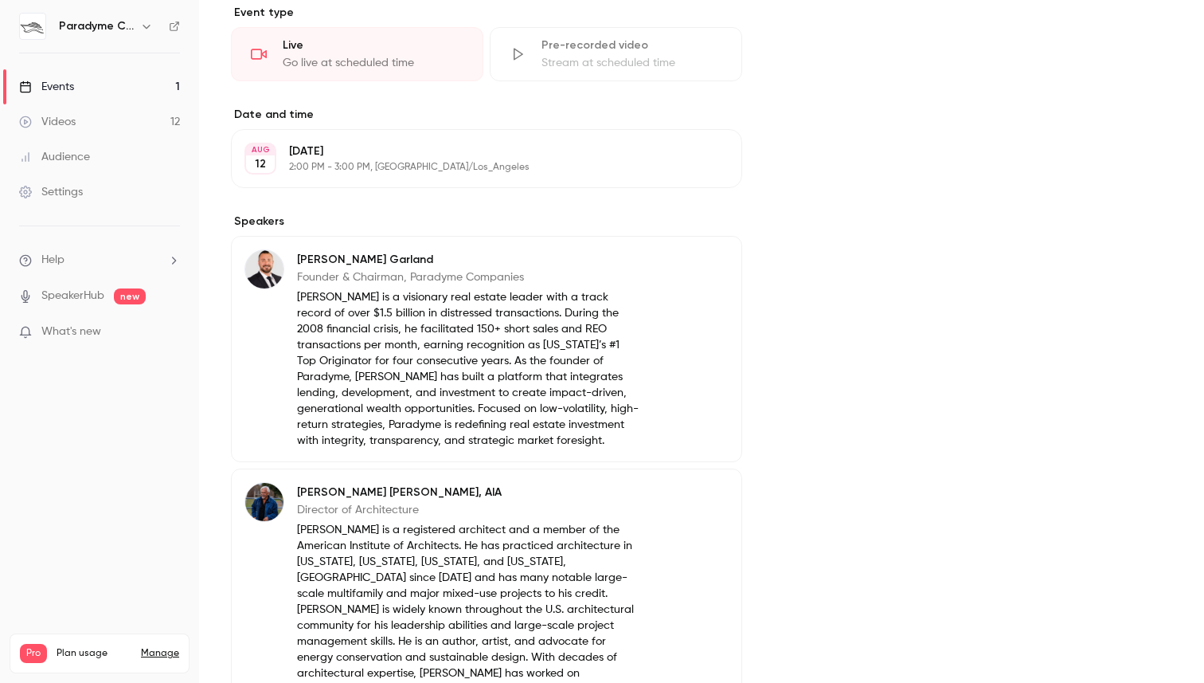
scroll to position [0, 0]
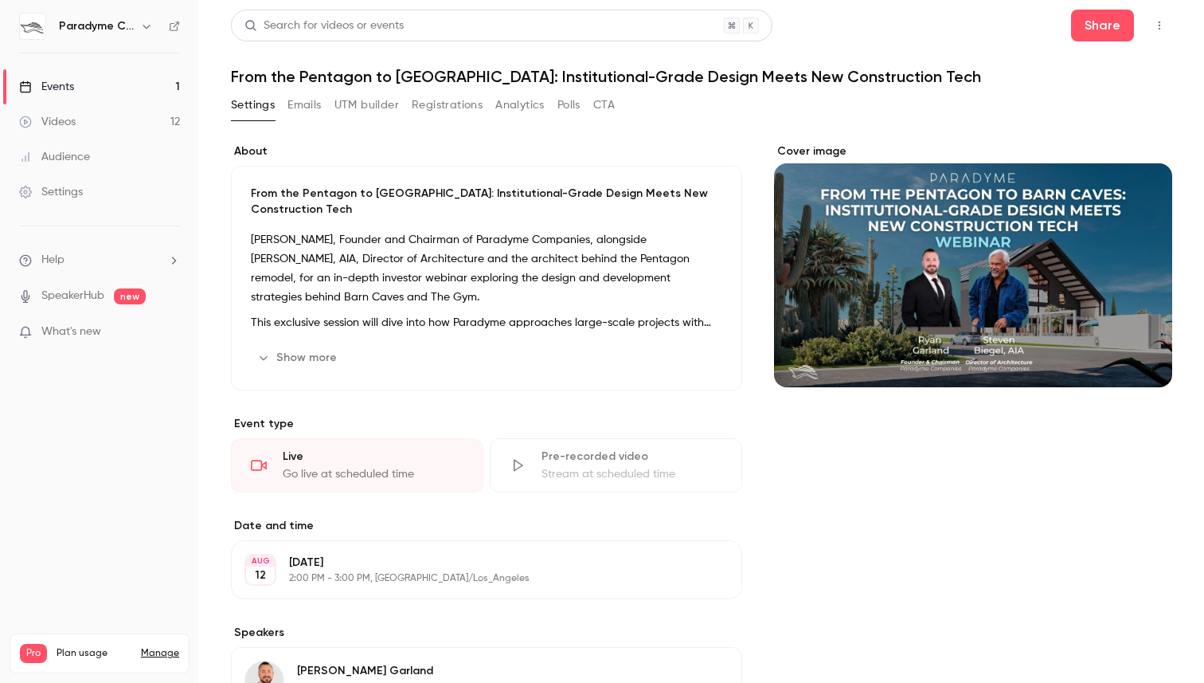
click at [99, 77] on link "Events 1" at bounding box center [99, 86] width 199 height 35
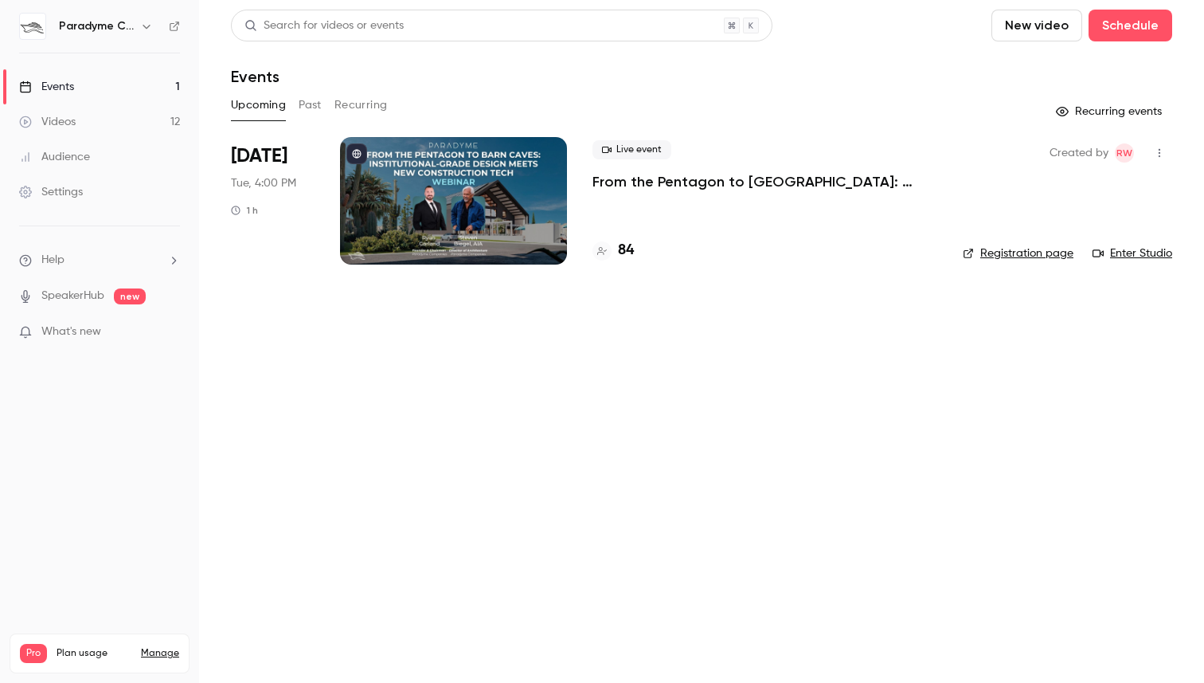
click at [479, 205] on div at bounding box center [453, 200] width 227 height 127
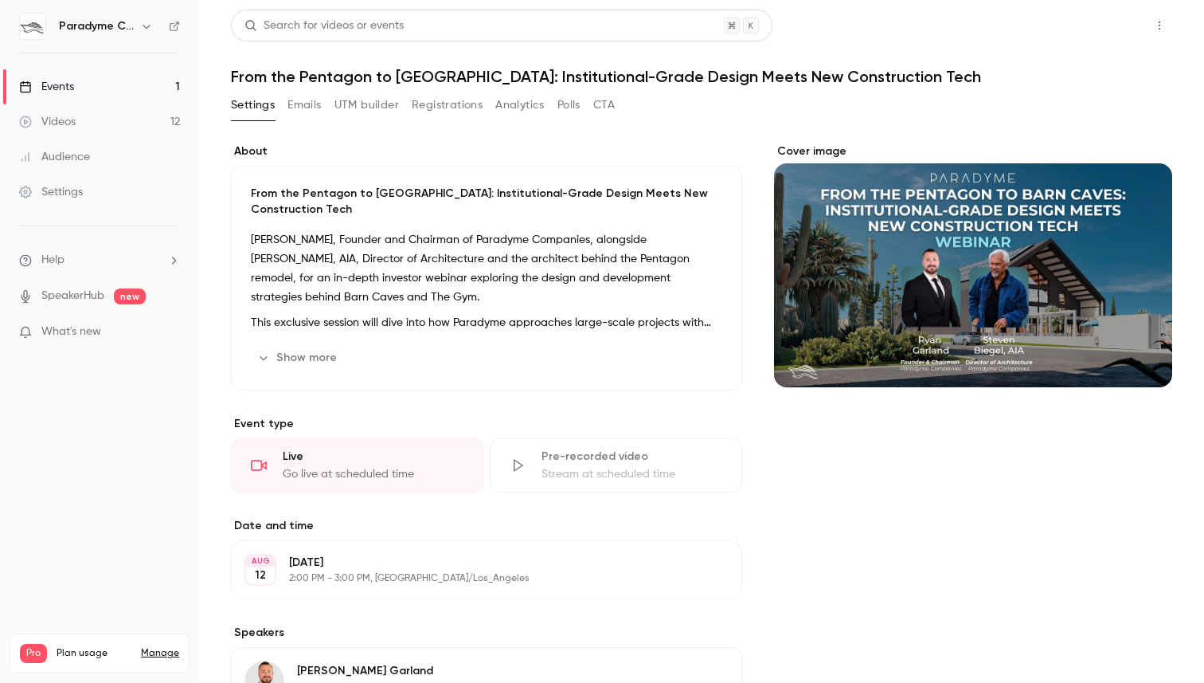
click at [1103, 33] on button "Share" at bounding box center [1102, 26] width 63 height 32
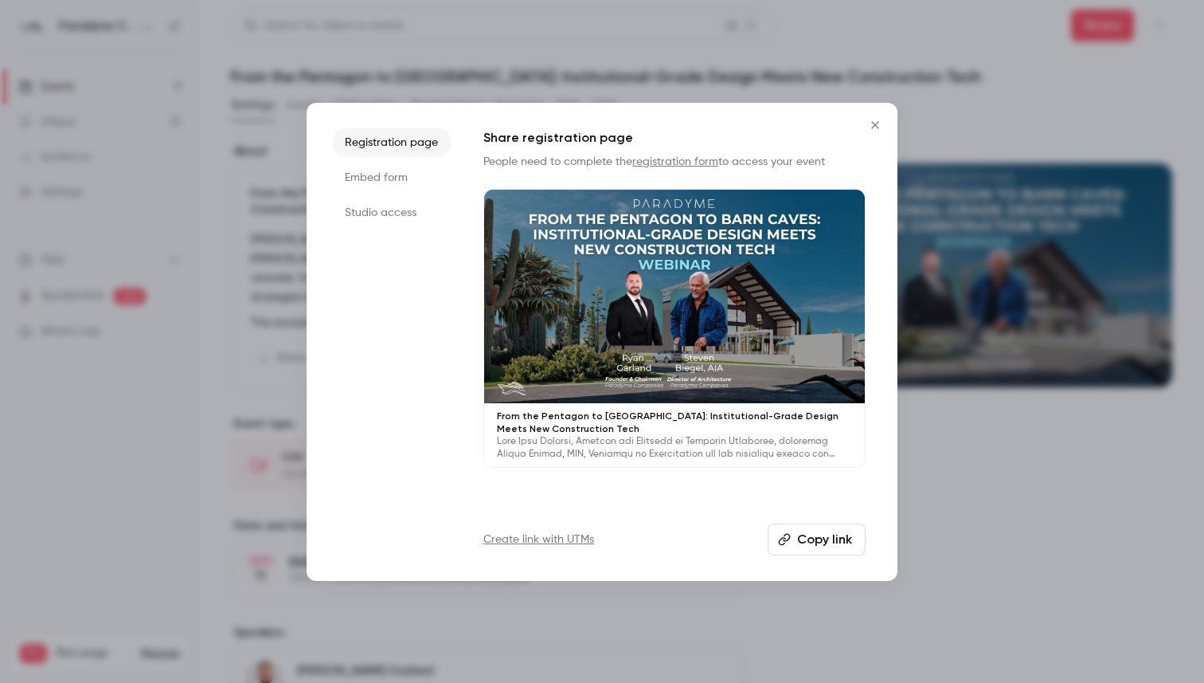
click at [796, 536] on button "Copy link" at bounding box center [817, 539] width 98 height 32
